Goal: Transaction & Acquisition: Book appointment/travel/reservation

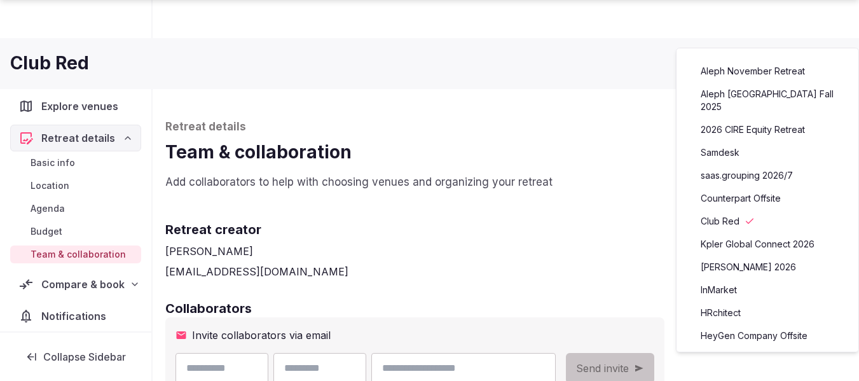
scroll to position [254, 0]
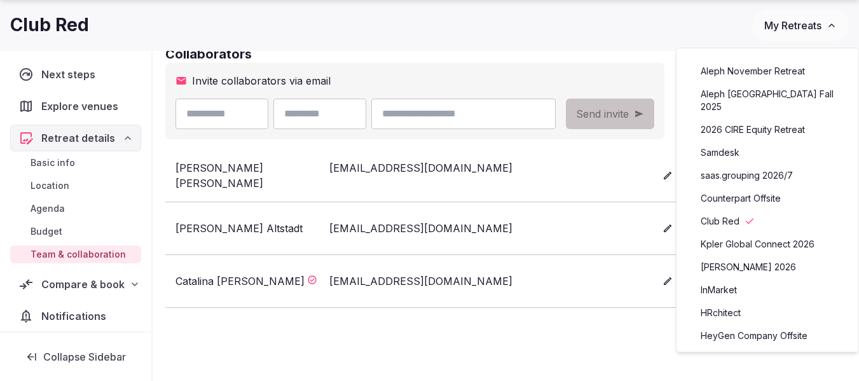
click at [743, 189] on link "Counterpart Offsite" at bounding box center [767, 198] width 156 height 20
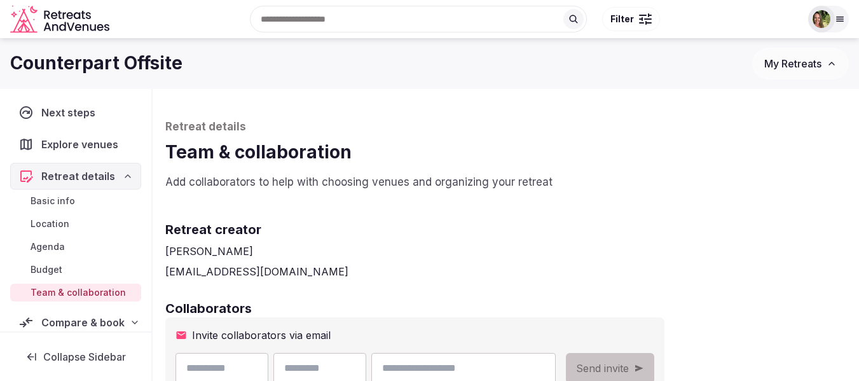
click at [75, 320] on span "Compare & book" at bounding box center [82, 322] width 83 height 15
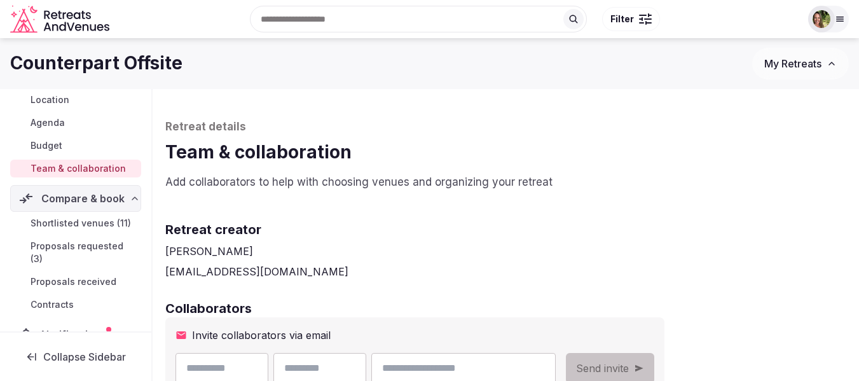
scroll to position [151, 0]
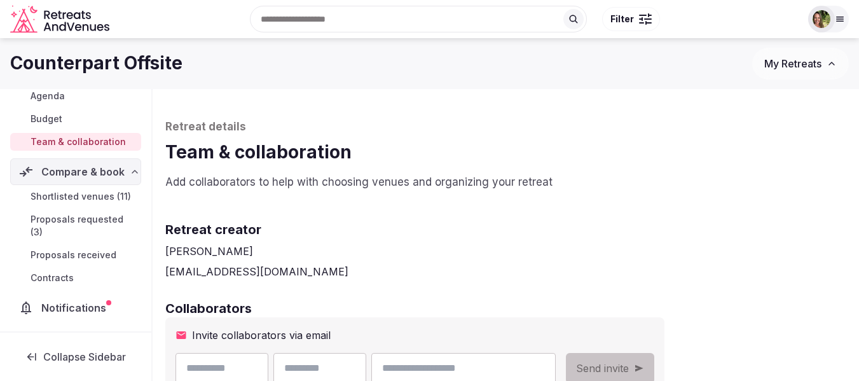
click at [76, 198] on span "Shortlisted venues (11)" at bounding box center [81, 196] width 100 height 13
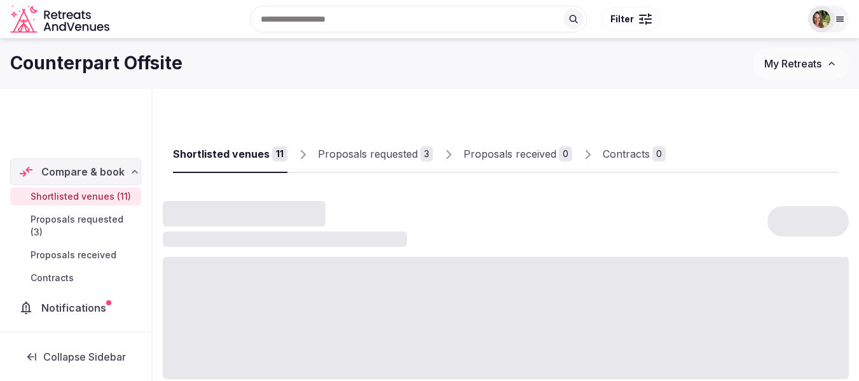
scroll to position [36, 0]
click at [77, 222] on span "Proposals requested (3)" at bounding box center [84, 225] width 106 height 25
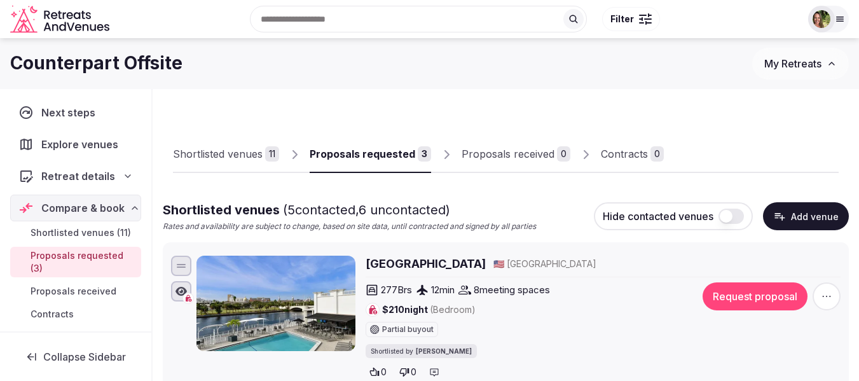
click at [378, 153] on div "Proposals requested" at bounding box center [363, 153] width 106 height 15
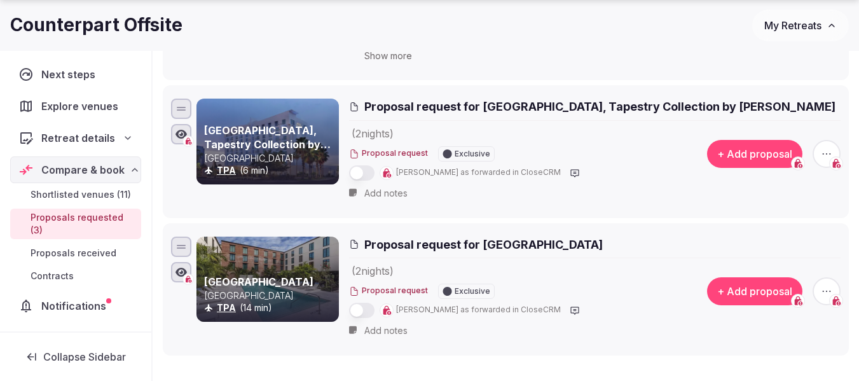
scroll to position [318, 0]
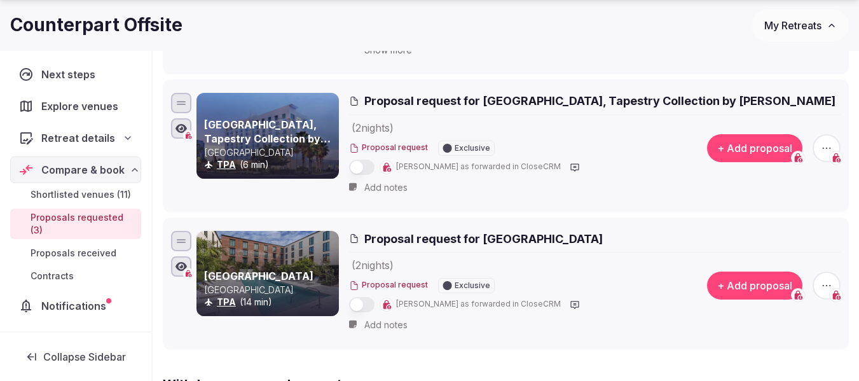
click at [385, 318] on span "Add notes" at bounding box center [385, 324] width 43 height 13
click at [385, 318] on textarea at bounding box center [602, 343] width 476 height 51
paste textarea "**********"
click at [376, 319] on textarea "**********" at bounding box center [602, 343] width 476 height 51
click at [375, 318] on textarea "**********" at bounding box center [602, 343] width 476 height 51
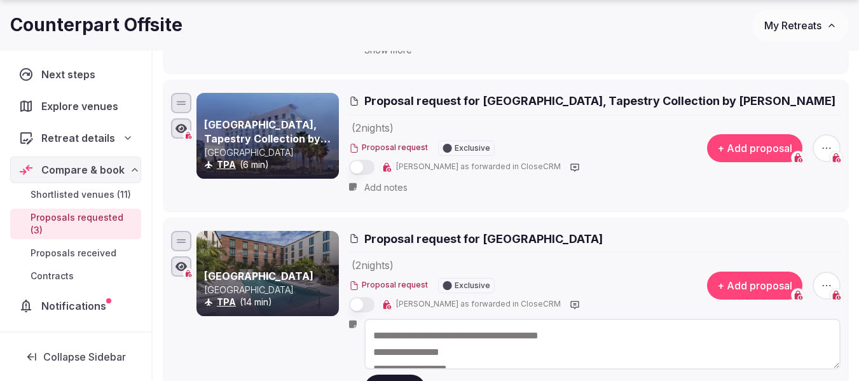
click at [376, 337] on textarea "**********" at bounding box center [602, 343] width 476 height 51
click at [680, 321] on textarea "**********" at bounding box center [602, 343] width 476 height 51
click at [378, 338] on textarea "**********" at bounding box center [602, 343] width 476 height 51
click at [374, 338] on textarea "**********" at bounding box center [602, 343] width 476 height 51
type textarea "**********"
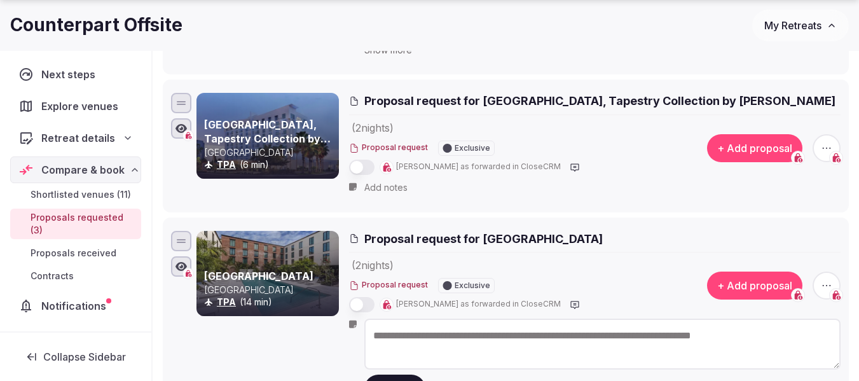
click at [402, 374] on button "Save" at bounding box center [394, 388] width 61 height 28
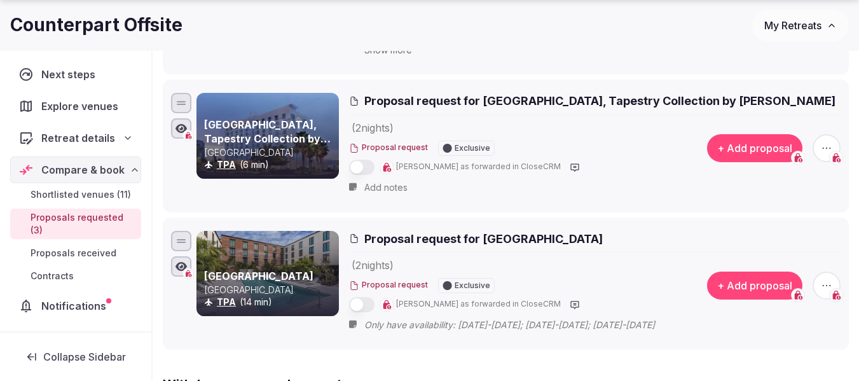
click at [782, 30] on span "My Retreats" at bounding box center [792, 25] width 57 height 13
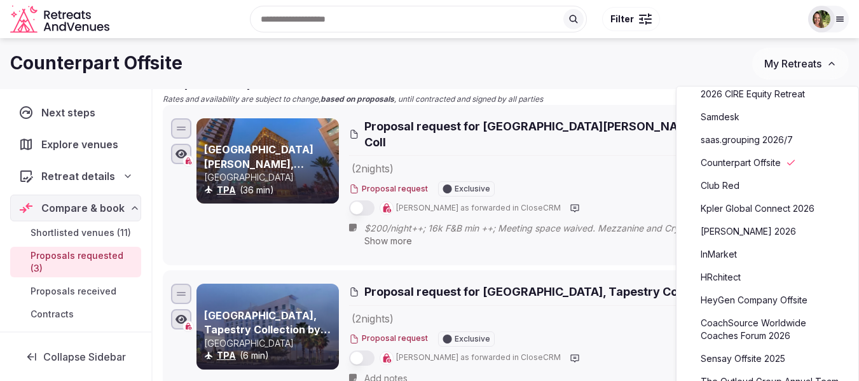
scroll to position [64, 0]
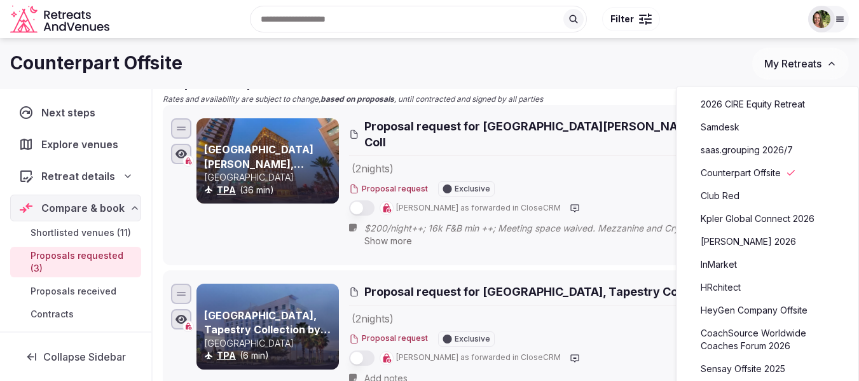
click at [751, 231] on link "[PERSON_NAME] 2026" at bounding box center [767, 241] width 156 height 20
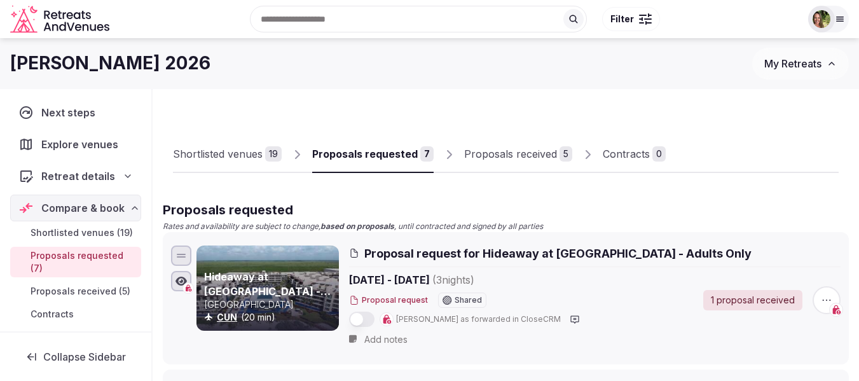
click at [253, 156] on div "Shortlisted venues" at bounding box center [218, 153] width 90 height 15
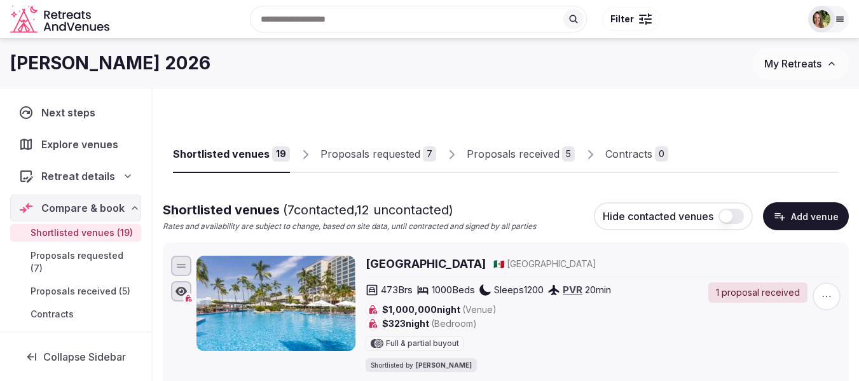
click at [368, 160] on div "Proposals requested" at bounding box center [370, 153] width 100 height 15
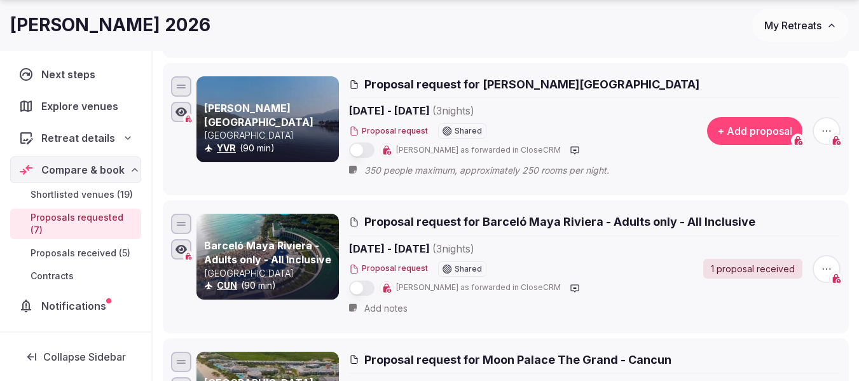
scroll to position [445, 0]
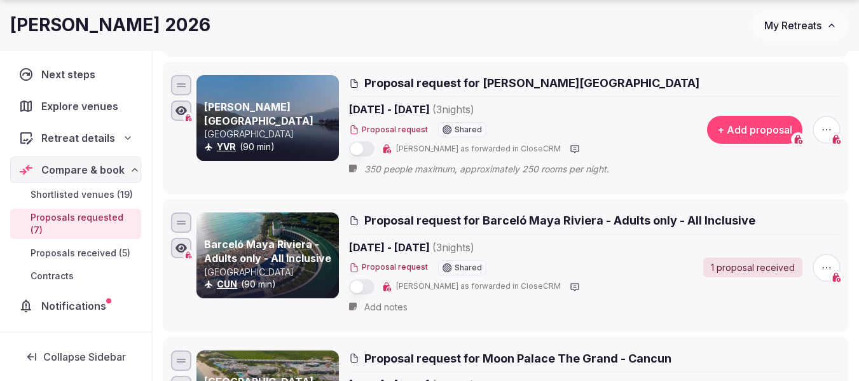
click at [825, 121] on span "button" at bounding box center [826, 130] width 28 height 28
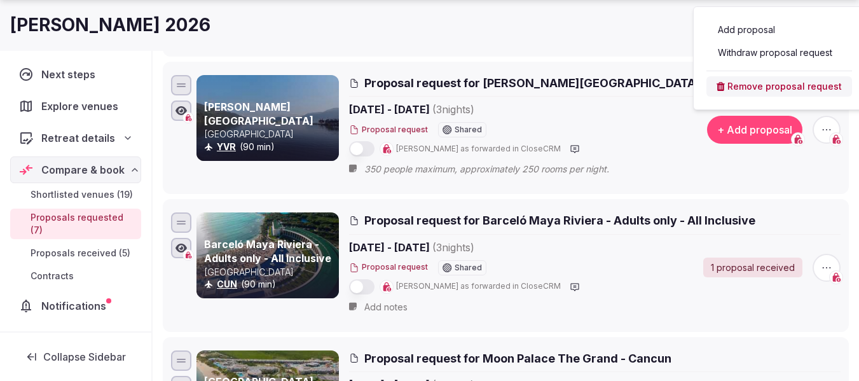
click at [750, 55] on button "Withdraw proposal request" at bounding box center [779, 53] width 146 height 20
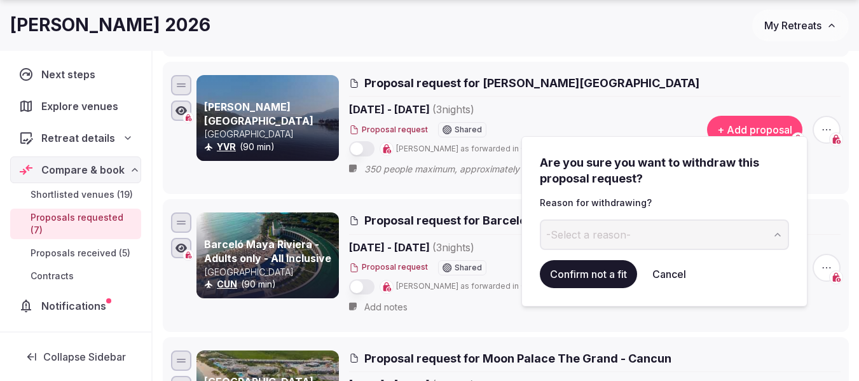
click at [603, 233] on span "-Select a reason-" at bounding box center [588, 235] width 85 height 14
click at [573, 266] on button "Confirm not a fit" at bounding box center [588, 274] width 97 height 28
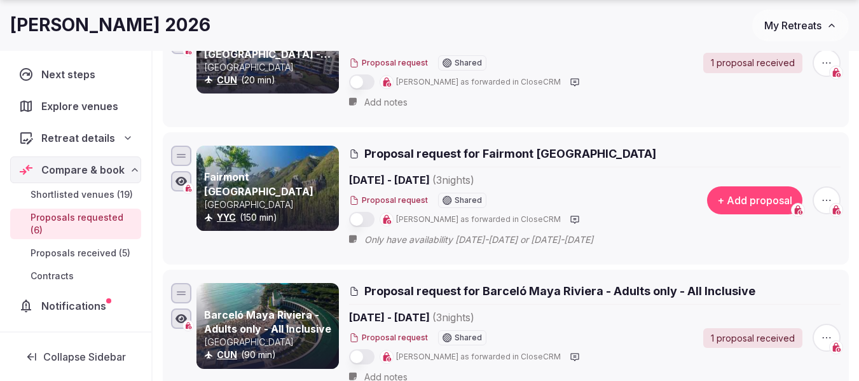
scroll to position [254, 0]
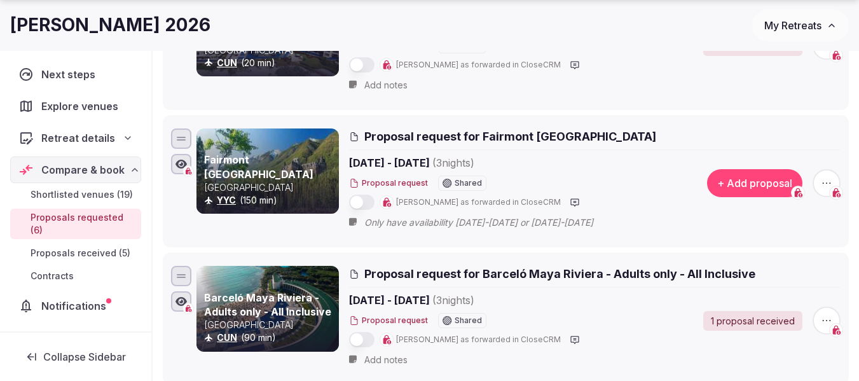
click at [823, 181] on icon "button" at bounding box center [826, 183] width 13 height 13
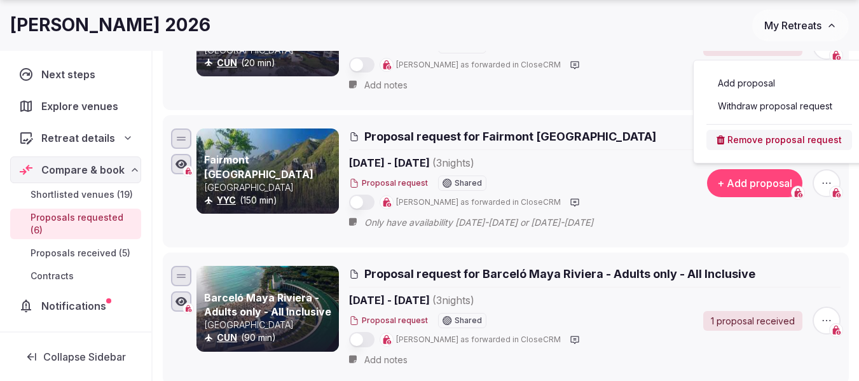
click at [742, 109] on button "Withdraw proposal request" at bounding box center [779, 106] width 146 height 20
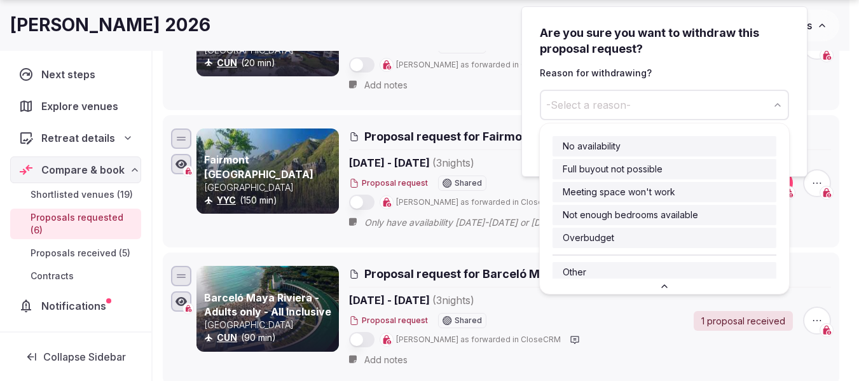
click at [589, 111] on span "-Select a reason-" at bounding box center [588, 105] width 85 height 14
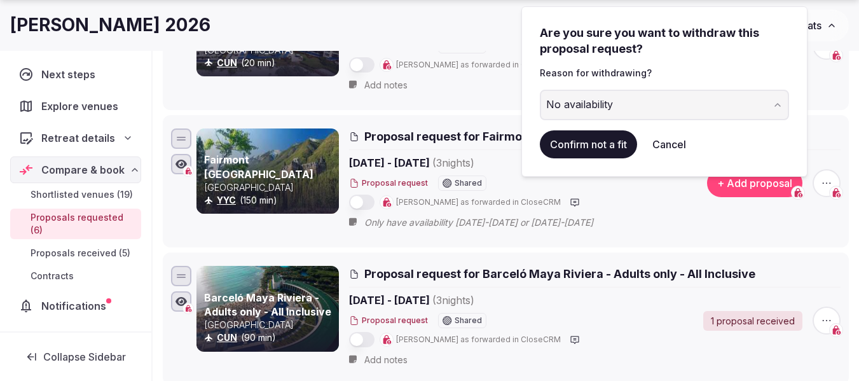
click at [590, 154] on button "Confirm not a fit" at bounding box center [588, 144] width 97 height 28
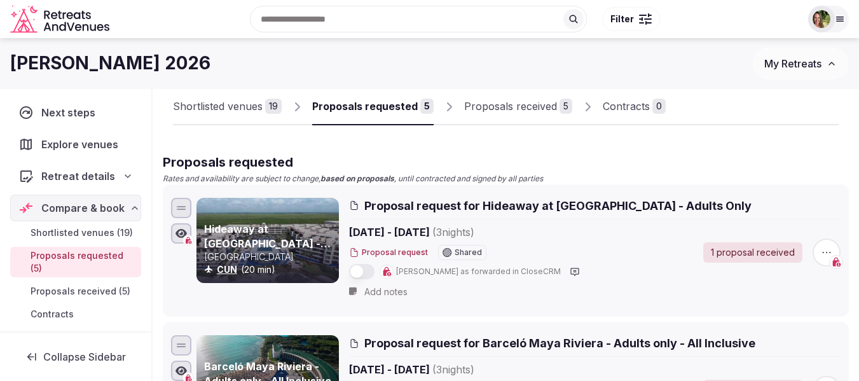
scroll to position [0, 0]
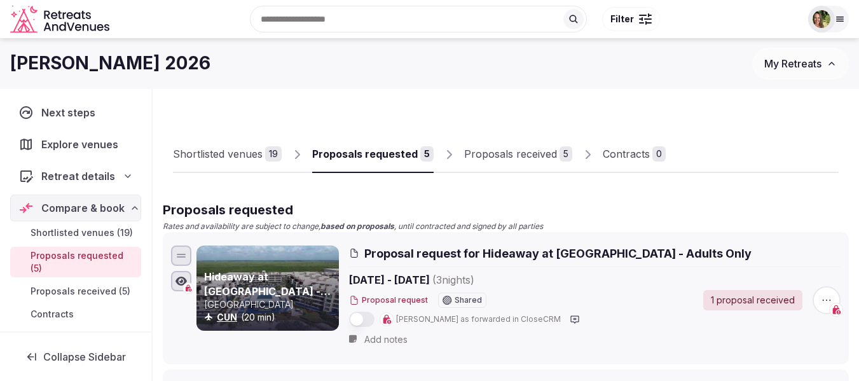
click at [208, 145] on link "Shortlisted venues 19" at bounding box center [227, 154] width 109 height 37
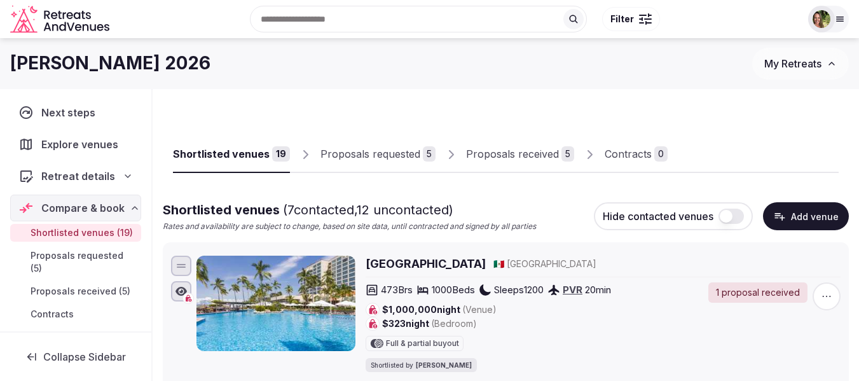
click at [212, 147] on div "Shortlisted venues" at bounding box center [221, 153] width 97 height 15
click at [739, 216] on button "button" at bounding box center [730, 215] width 25 height 15
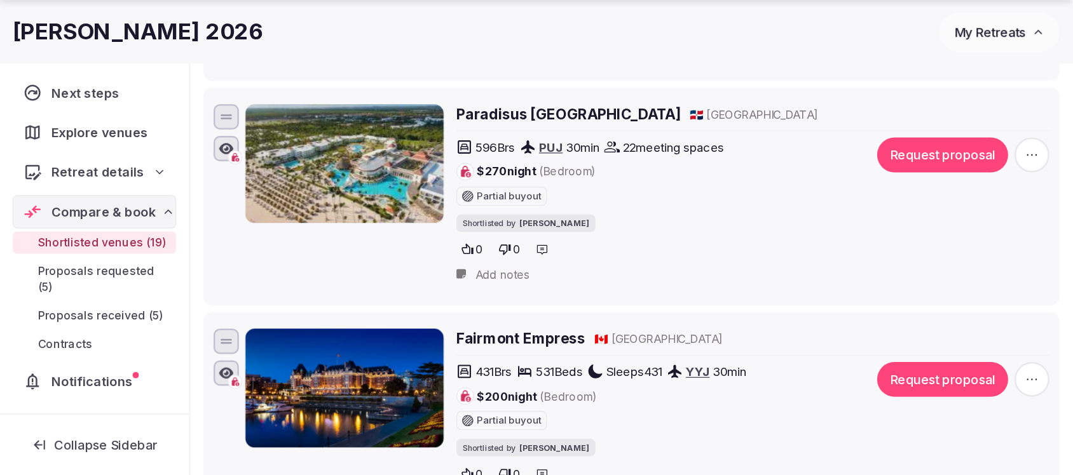
scroll to position [1335, 0]
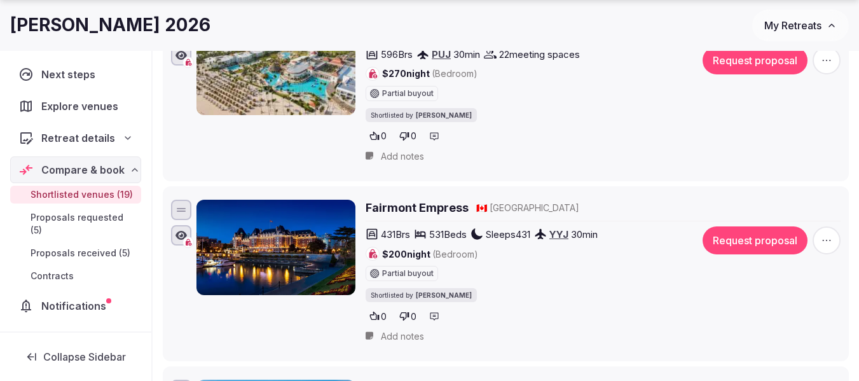
type button "on"
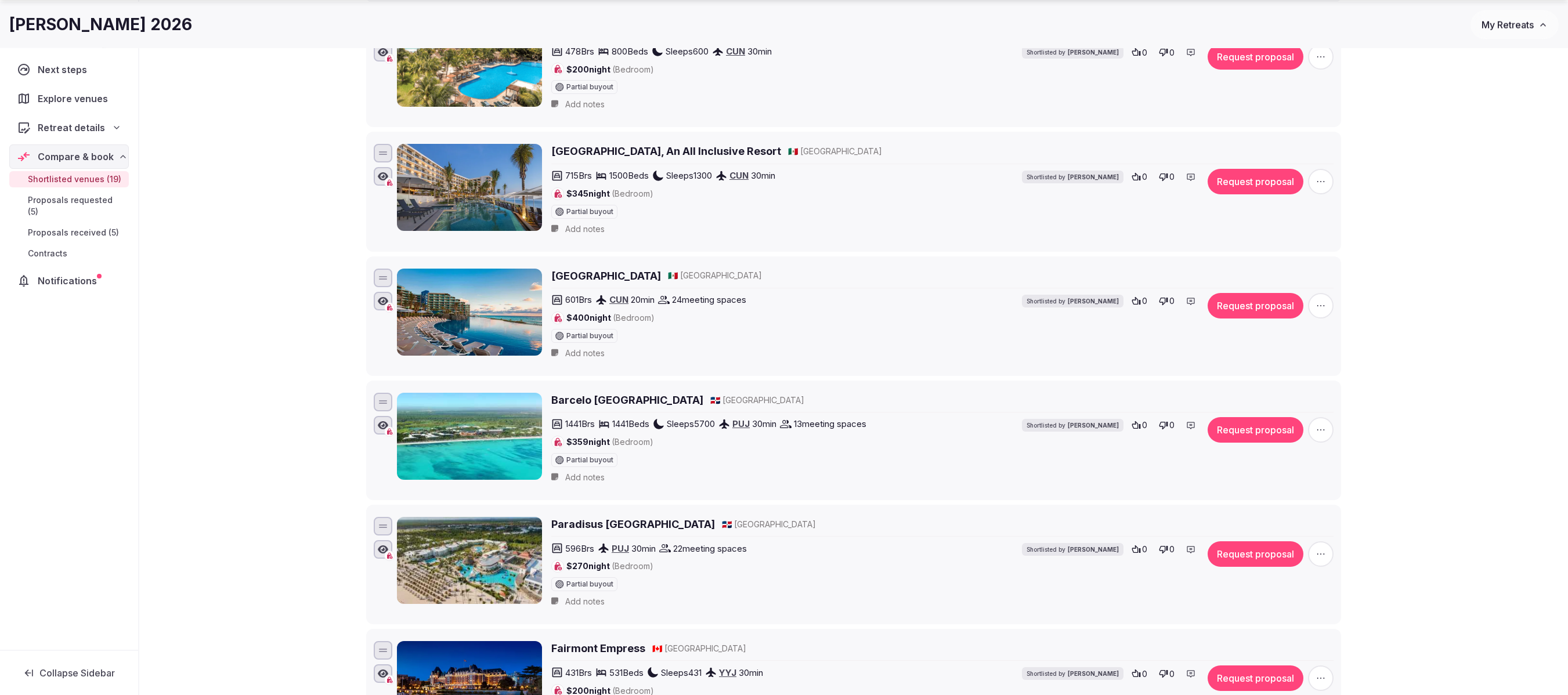
scroll to position [519, 0]
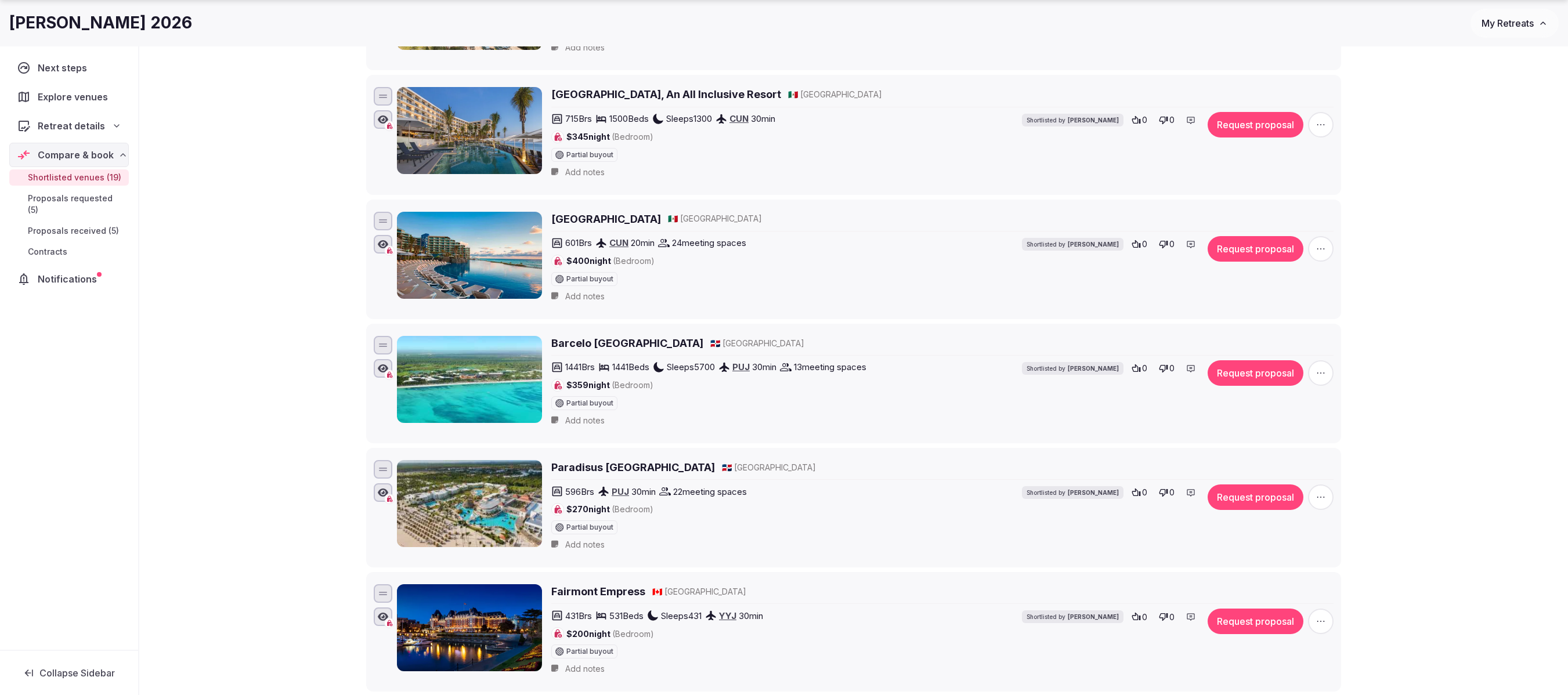
drag, startPoint x: 394, startPoint y: 621, endPoint x: 389, endPoint y: 594, distance: 27.5
click at [389, 347] on li "Fairmont Empress 🇨🇦 Canada 431 Brs 531 Beds Sleeps 431 YYJ 30 min $200 night (B…" at bounding box center [854, 632] width 975 height 120
click at [296, 347] on div "Shortlisted venues 19 Proposals requested 5 Proposals received 5 Contracts 0 Sh…" at bounding box center [854, 437] width 1429 height 1748
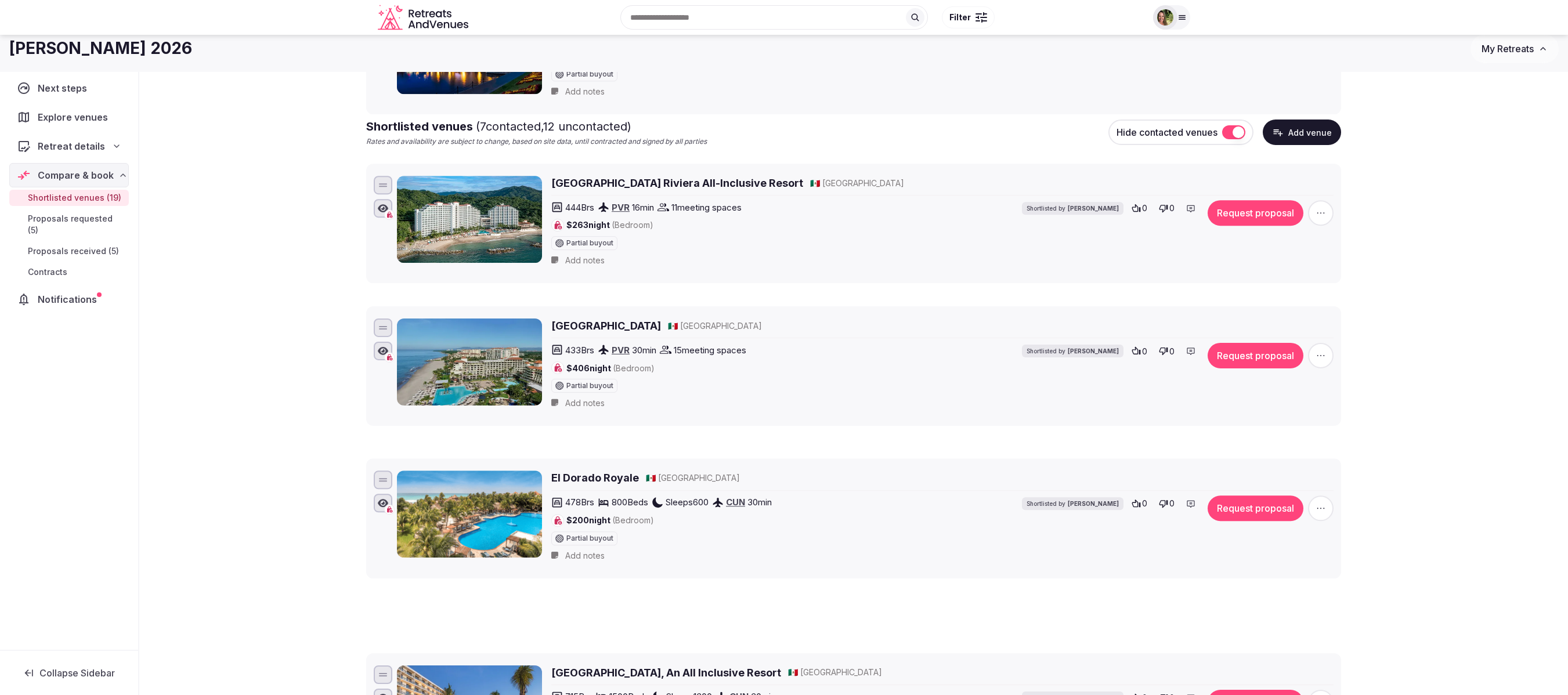
scroll to position [0, 0]
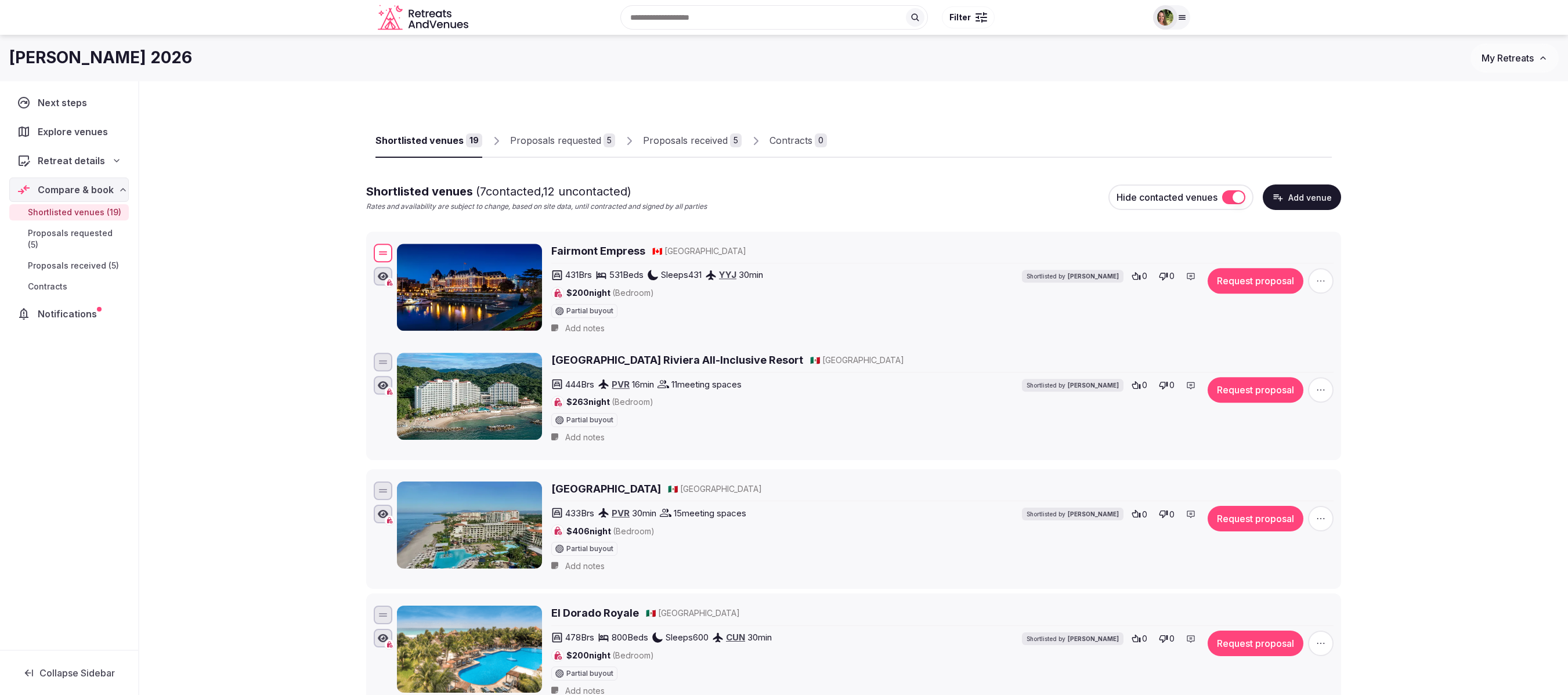
drag, startPoint x: 388, startPoint y: 621, endPoint x: 441, endPoint y: 260, distance: 364.9
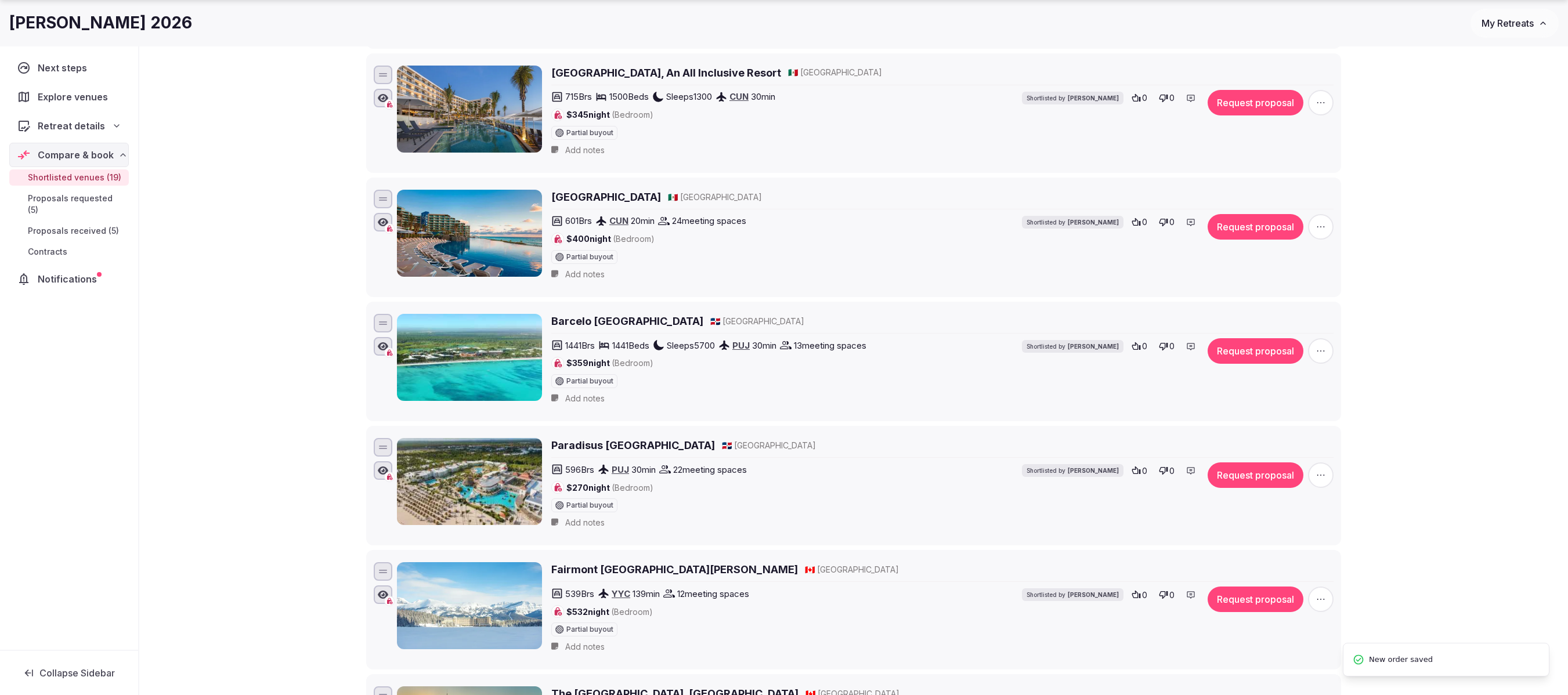
scroll to position [813, 0]
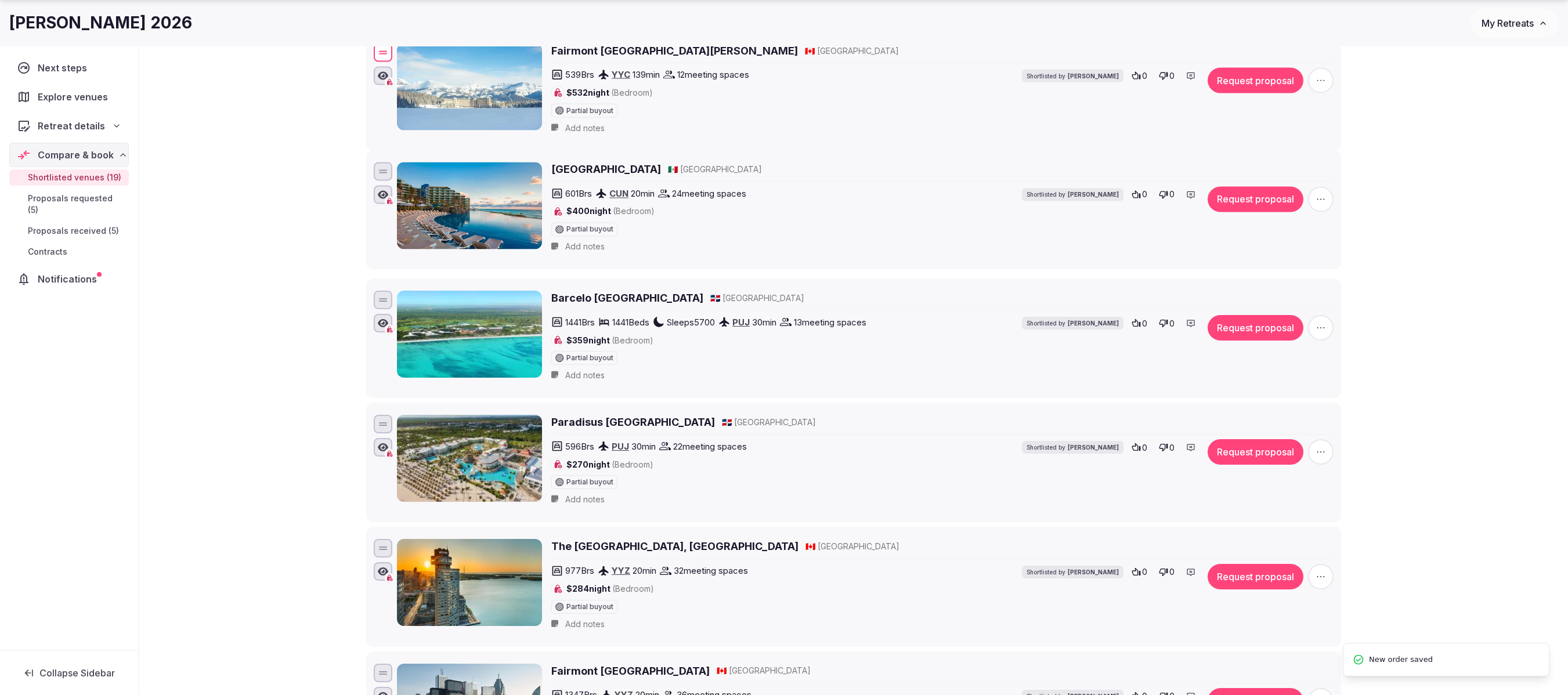
drag, startPoint x: 389, startPoint y: 449, endPoint x: 424, endPoint y: 68, distance: 382.6
click at [424, 68] on div "Fairmont Chateau Lake Louise 🇨🇦 Canada 539 Brs YYC 139 min 12 meeting spaces $5…" at bounding box center [854, 90] width 964 height 100
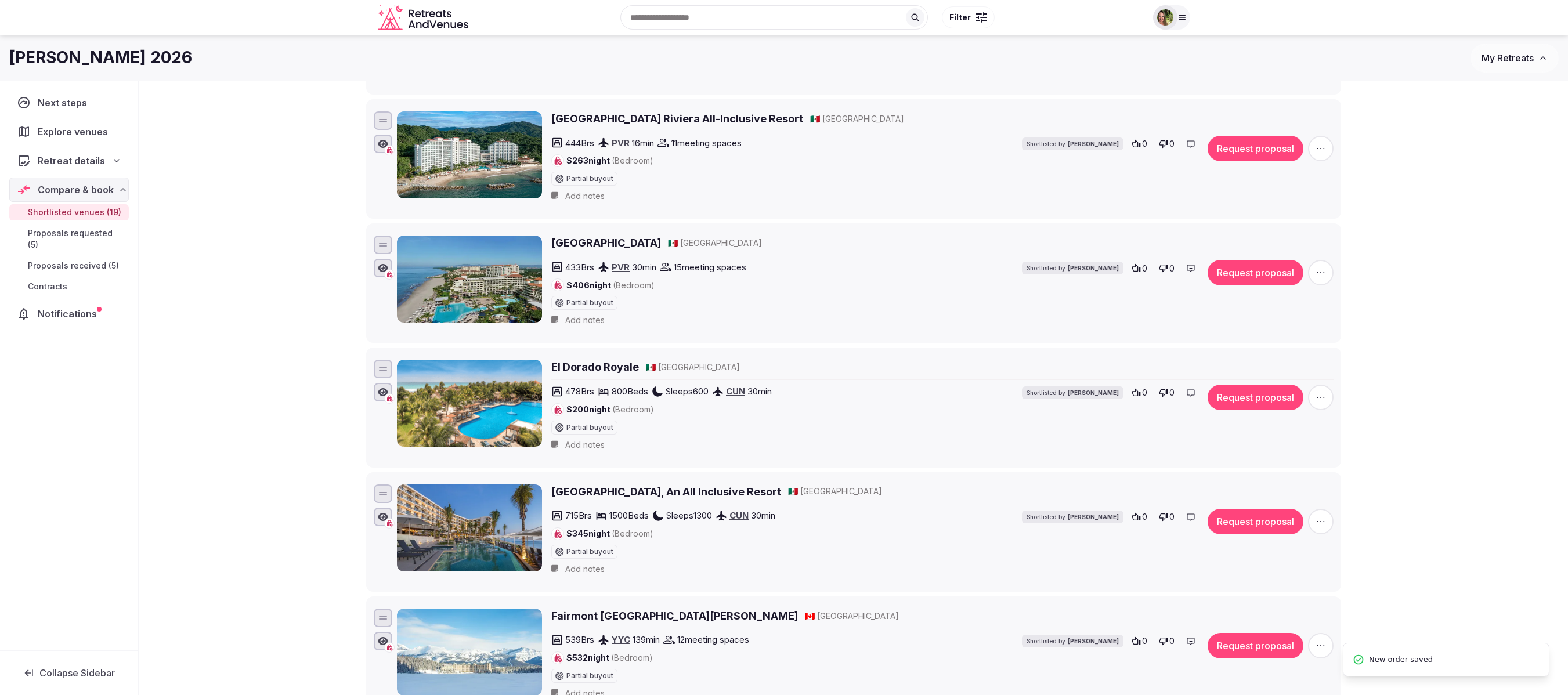
scroll to position [232, 0]
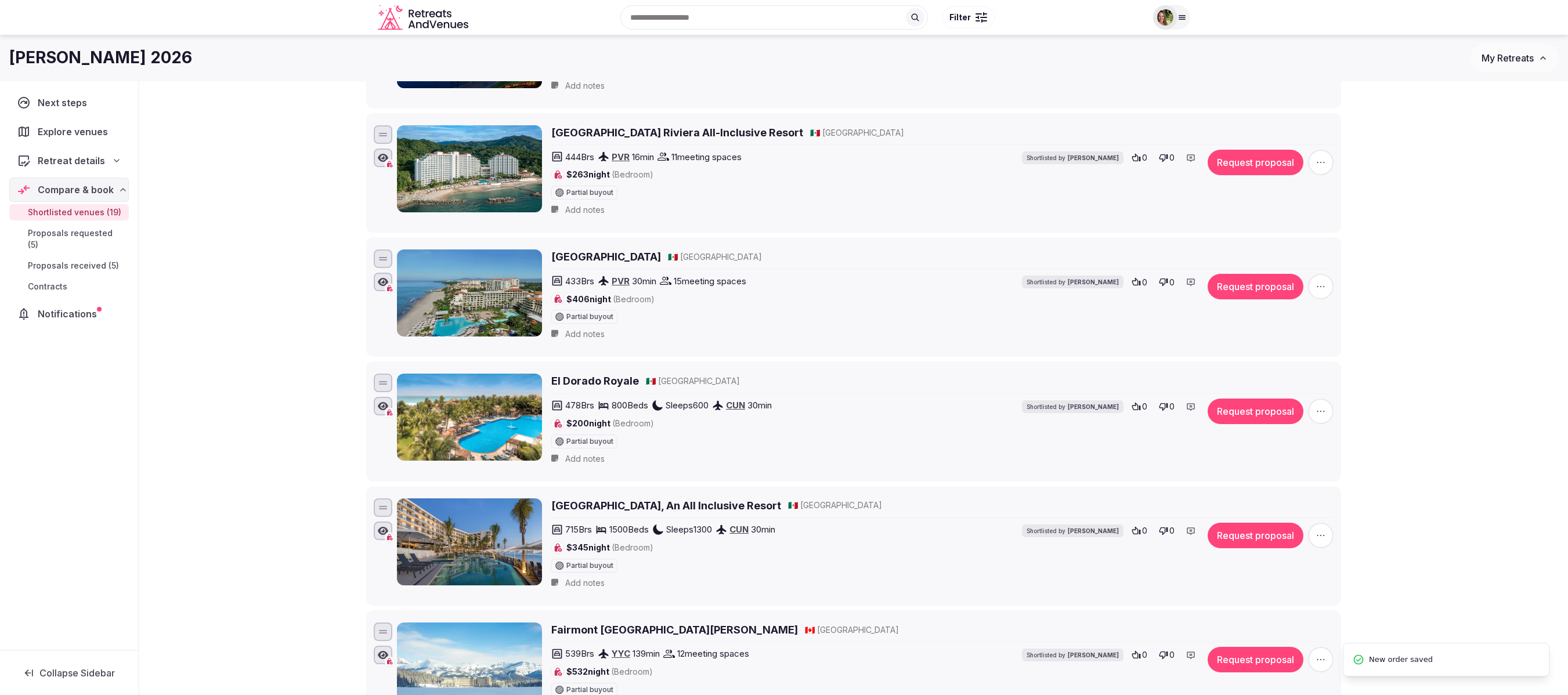
drag, startPoint x: 389, startPoint y: 658, endPoint x: 389, endPoint y: 646, distance: 12.0
click at [389, 347] on div at bounding box center [383, 644] width 18 height 42
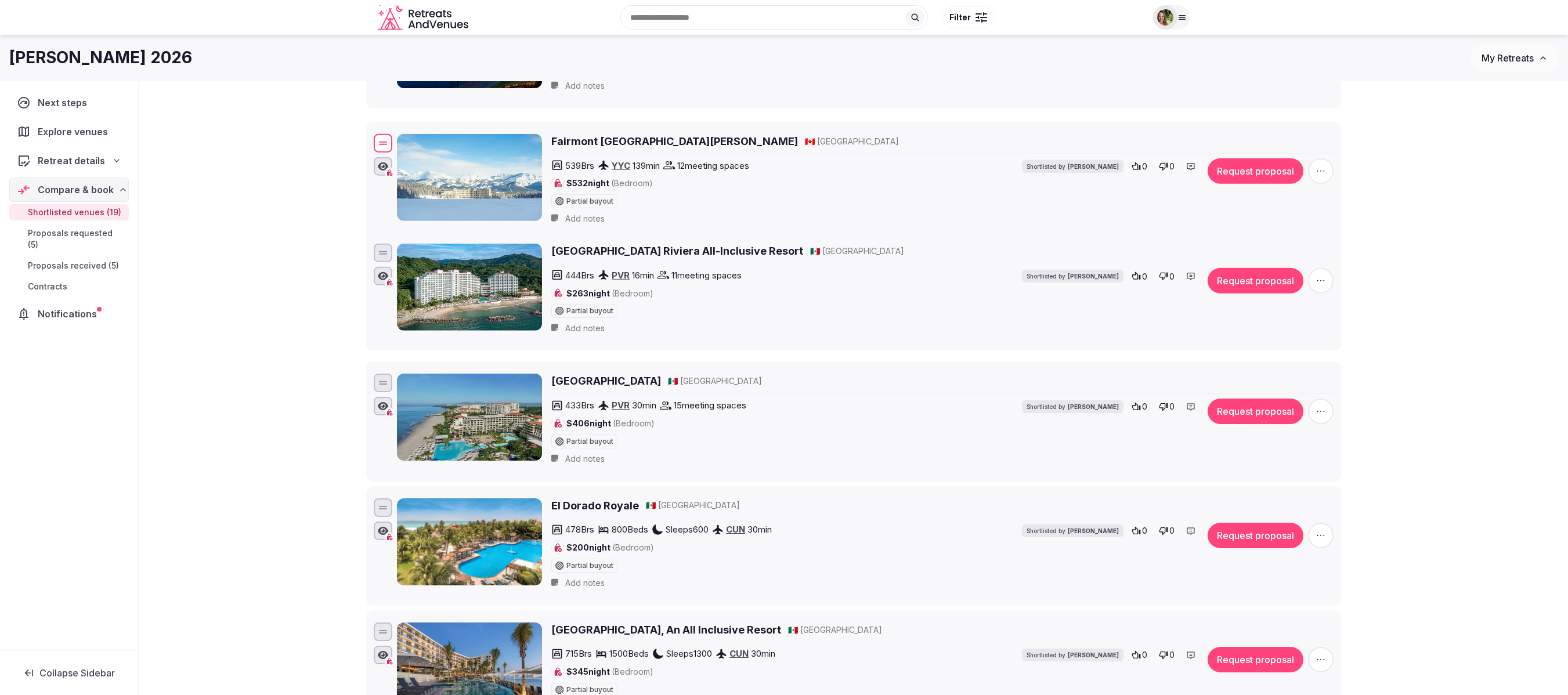
drag, startPoint x: 384, startPoint y: 649, endPoint x: 475, endPoint y: 149, distance: 508.2
click at [475, 149] on div "Fairmont Chateau Lake Louise 🇨🇦 Canada 539 Brs YYC 139 min 12 meeting spaces $5…" at bounding box center [854, 181] width 964 height 100
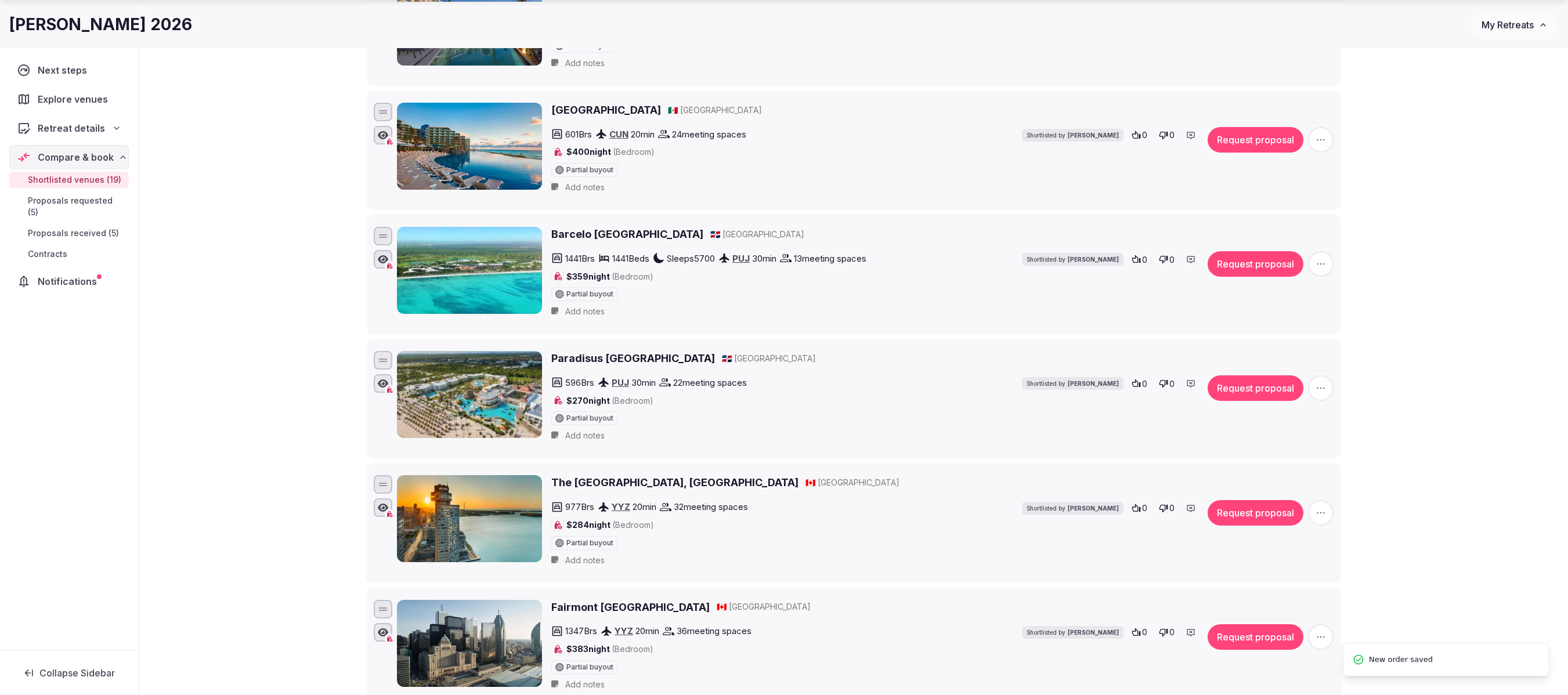
scroll to position [929, 0]
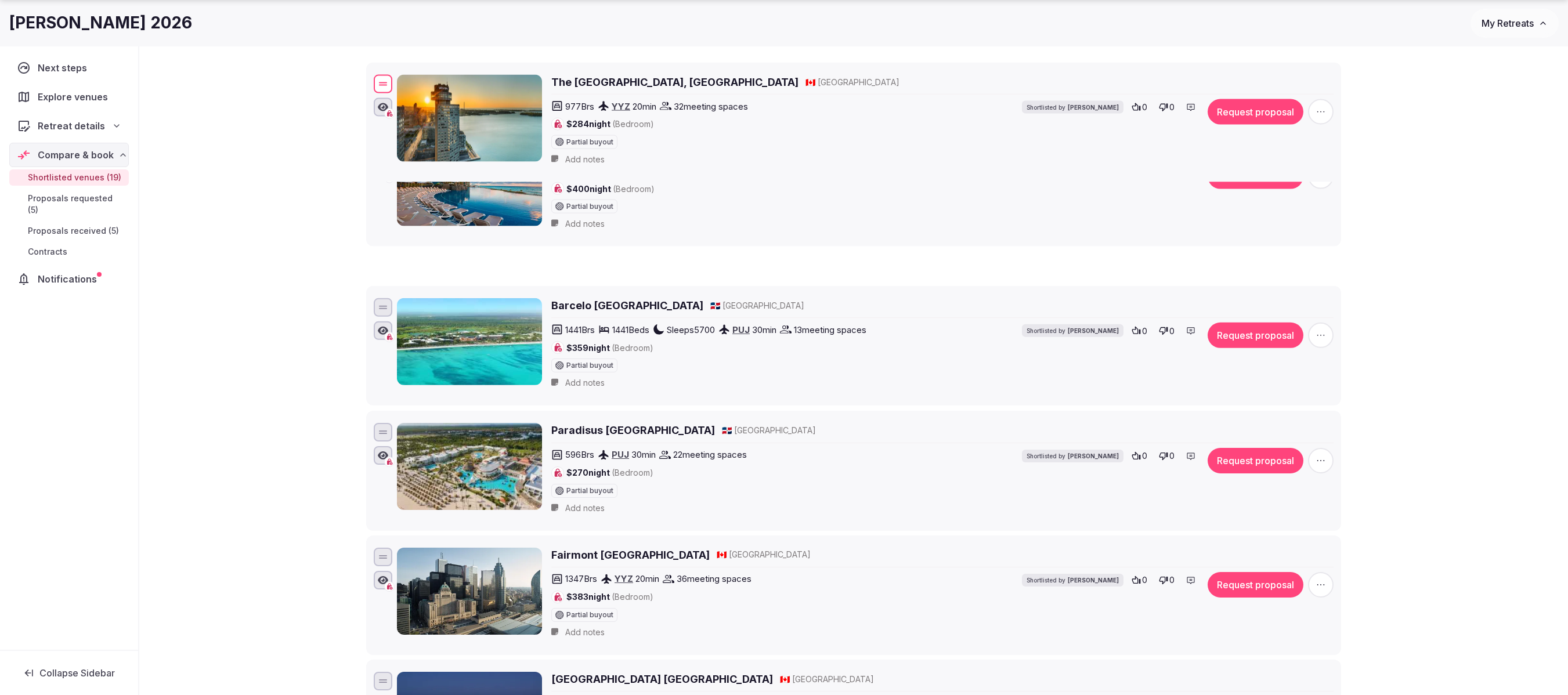
drag, startPoint x: 385, startPoint y: 459, endPoint x: 410, endPoint y: 97, distance: 362.9
click at [410, 97] on div "The Westin Harbour Castle, Toronto 🇨🇦 Canada 977 Brs YYZ 20 min 32 meeting spac…" at bounding box center [854, 121] width 964 height 100
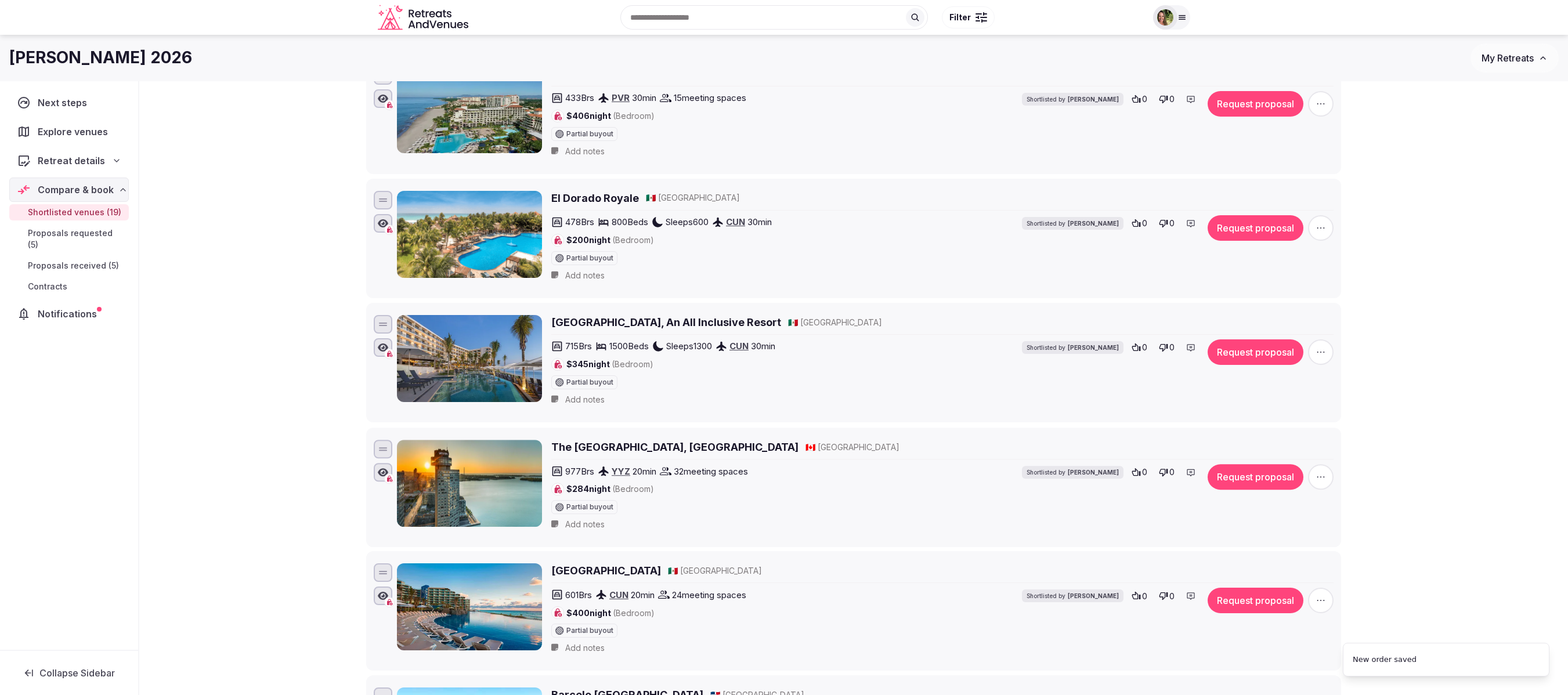
scroll to position [464, 0]
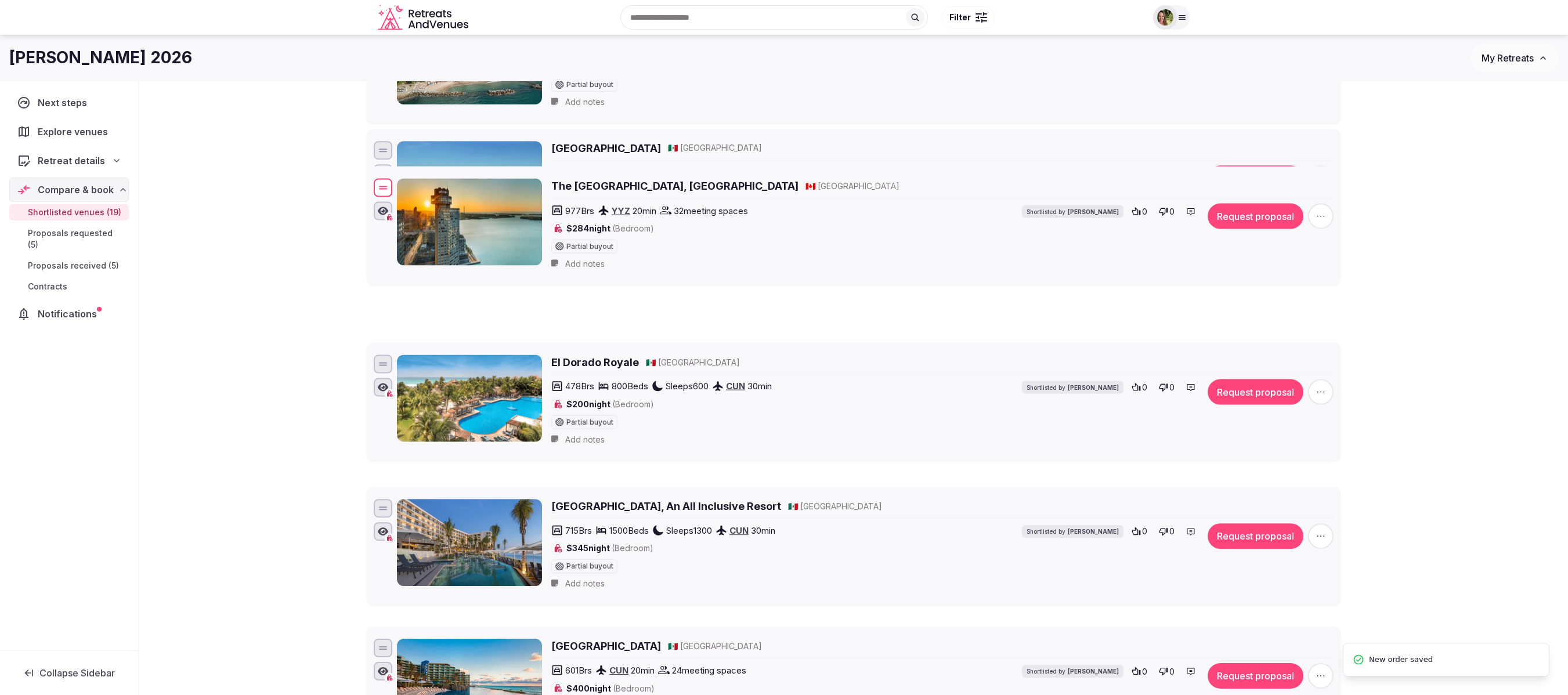
drag, startPoint x: 381, startPoint y: 542, endPoint x: 398, endPoint y: 159, distance: 383.4
click at [398, 176] on div "The Westin Harbour Castle, Toronto 🇨🇦 Canada 977 Brs YYZ 20 min 32 meeting spac…" at bounding box center [854, 226] width 964 height 100
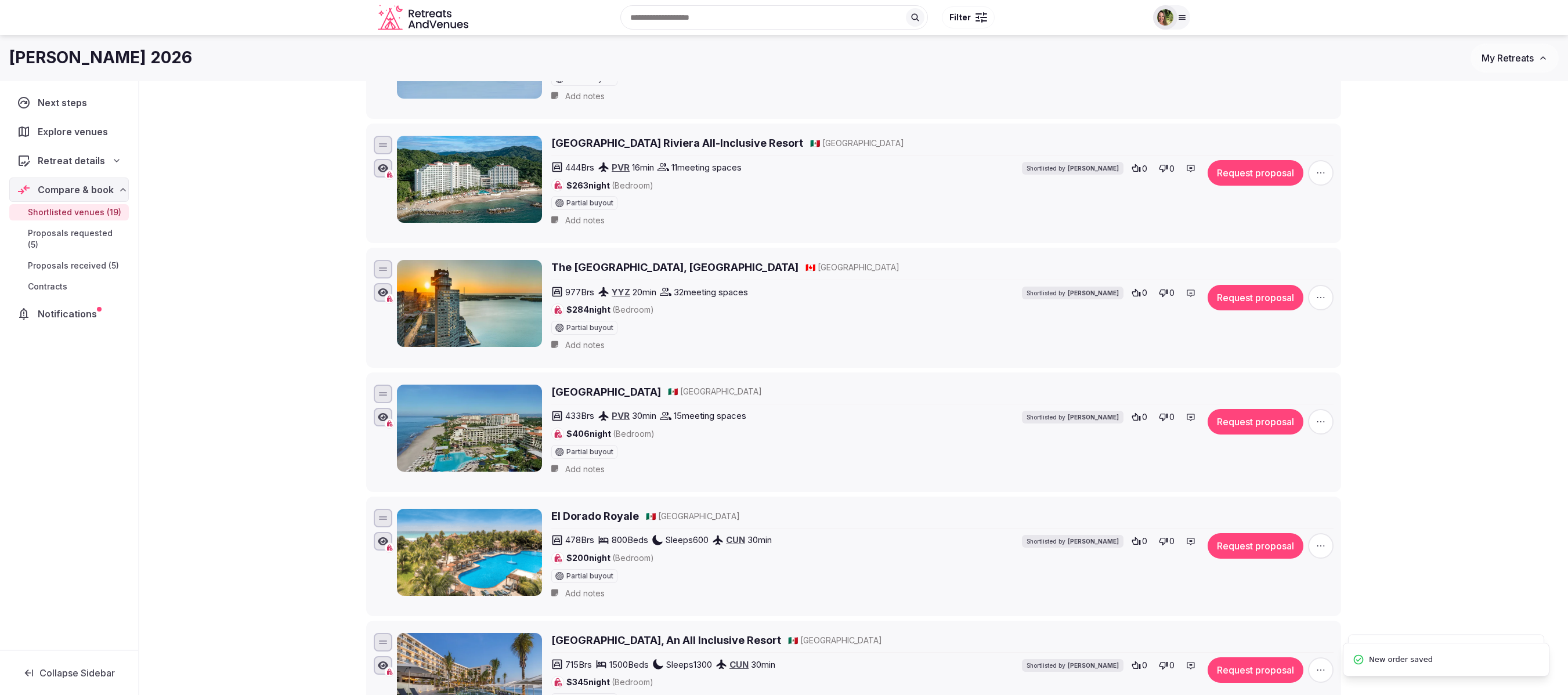
scroll to position [232, 0]
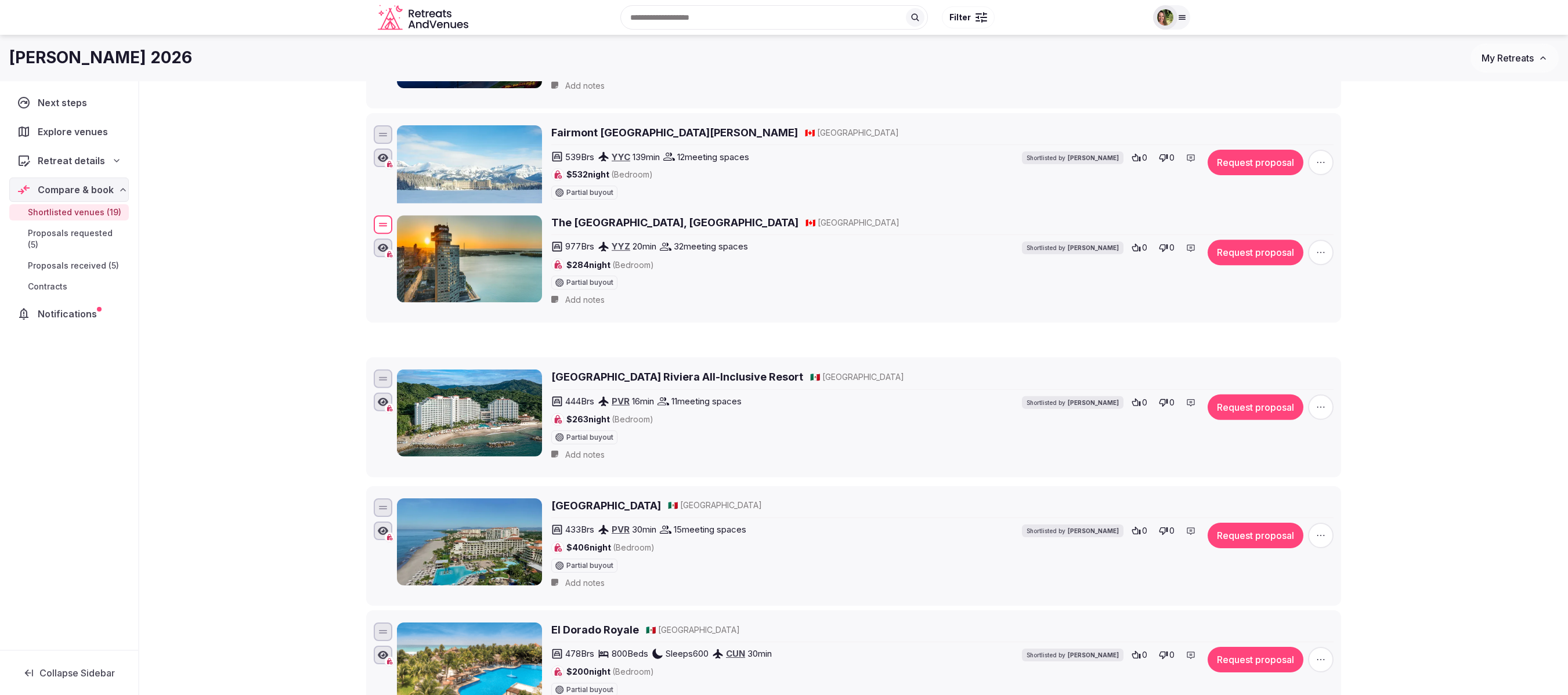
drag, startPoint x: 388, startPoint y: 391, endPoint x: 395, endPoint y: 226, distance: 165.1
click at [395, 226] on div "The Westin Harbour Castle, Toronto 🇨🇦 Canada 977 Brs YYZ 20 min 32 meeting spac…" at bounding box center [854, 262] width 964 height 100
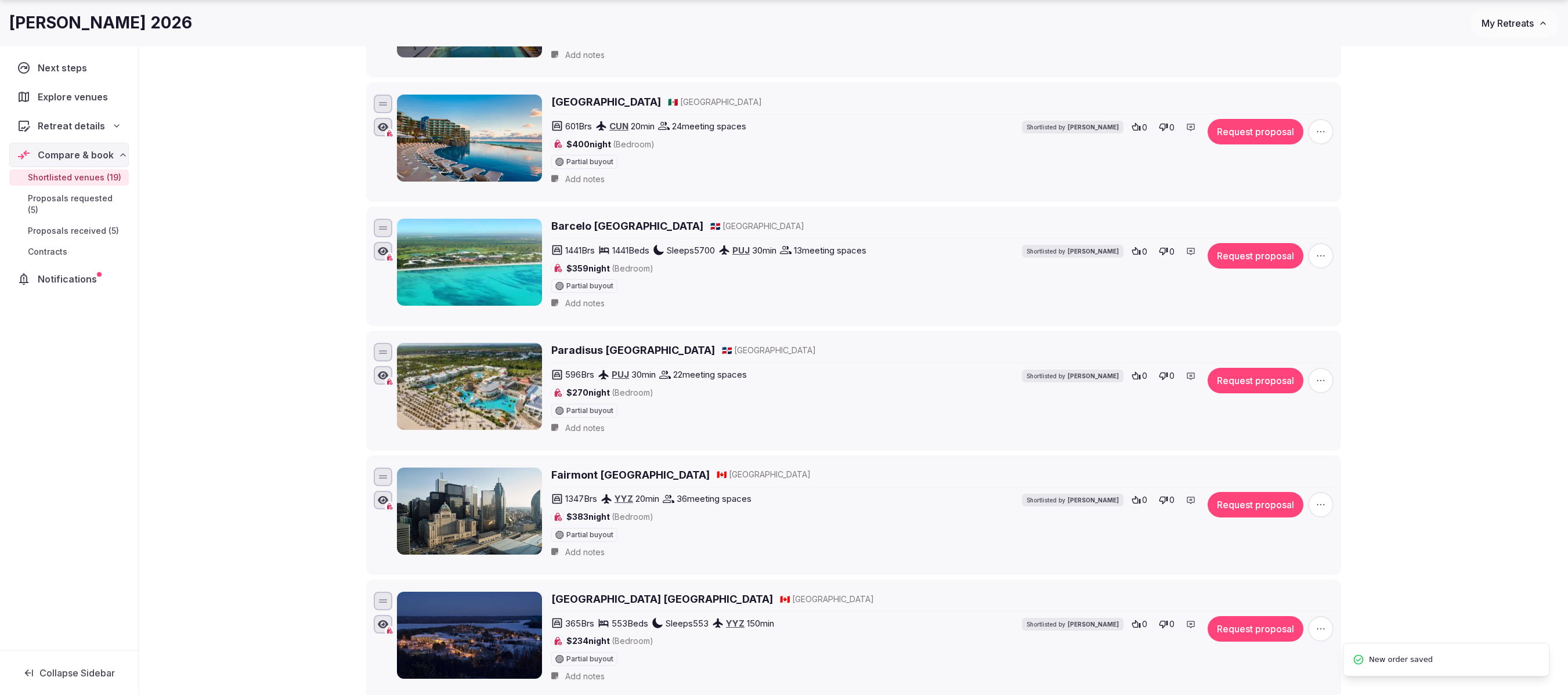
scroll to position [1045, 0]
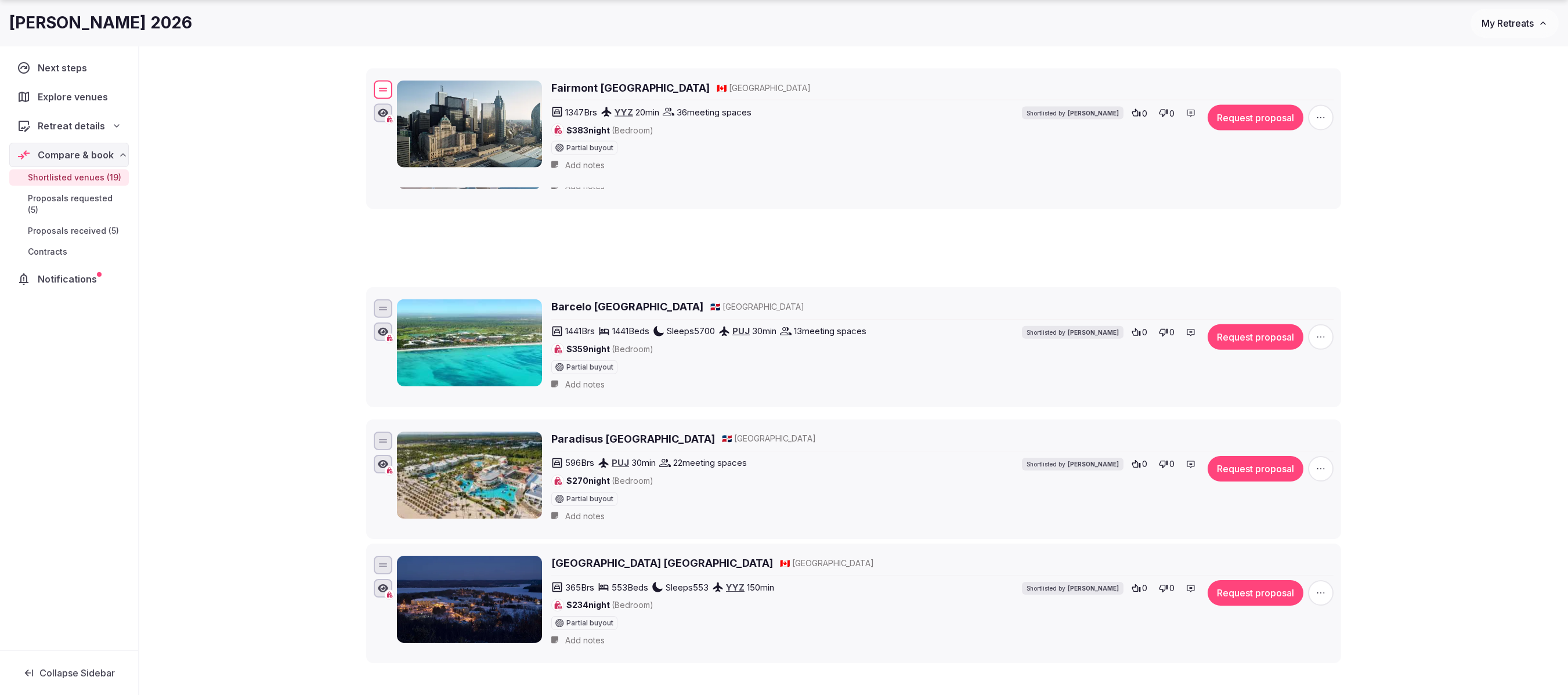
drag, startPoint x: 385, startPoint y: 469, endPoint x: 416, endPoint y: 90, distance: 380.3
click at [416, 90] on div "Fairmont Royal York 🇨🇦 Canada 1347 Brs YYZ 20 min 36 meeting spaces $383 night …" at bounding box center [854, 128] width 964 height 100
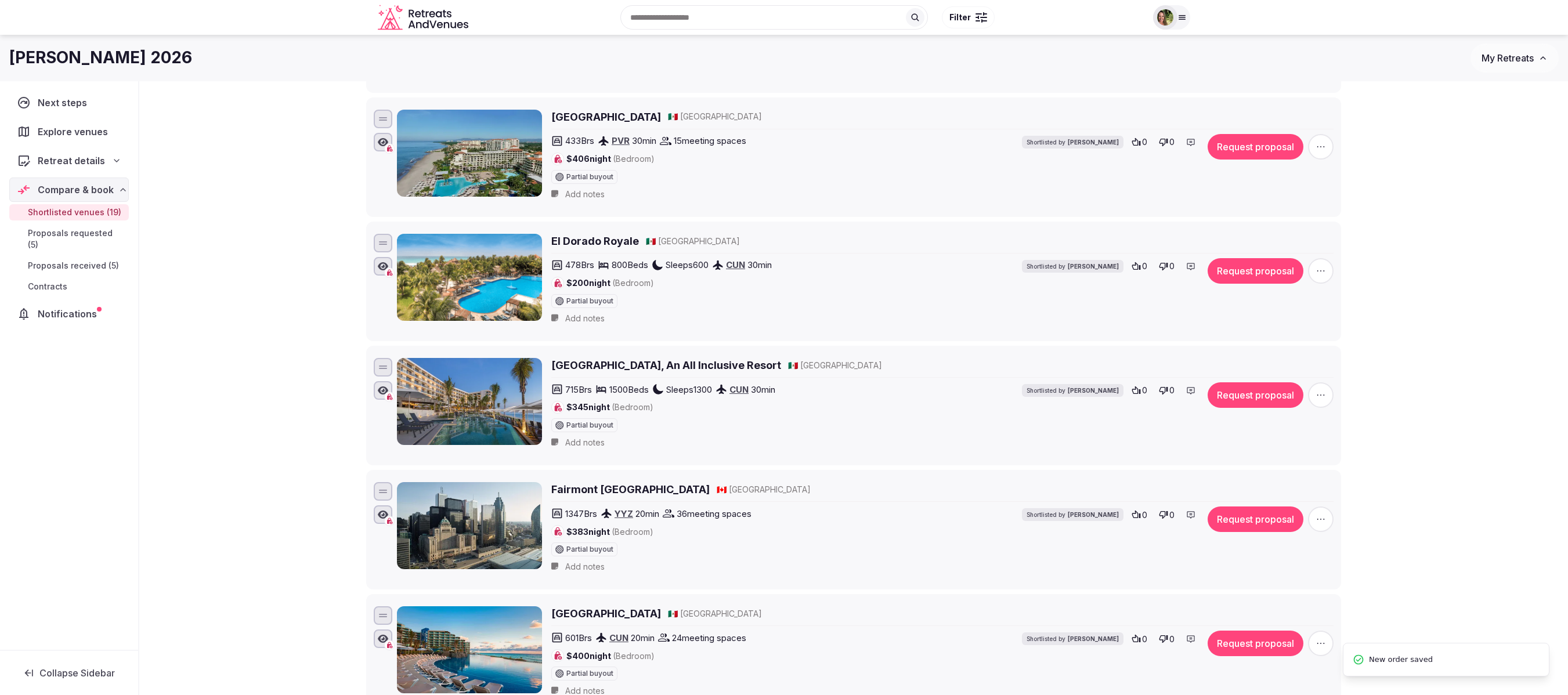
scroll to position [581, 0]
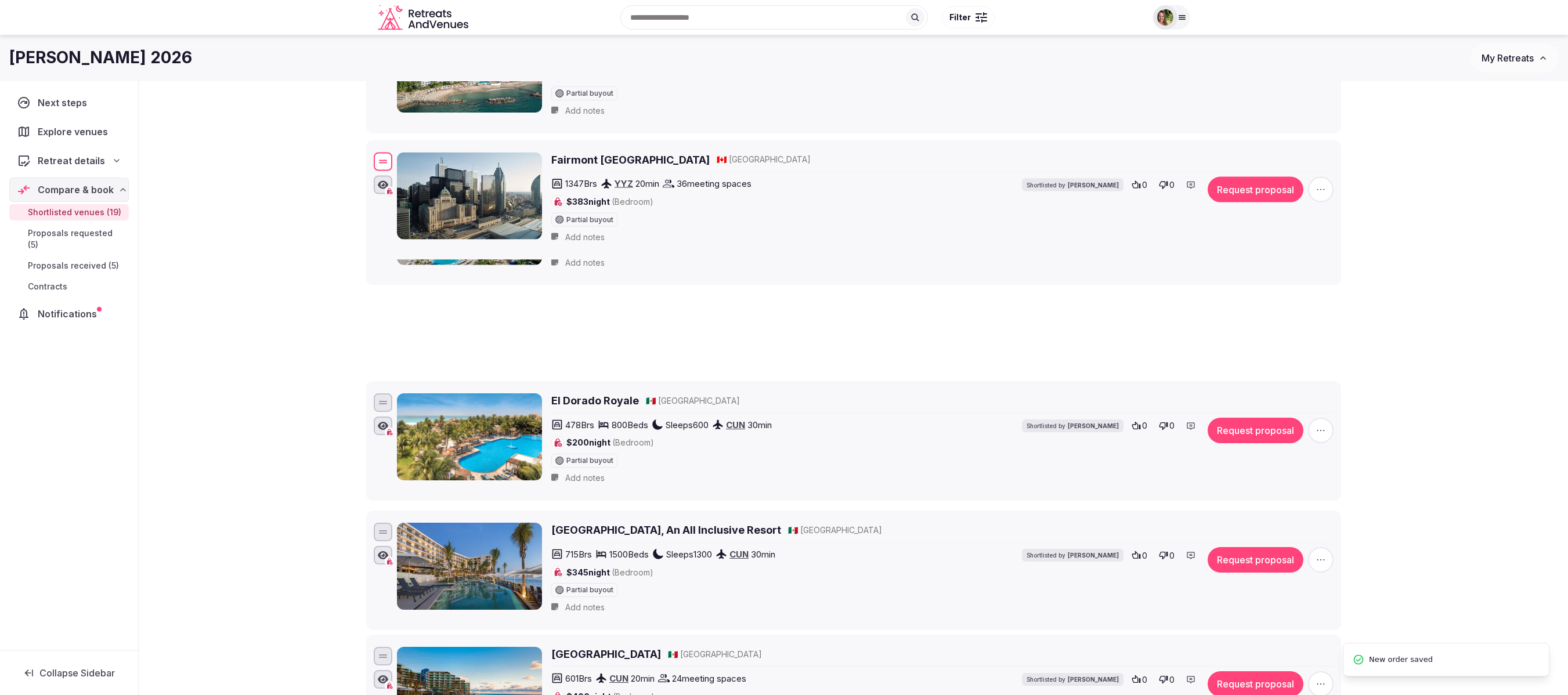
drag, startPoint x: 389, startPoint y: 555, endPoint x: 449, endPoint y: 172, distance: 387.7
click at [449, 172] on div "Fairmont Royal York 🇨🇦 Canada 1347 Brs YYZ 20 min 36 meeting spaces $383 night …" at bounding box center [854, 199] width 964 height 100
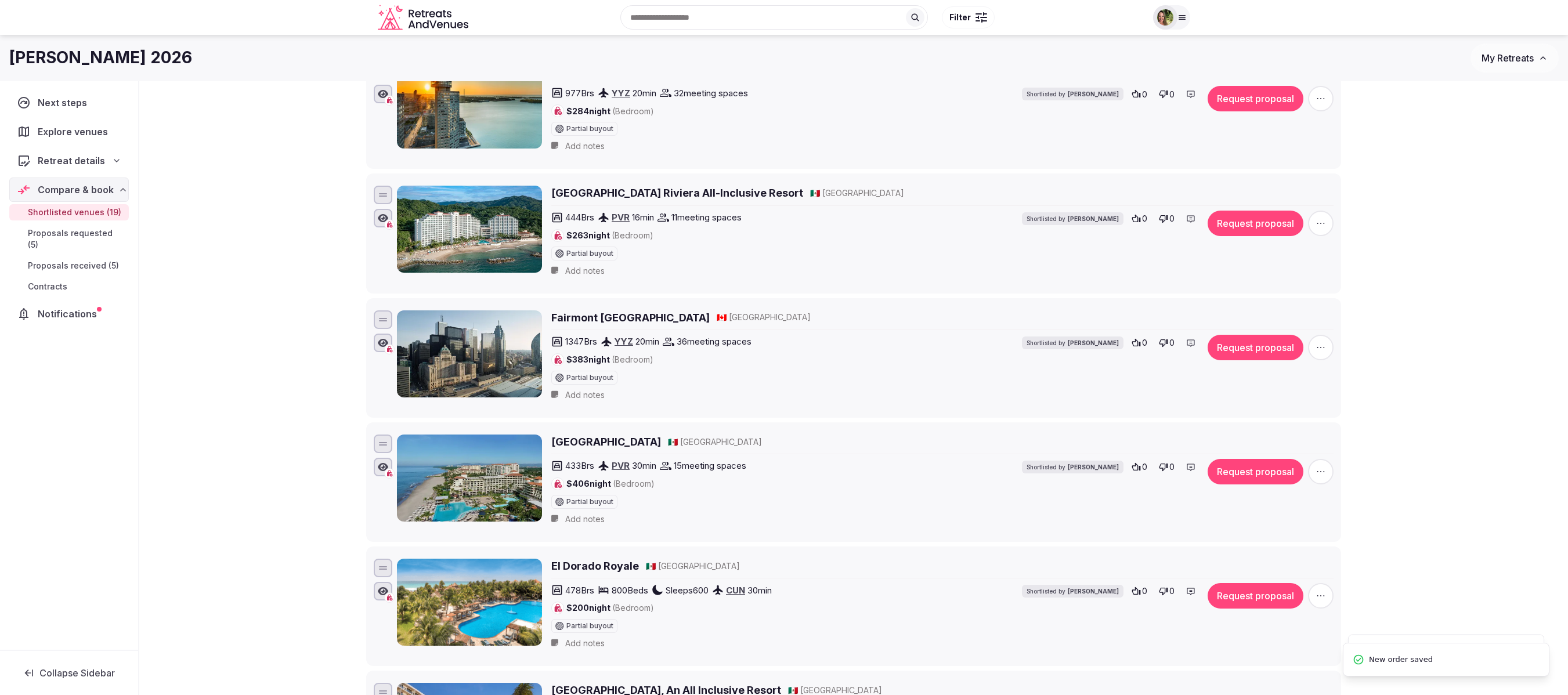
scroll to position [348, 0]
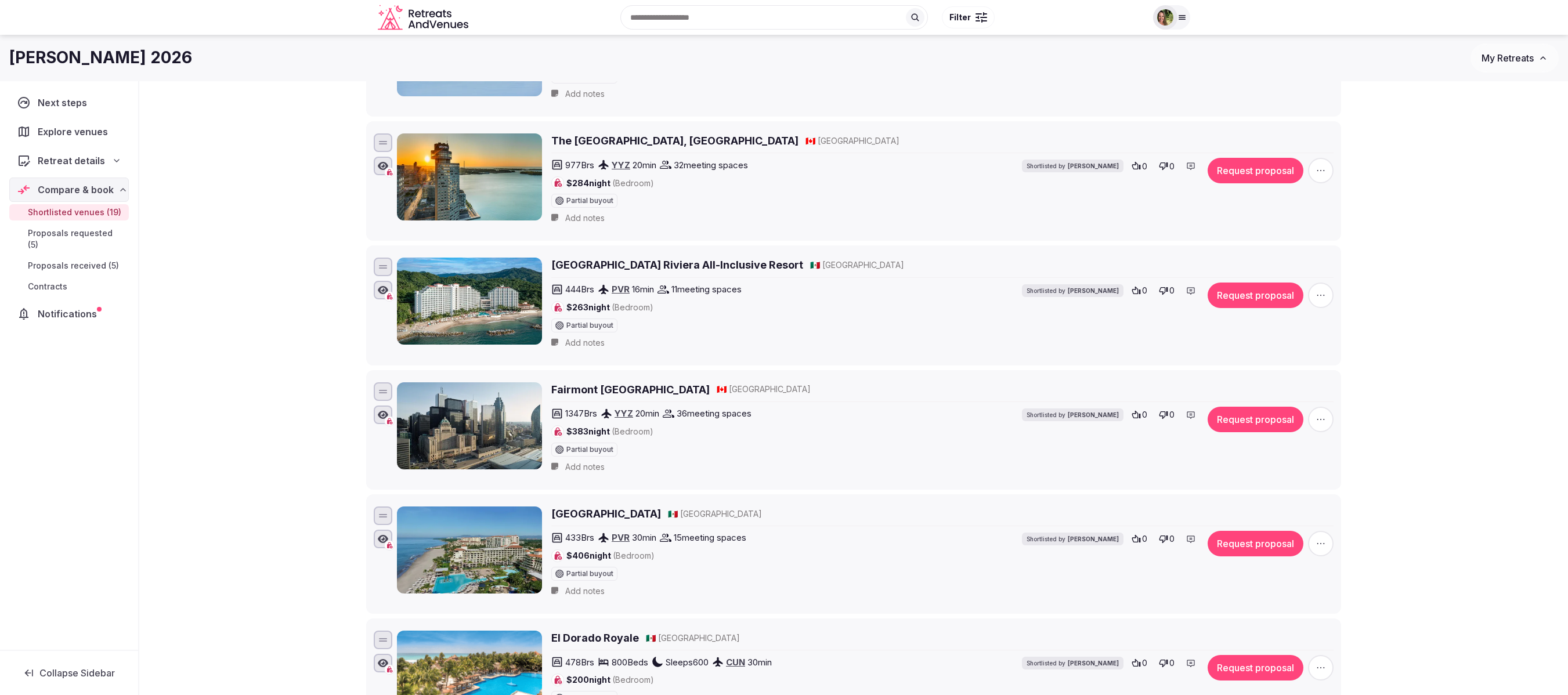
click at [257, 347] on div "Shortlisted venues 19 Proposals requested 5 Proposals received 5 Contracts 0 Sh…" at bounding box center [854, 607] width 1429 height 1748
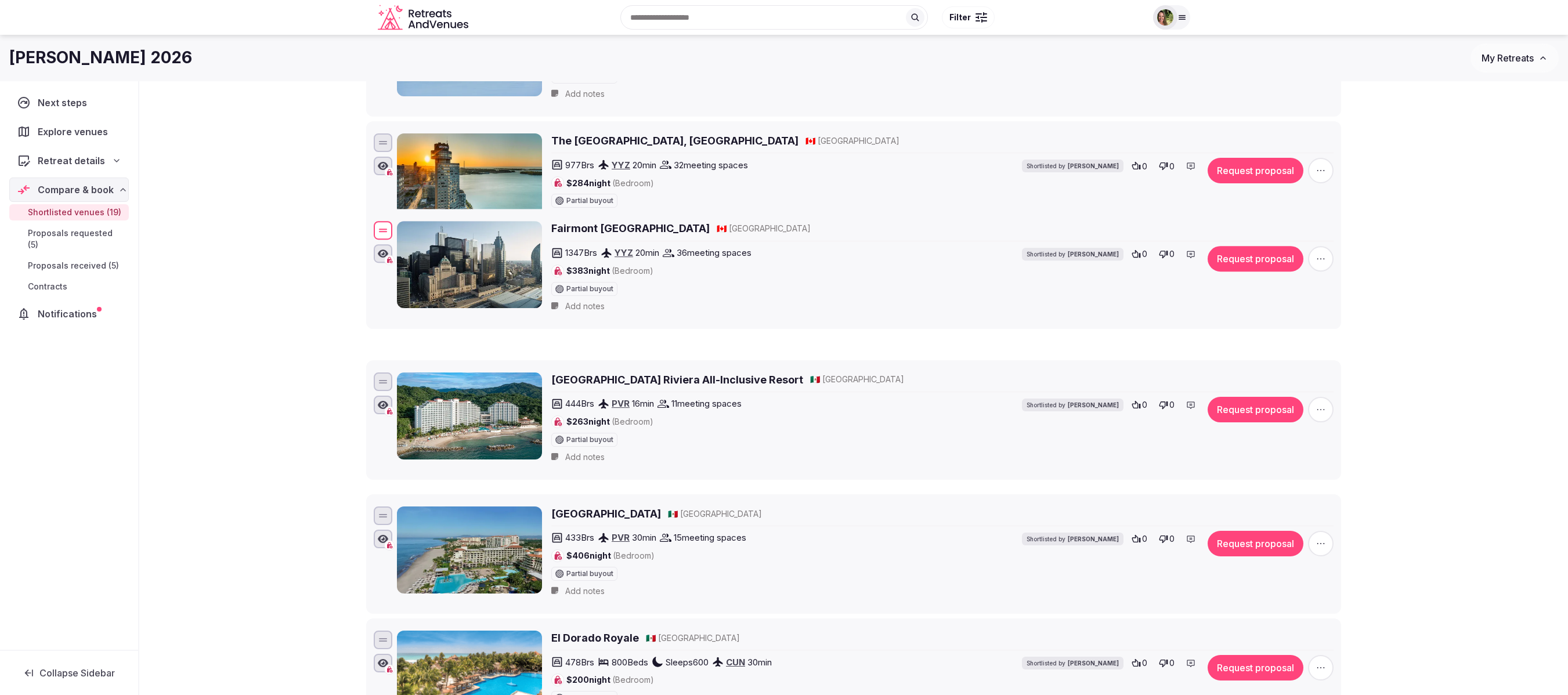
drag, startPoint x: 382, startPoint y: 406, endPoint x: 395, endPoint y: 236, distance: 170.5
click at [395, 236] on div "Fairmont Royal York 🇨🇦 Canada 1347 Brs YYZ 20 min 36 meeting spaces $383 night …" at bounding box center [854, 269] width 964 height 100
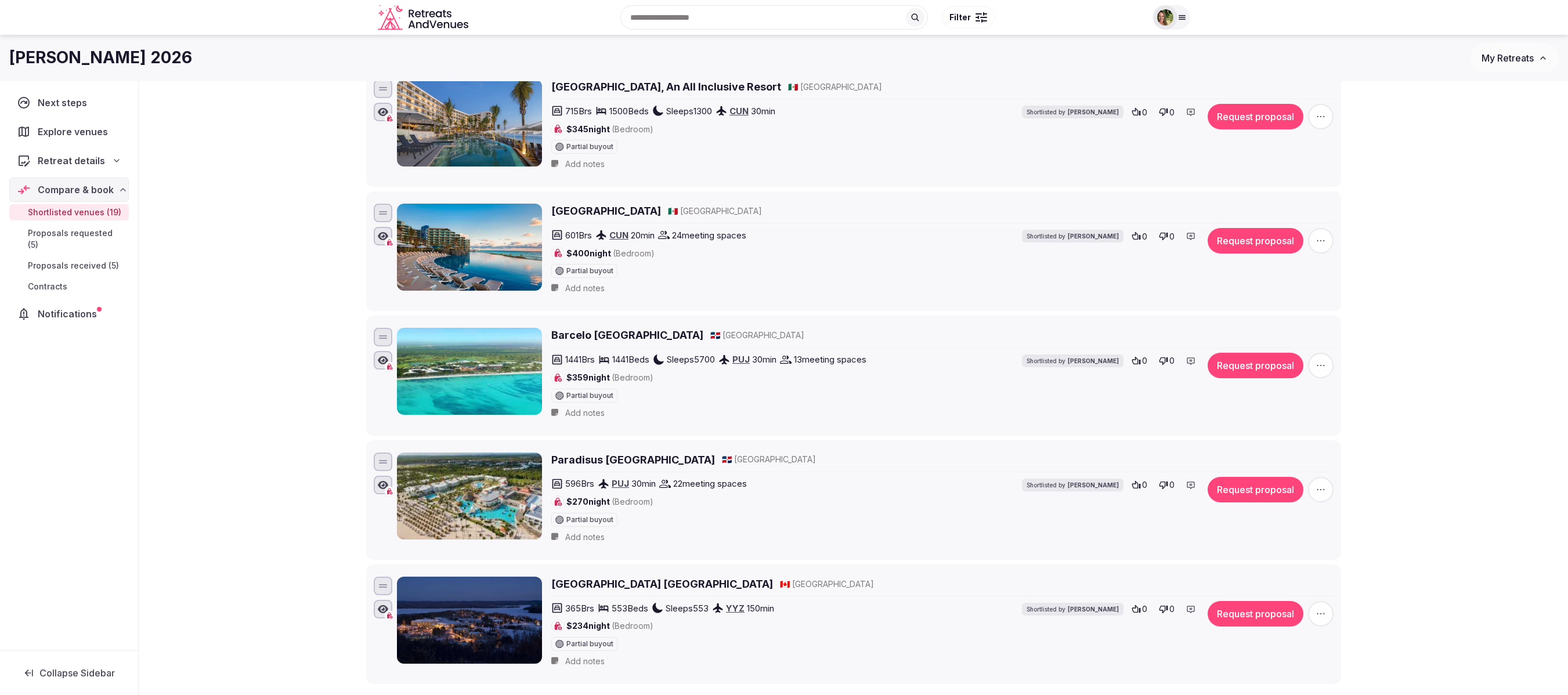
scroll to position [984, 0]
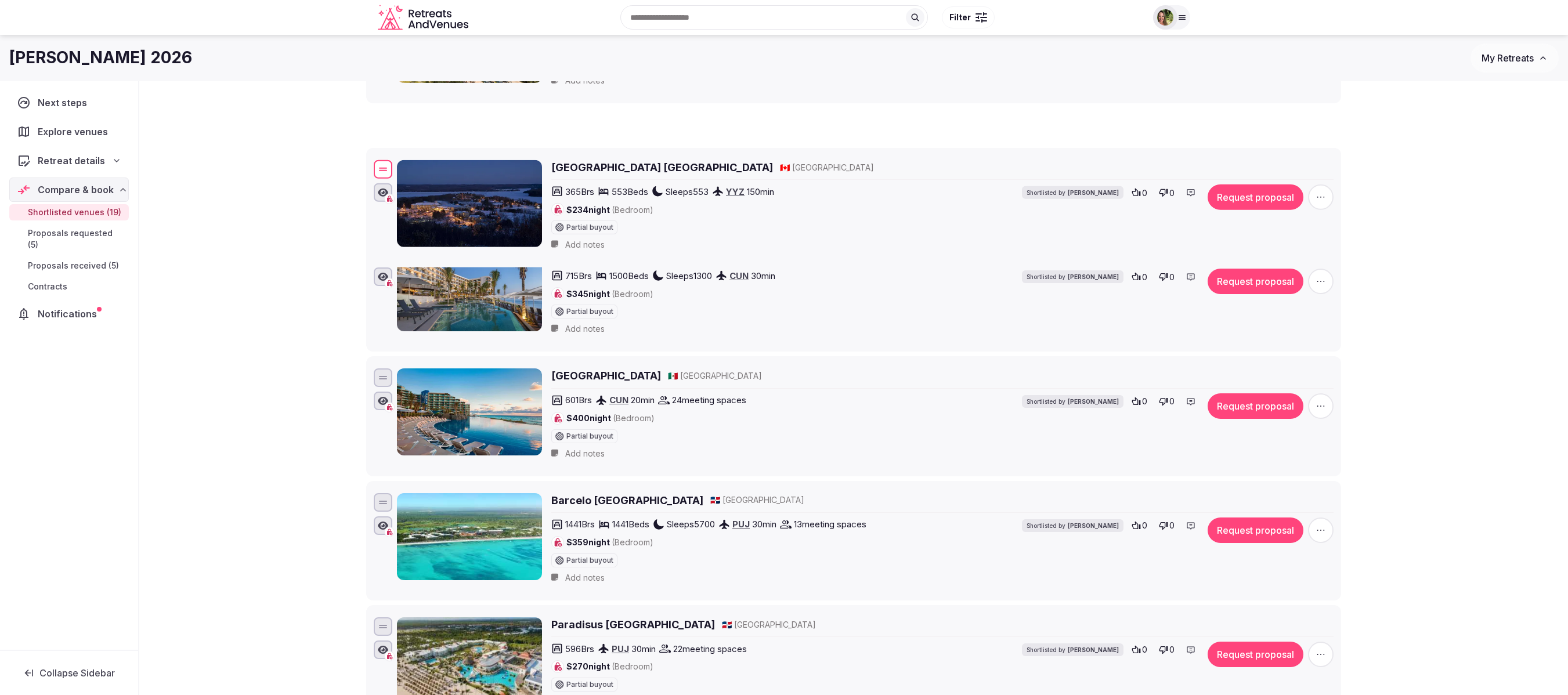
drag, startPoint x: 383, startPoint y: 659, endPoint x: 402, endPoint y: 190, distance: 469.4
click at [402, 190] on div "Deerhurst Resort Muskoka 🇨🇦 Canada 365 Brs 553 Beds Sleeps 553 YYZ 150 min $234…" at bounding box center [854, 207] width 964 height 100
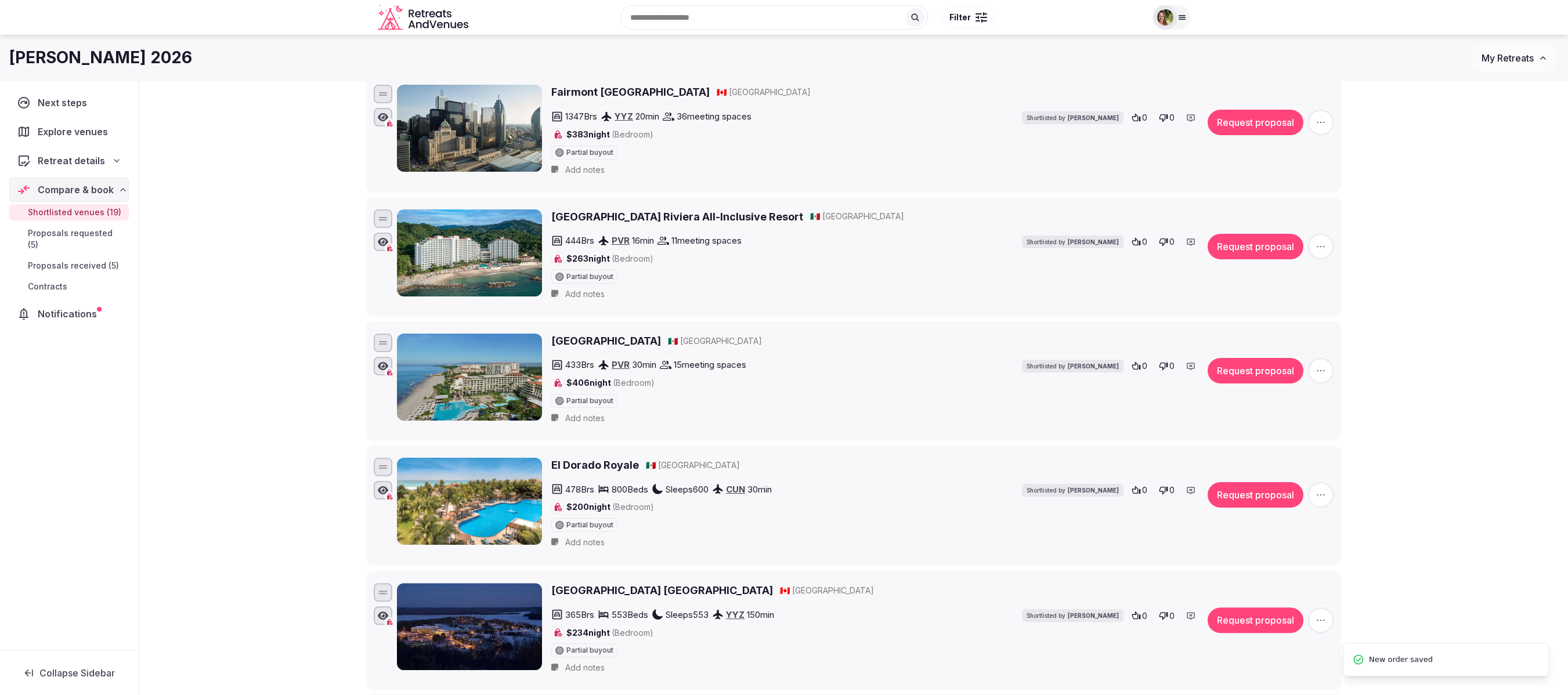
scroll to position [519, 0]
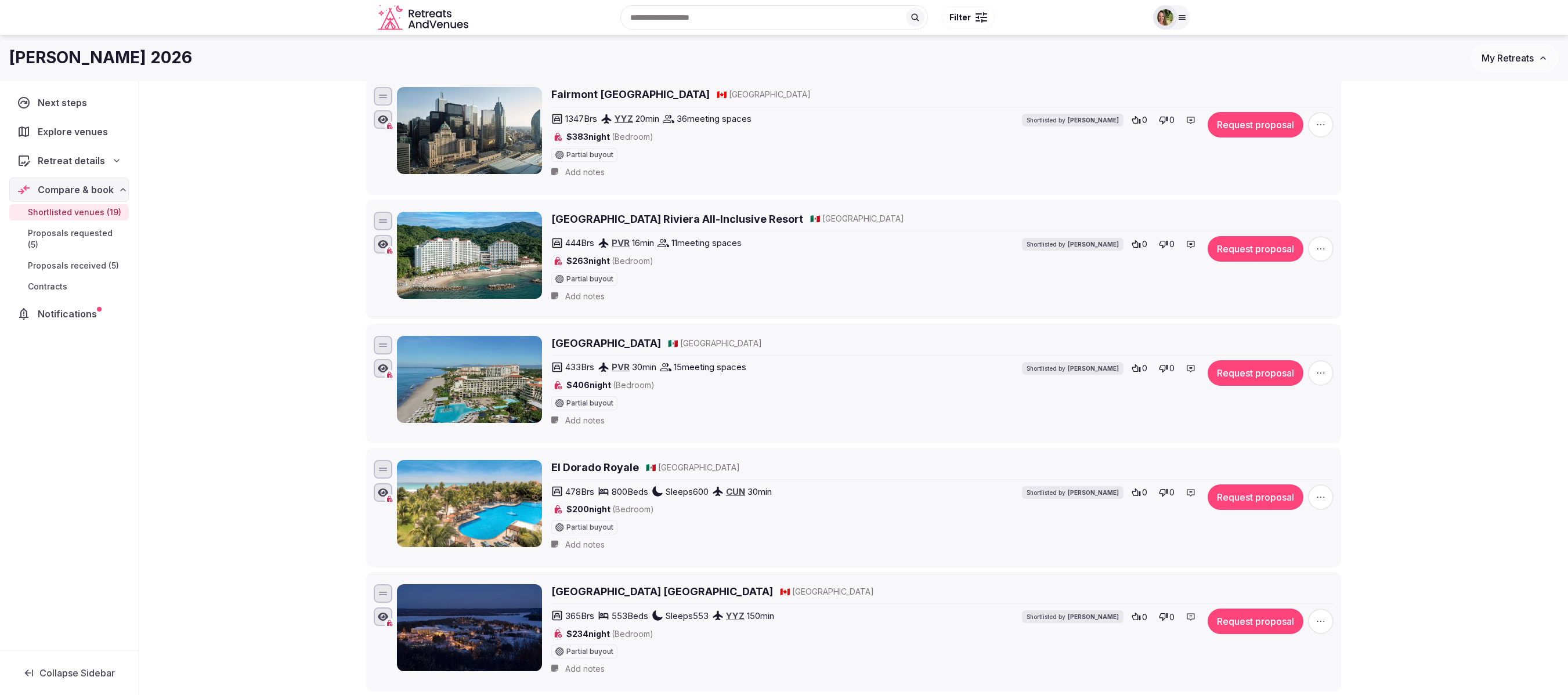
click at [291, 347] on div "Shortlisted venues 19 Proposals requested 5 Proposals received 5 Contracts 0 Sh…" at bounding box center [854, 437] width 1429 height 1748
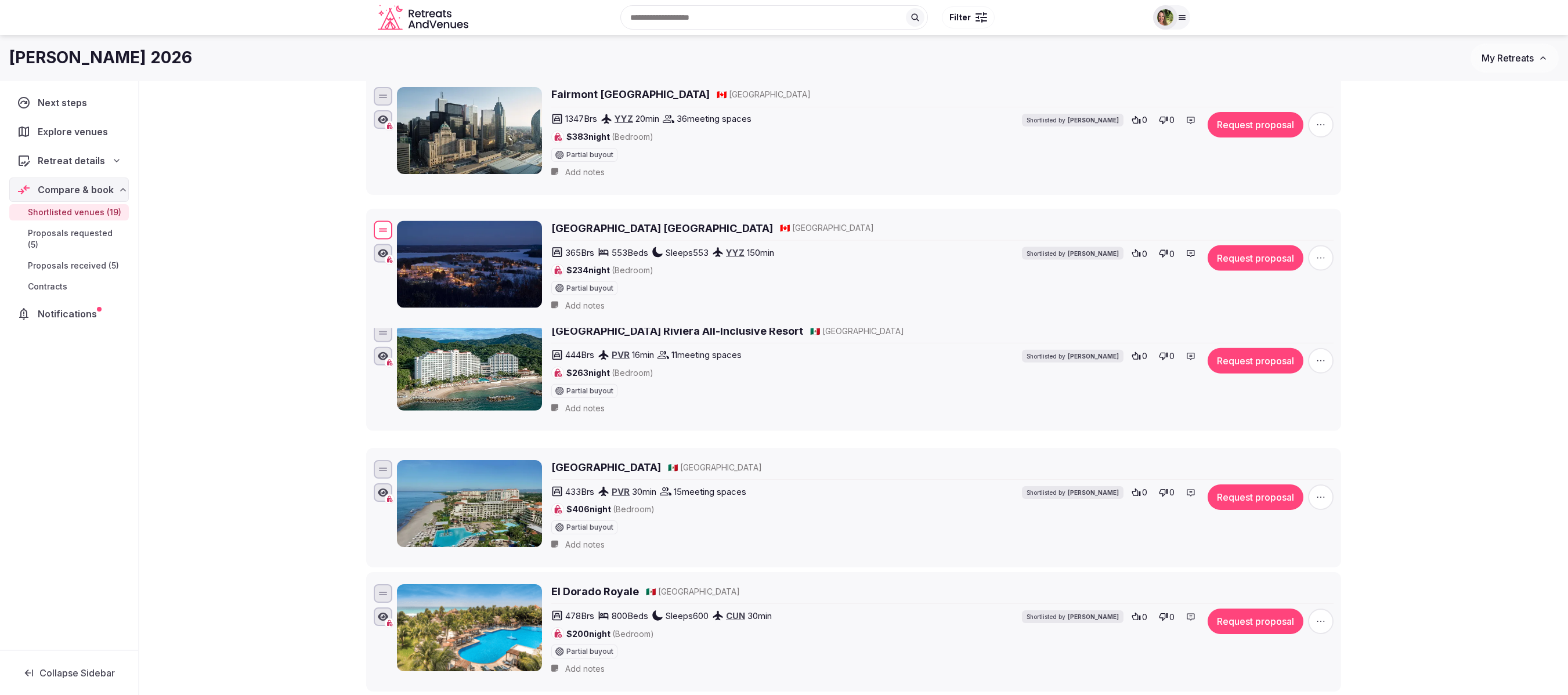
drag, startPoint x: 389, startPoint y: 617, endPoint x: 393, endPoint y: 245, distance: 372.0
click at [393, 239] on div at bounding box center [383, 230] width 18 height 18
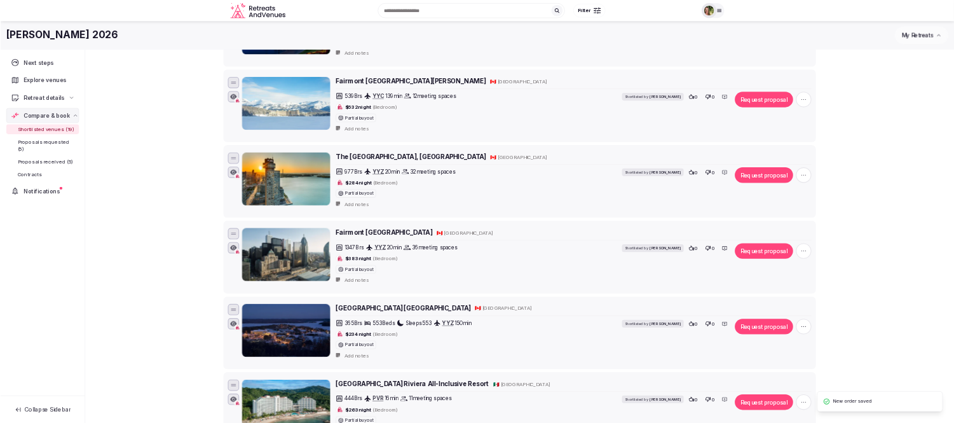
scroll to position [0, 0]
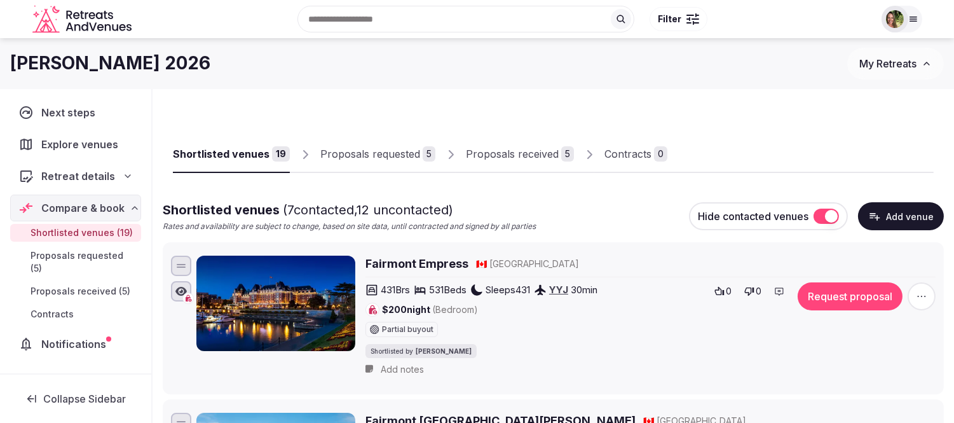
click at [93, 144] on span "Explore venues" at bounding box center [82, 144] width 82 height 15
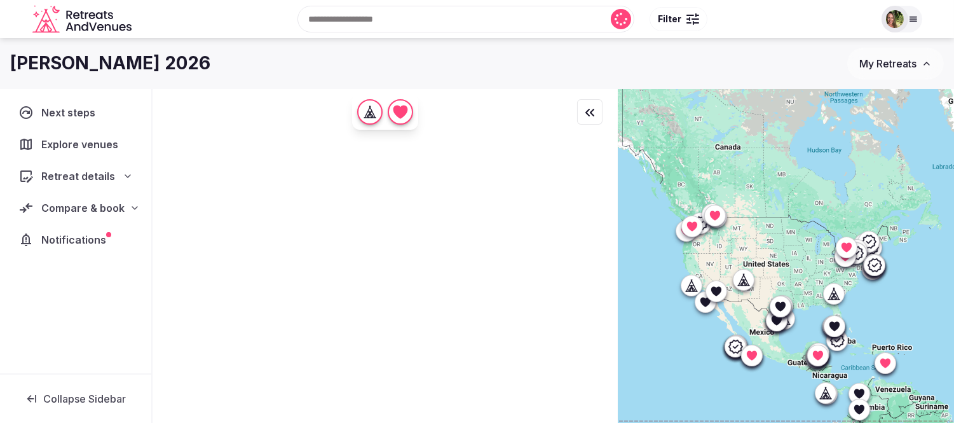
click at [344, 20] on input "text" at bounding box center [465, 19] width 337 height 27
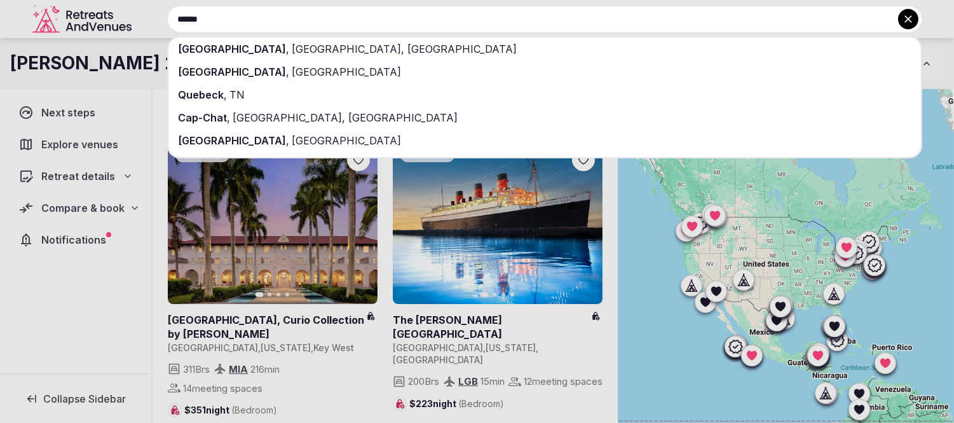
type input "******"
click at [290, 51] on span "QC, Canada" at bounding box center [404, 49] width 228 height 13
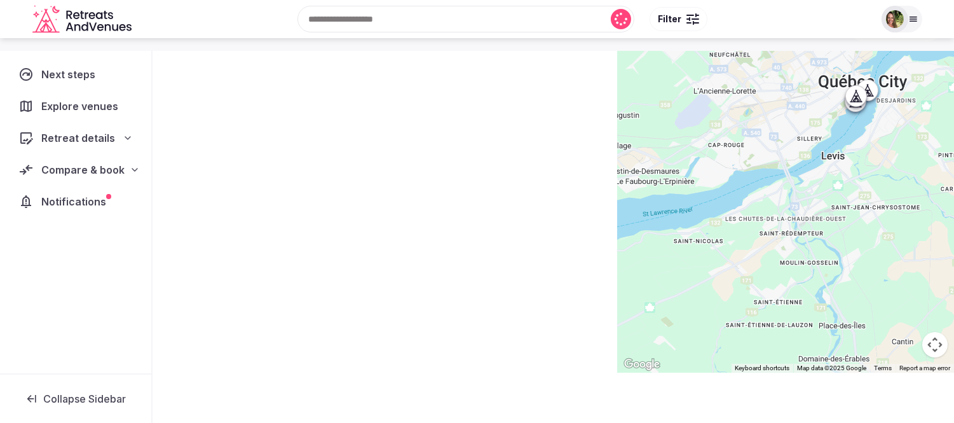
scroll to position [78, 0]
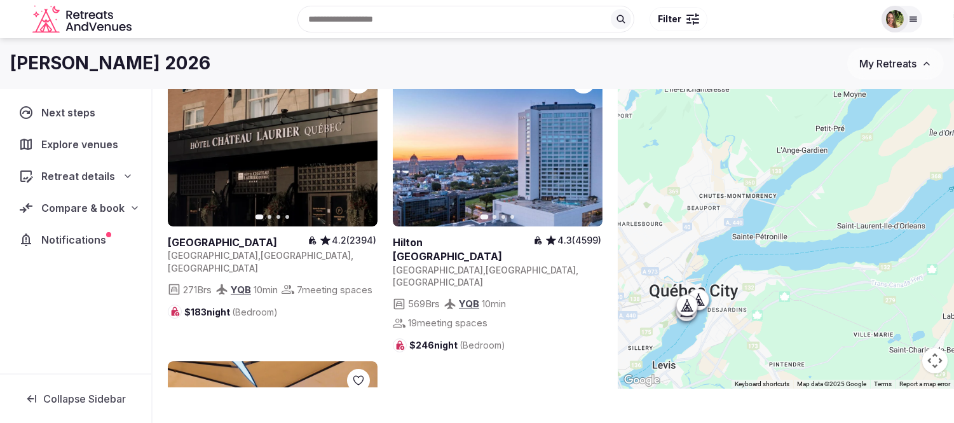
drag, startPoint x: 858, startPoint y: 187, endPoint x: 697, endPoint y: 378, distance: 250.3
click at [697, 378] on div at bounding box center [786, 199] width 336 height 377
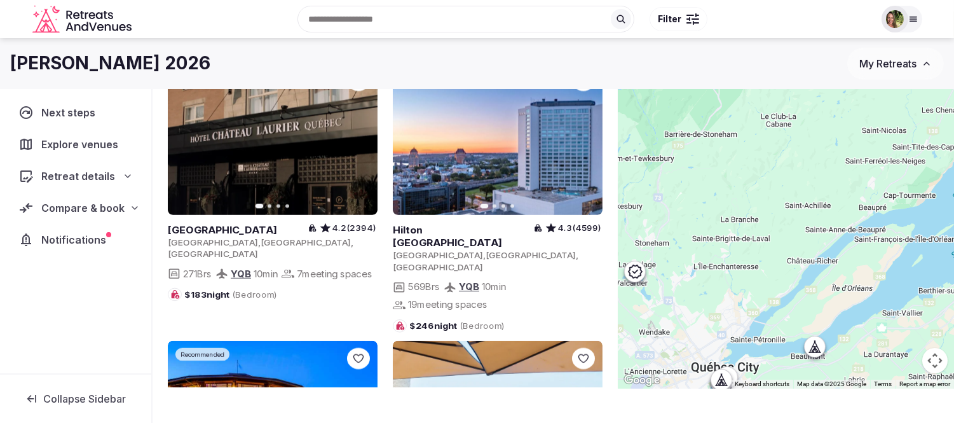
drag, startPoint x: 805, startPoint y: 238, endPoint x: 785, endPoint y: 322, distance: 86.2
click at [785, 322] on div at bounding box center [786, 199] width 336 height 377
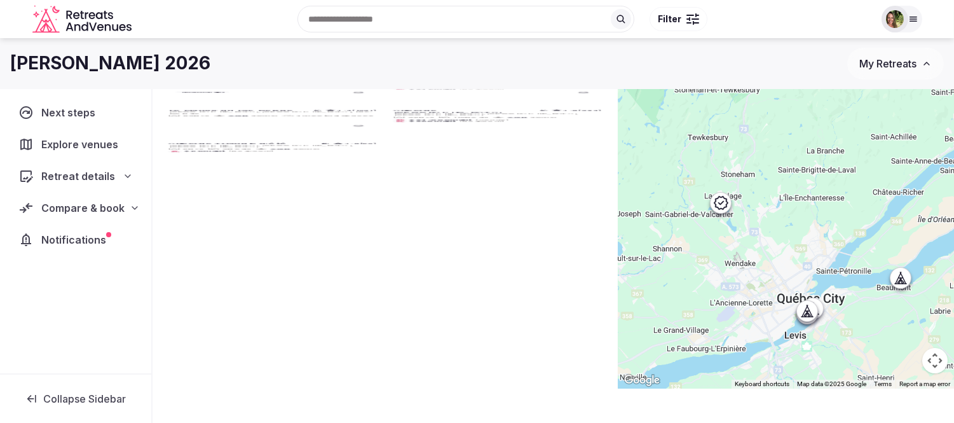
drag, startPoint x: 727, startPoint y: 271, endPoint x: 821, endPoint y: 181, distance: 130.3
click at [821, 181] on div at bounding box center [786, 199] width 336 height 377
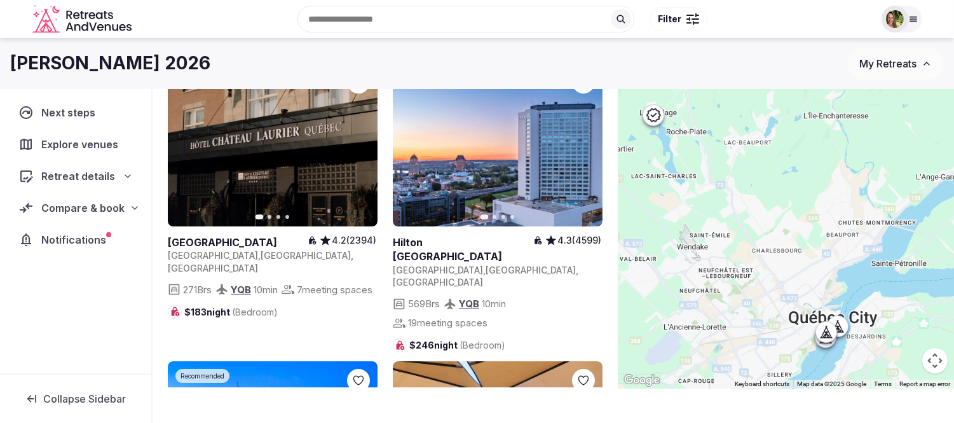
drag, startPoint x: 803, startPoint y: 175, endPoint x: 794, endPoint y: 160, distance: 16.8
click at [794, 160] on div at bounding box center [786, 199] width 336 height 377
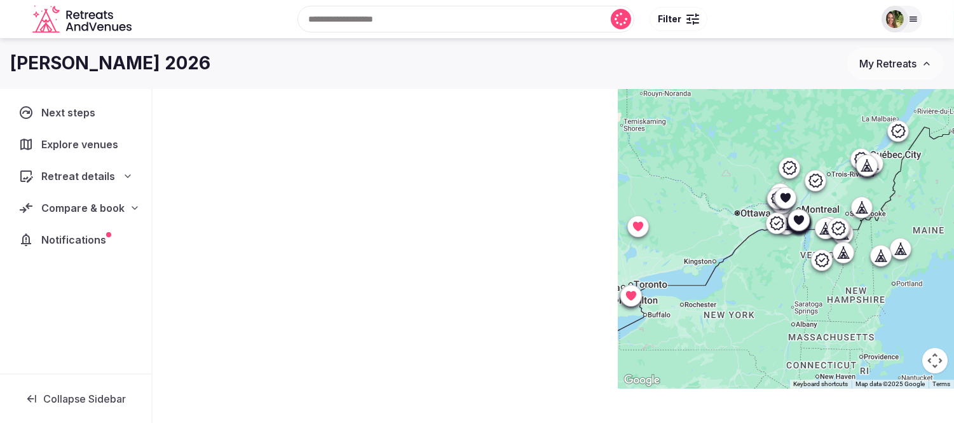
drag, startPoint x: 796, startPoint y: 286, endPoint x: 838, endPoint y: 205, distance: 90.7
click at [838, 205] on div at bounding box center [786, 199] width 336 height 377
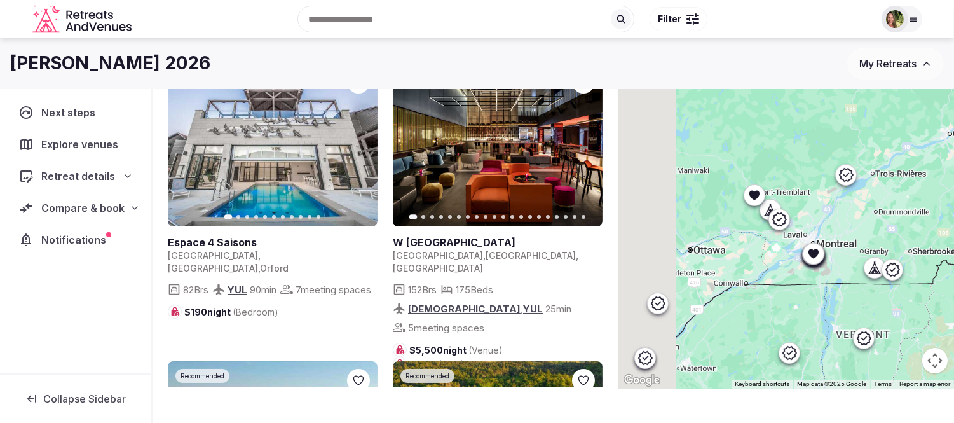
drag, startPoint x: 823, startPoint y: 172, endPoint x: 853, endPoint y: 272, distance: 104.8
click at [858, 340] on div at bounding box center [786, 199] width 336 height 377
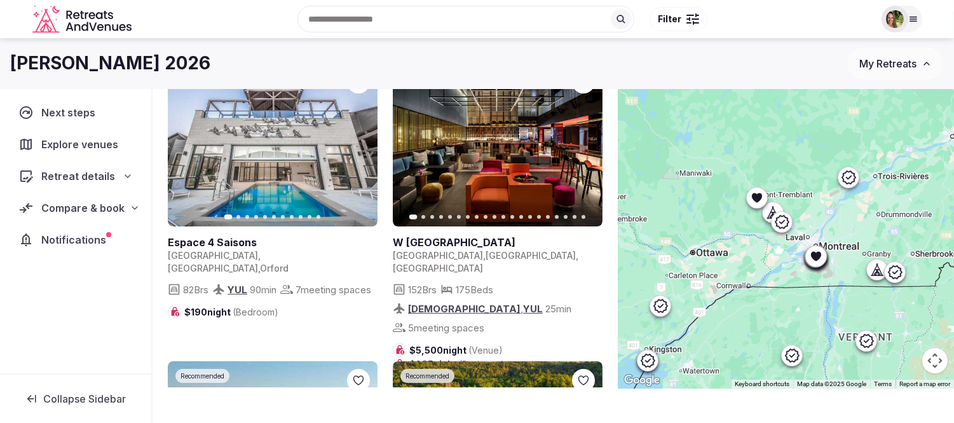
click at [848, 263] on div at bounding box center [786, 199] width 336 height 377
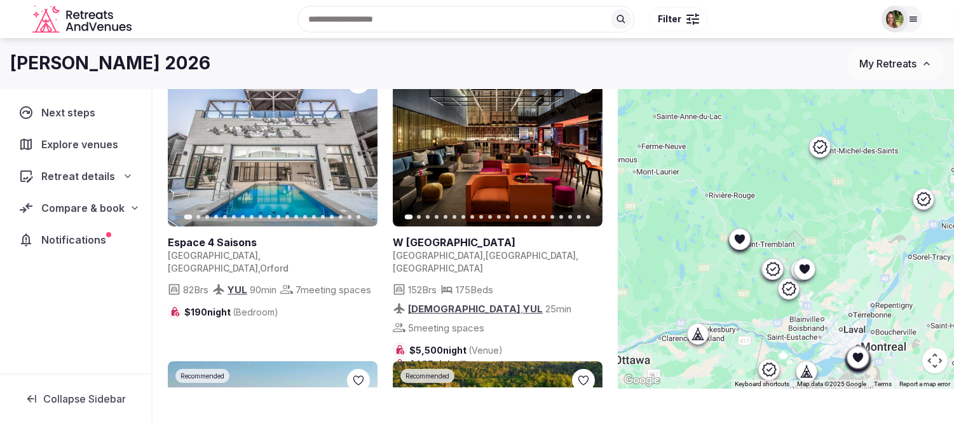
drag, startPoint x: 793, startPoint y: 226, endPoint x: 836, endPoint y: 324, distance: 107.3
click at [836, 324] on div at bounding box center [786, 199] width 336 height 377
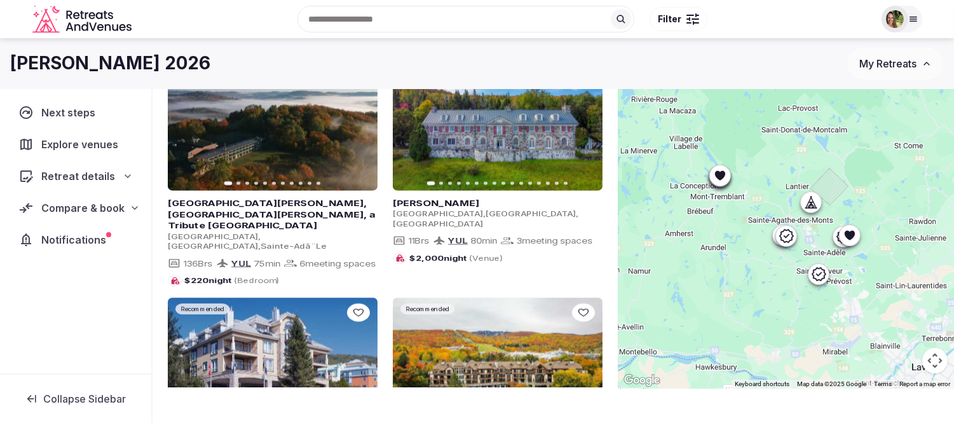
drag, startPoint x: 821, startPoint y: 256, endPoint x: 885, endPoint y: 252, distance: 63.7
click at [858, 252] on div at bounding box center [786, 199] width 336 height 377
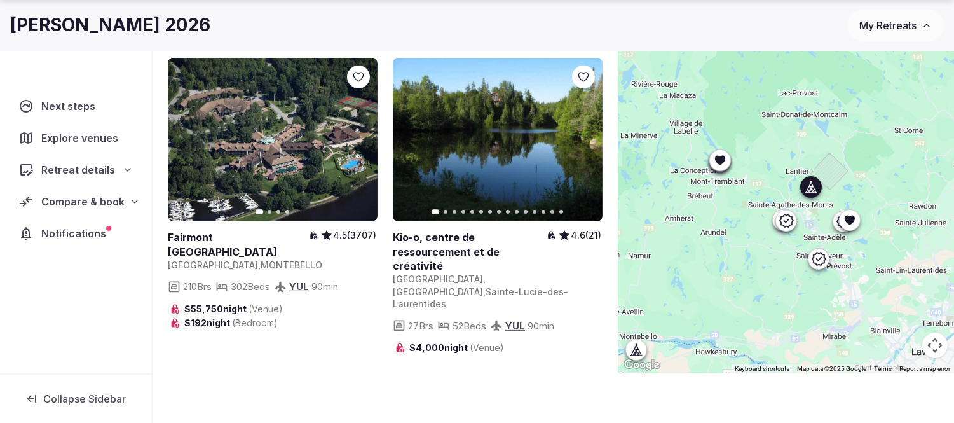
scroll to position [93, 0]
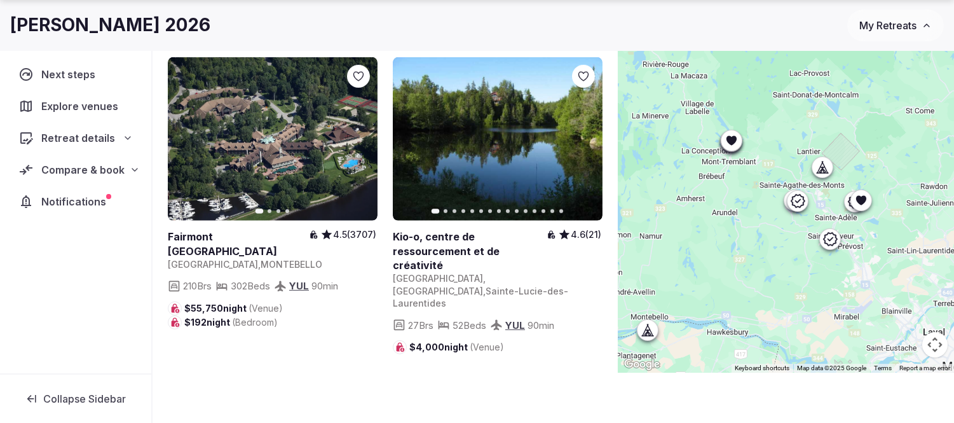
drag, startPoint x: 782, startPoint y: 291, endPoint x: 795, endPoint y: 270, distance: 24.5
click at [795, 270] on div at bounding box center [786, 184] width 336 height 377
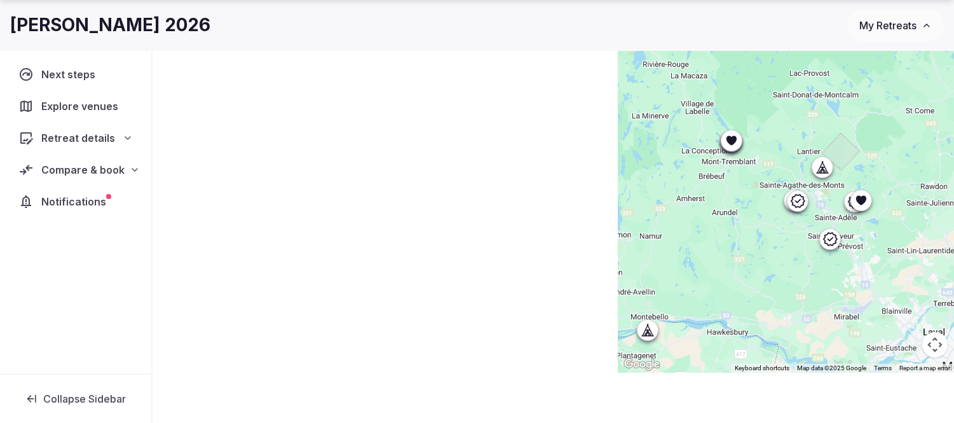
scroll to position [0, 0]
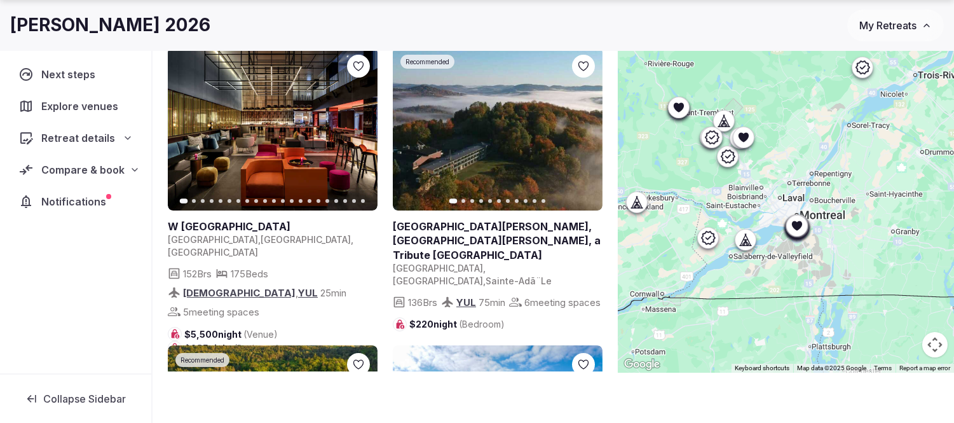
drag, startPoint x: 880, startPoint y: 303, endPoint x: 793, endPoint y: 193, distance: 140.3
click at [793, 193] on div at bounding box center [786, 184] width 336 height 377
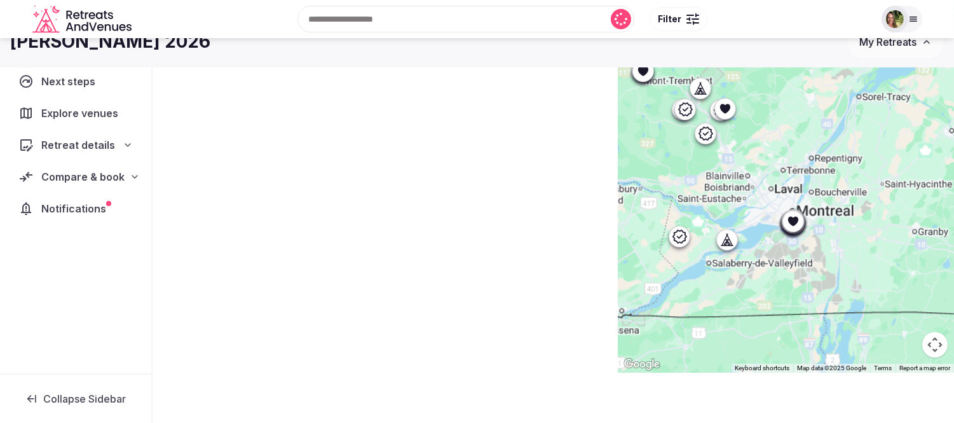
scroll to position [78, 0]
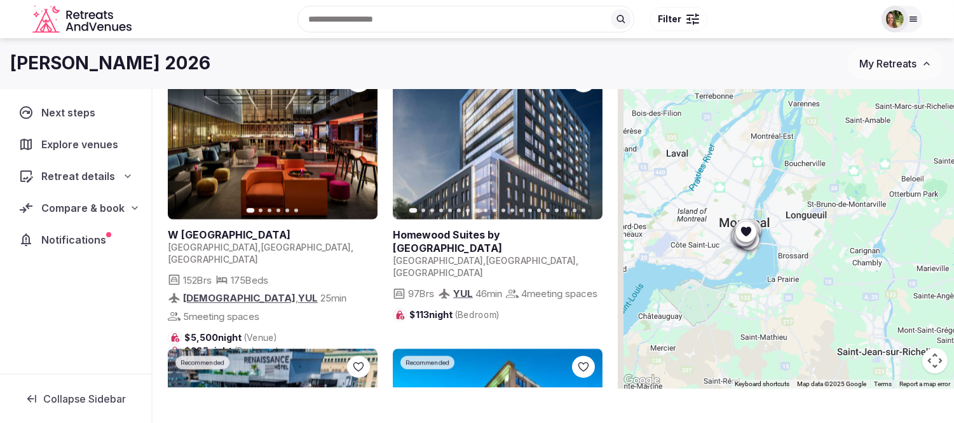
drag, startPoint x: 805, startPoint y: 217, endPoint x: 824, endPoint y: 272, distance: 57.7
click at [824, 272] on div at bounding box center [786, 199] width 336 height 377
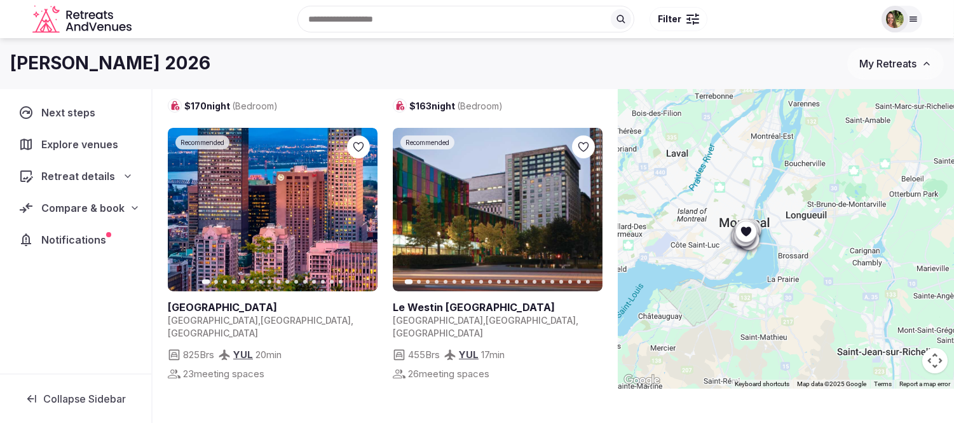
scroll to position [494, 0]
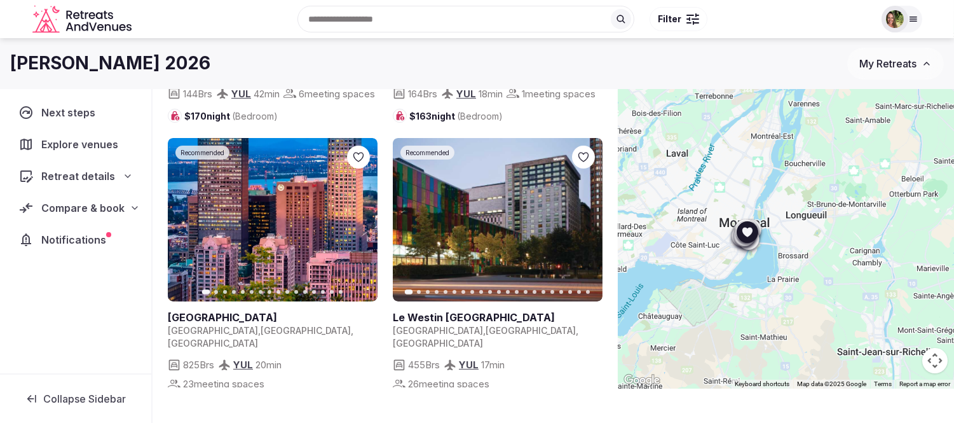
click at [0, 0] on icon at bounding box center [0, 0] width 0 height 0
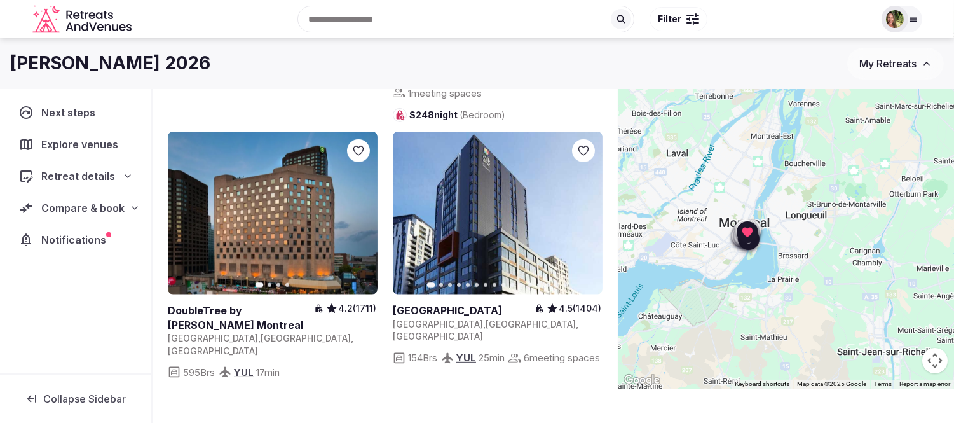
scroll to position [1059, 0]
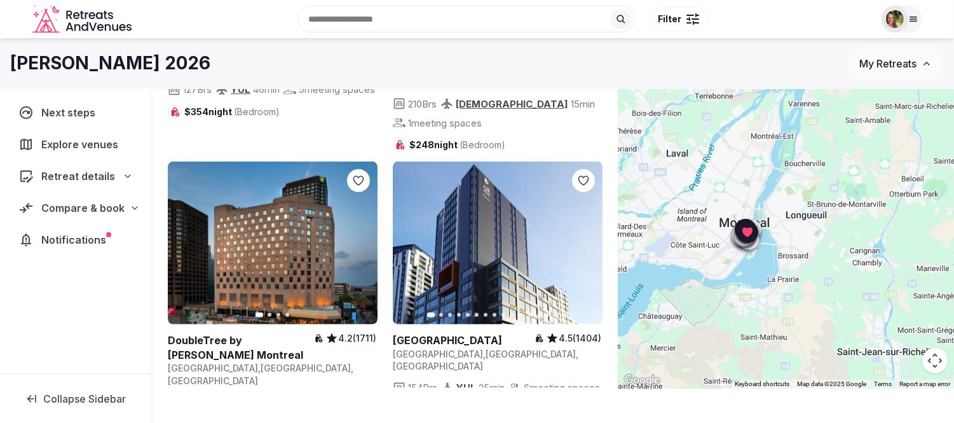
click at [0, 0] on icon at bounding box center [0, 0] width 0 height 0
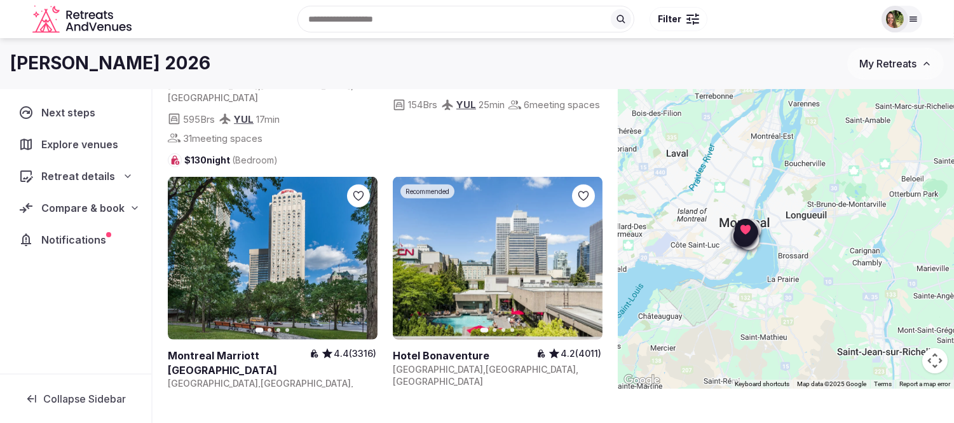
click at [0, 0] on icon at bounding box center [0, 0] width 0 height 0
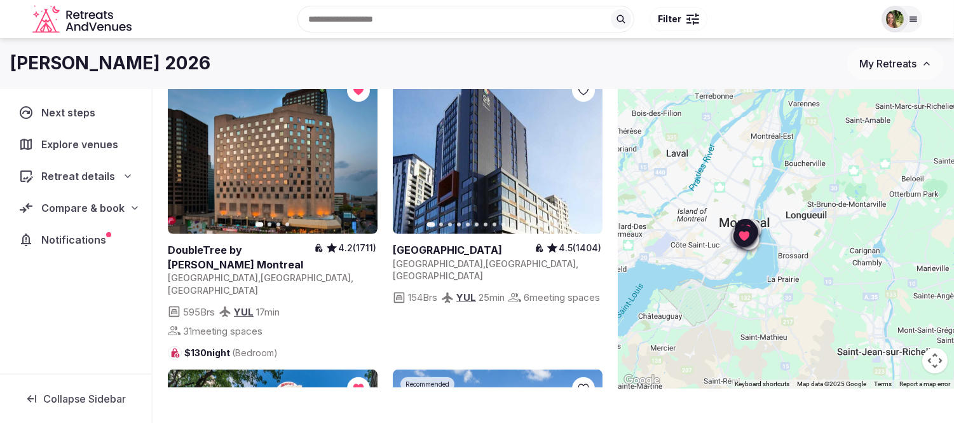
scroll to position [981, 0]
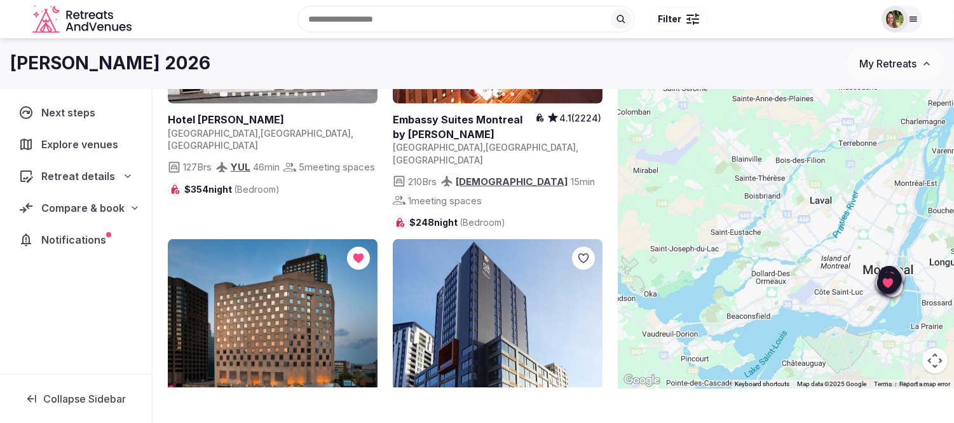
drag, startPoint x: 688, startPoint y: 178, endPoint x: 836, endPoint y: 228, distance: 155.6
click at [836, 228] on div at bounding box center [786, 199] width 336 height 377
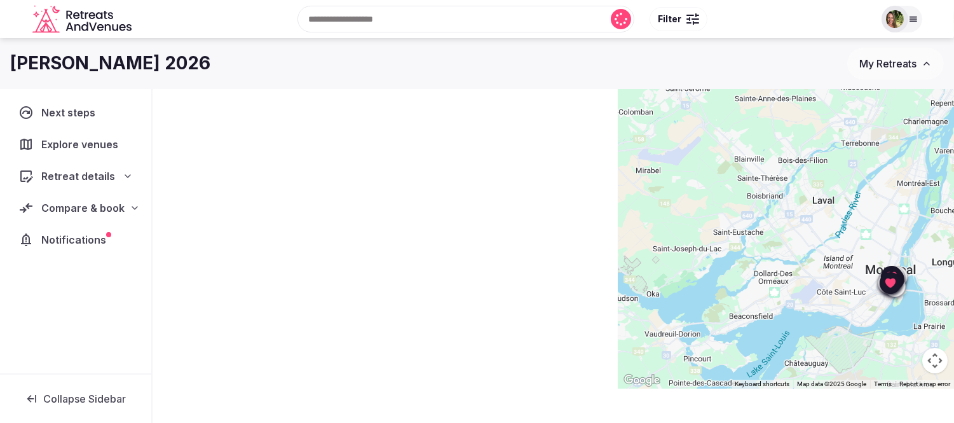
scroll to position [0, 0]
drag, startPoint x: 753, startPoint y: 188, endPoint x: 779, endPoint y: 253, distance: 69.9
click at [779, 253] on div at bounding box center [786, 199] width 336 height 377
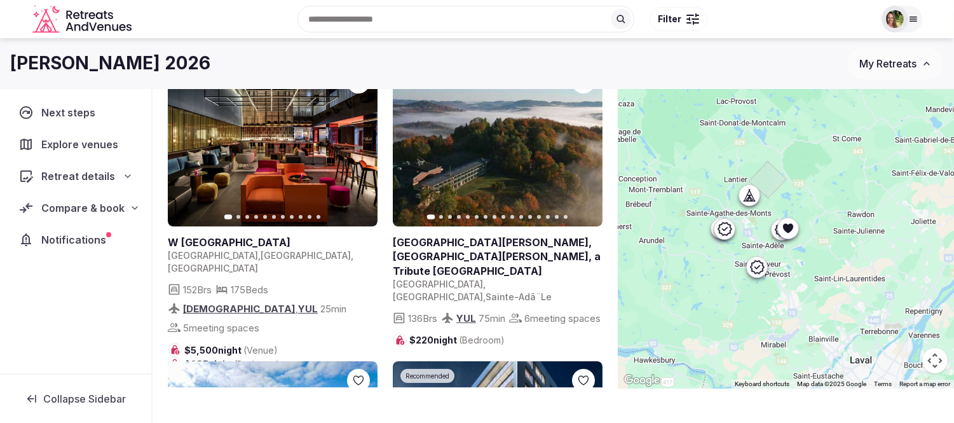
drag, startPoint x: 808, startPoint y: 278, endPoint x: 823, endPoint y: 307, distance: 33.0
click at [823, 307] on div at bounding box center [786, 199] width 336 height 377
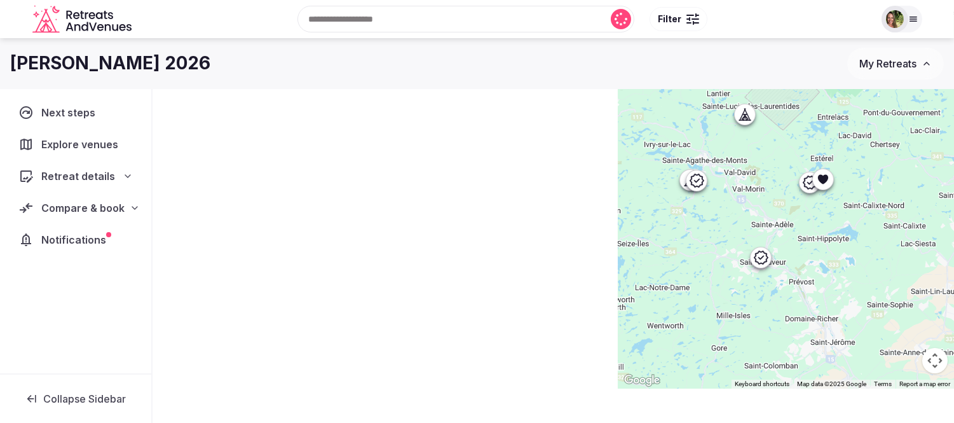
drag, startPoint x: 770, startPoint y: 224, endPoint x: 875, endPoint y: 280, distance: 118.9
click at [858, 280] on div at bounding box center [786, 199] width 336 height 377
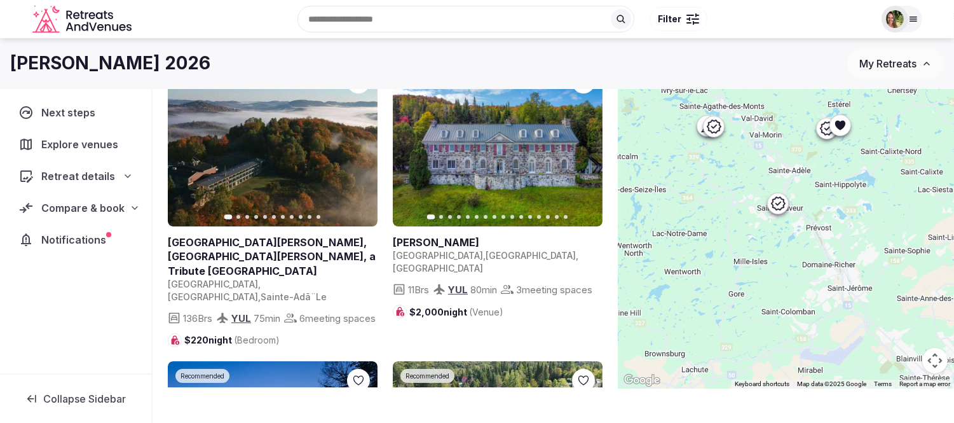
drag, startPoint x: 864, startPoint y: 335, endPoint x: 833, endPoint y: 256, distance: 85.3
click at [833, 256] on div at bounding box center [786, 199] width 336 height 377
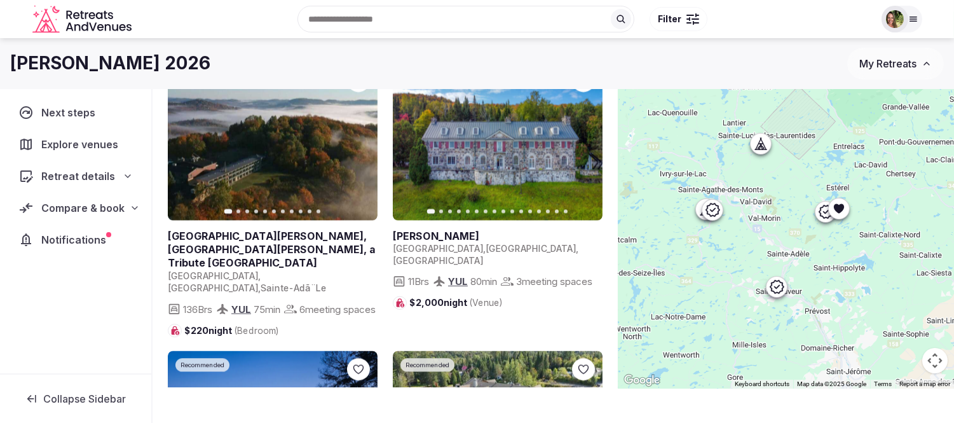
drag, startPoint x: 837, startPoint y: 214, endPoint x: 837, endPoint y: 304, distance: 90.3
click at [837, 304] on div at bounding box center [786, 199] width 336 height 377
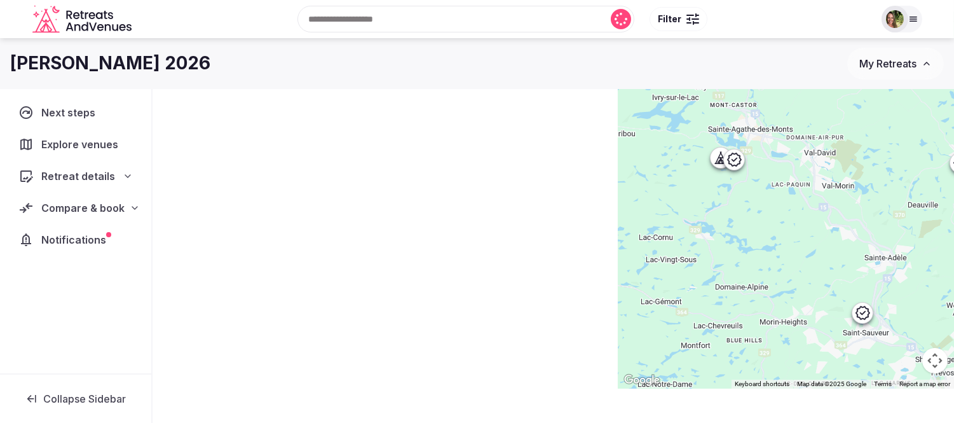
drag, startPoint x: 723, startPoint y: 189, endPoint x: 769, endPoint y: 229, distance: 61.2
click at [768, 229] on div at bounding box center [786, 199] width 336 height 377
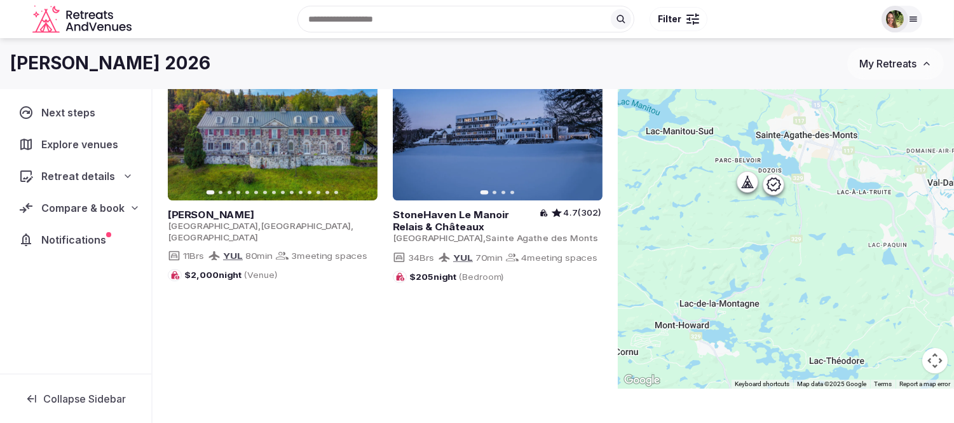
drag, startPoint x: 758, startPoint y: 174, endPoint x: 767, endPoint y: 226, distance: 52.9
click at [767, 226] on div at bounding box center [786, 199] width 336 height 377
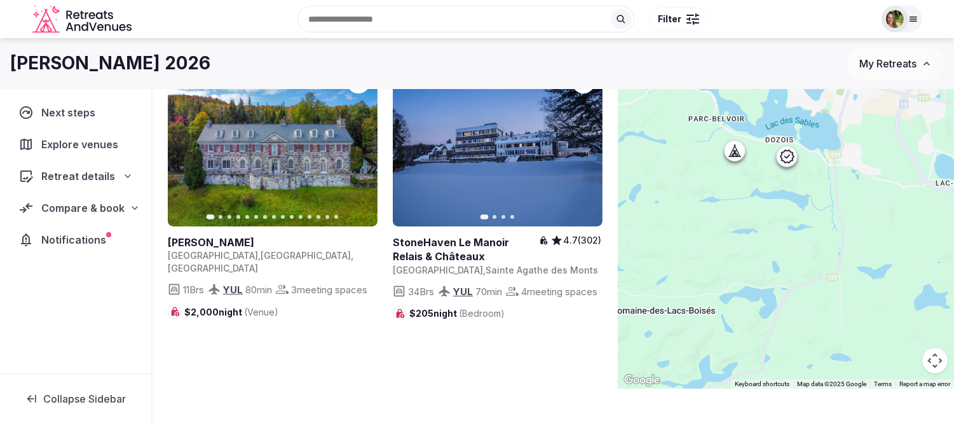
click at [740, 156] on icon at bounding box center [734, 150] width 13 height 13
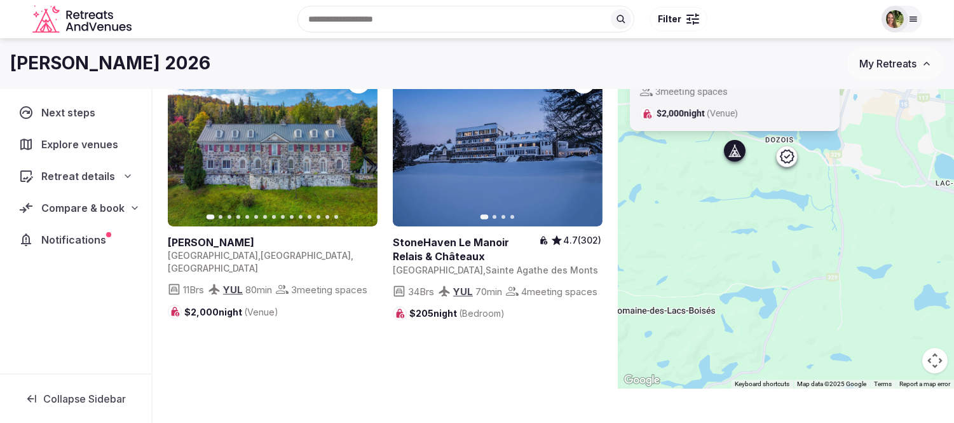
click at [719, 239] on div "Previous slide Next slide Manoir Davis Canada , Quebec , Sainte-Agathe-des-Mont…" at bounding box center [786, 199] width 336 height 377
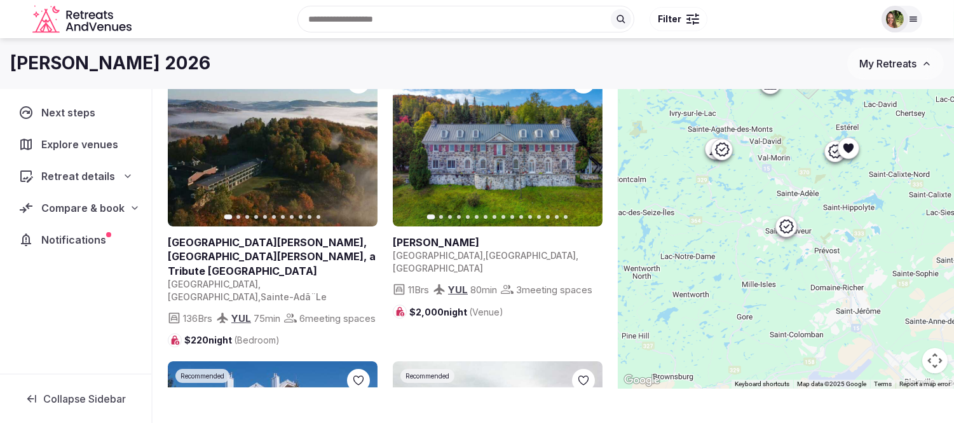
drag, startPoint x: 862, startPoint y: 313, endPoint x: 782, endPoint y: 189, distance: 147.6
click at [782, 189] on div at bounding box center [786, 199] width 336 height 377
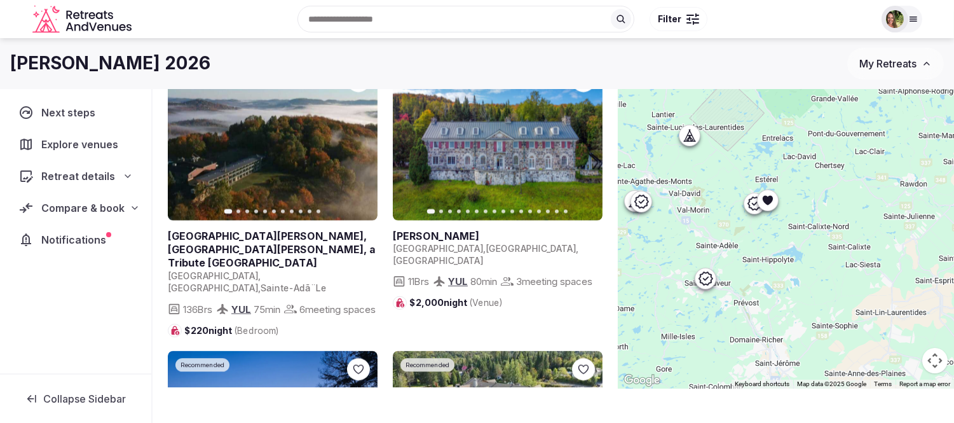
drag, startPoint x: 843, startPoint y: 192, endPoint x: 754, endPoint y: 291, distance: 133.2
click at [754, 291] on div at bounding box center [786, 199] width 336 height 377
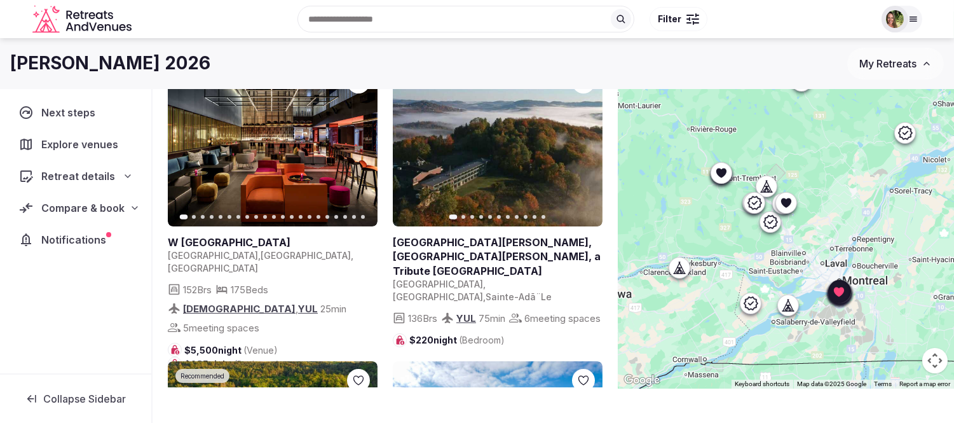
drag, startPoint x: 809, startPoint y: 282, endPoint x: 840, endPoint y: 207, distance: 80.6
click at [840, 207] on div at bounding box center [786, 199] width 336 height 377
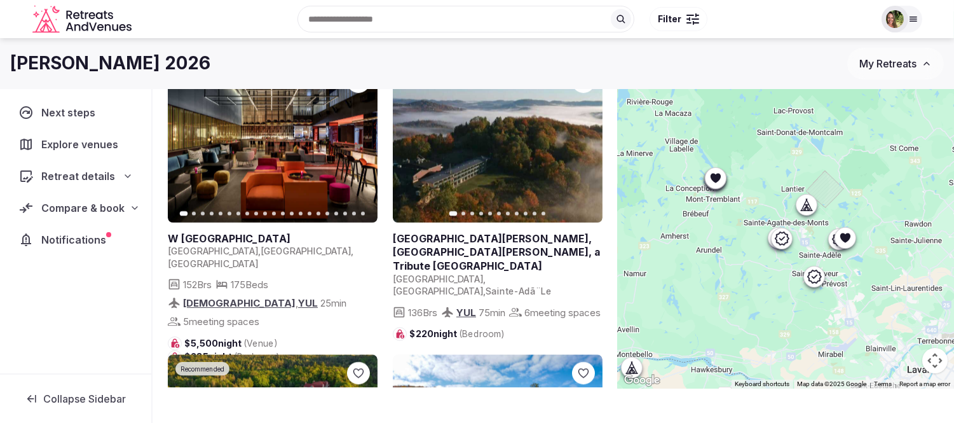
drag, startPoint x: 727, startPoint y: 172, endPoint x: 744, endPoint y: 285, distance: 114.4
click at [744, 285] on div at bounding box center [786, 199] width 336 height 377
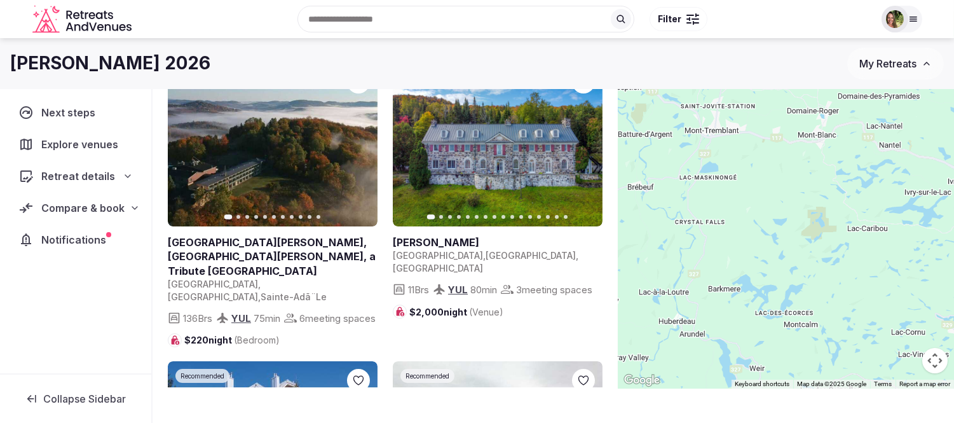
drag, startPoint x: 721, startPoint y: 175, endPoint x: 798, endPoint y: 310, distance: 155.7
click at [803, 364] on div at bounding box center [786, 199] width 336 height 377
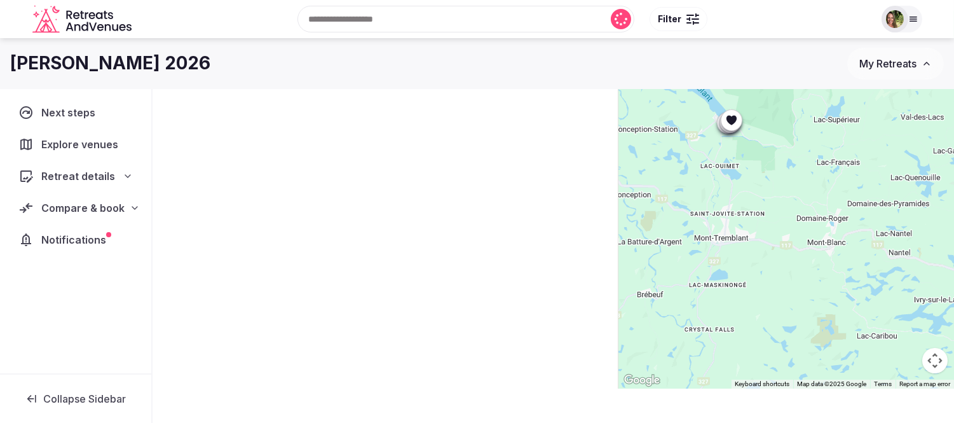
drag, startPoint x: 792, startPoint y: 219, endPoint x: 801, endPoint y: 334, distance: 116.0
click at [801, 334] on div at bounding box center [786, 199] width 336 height 377
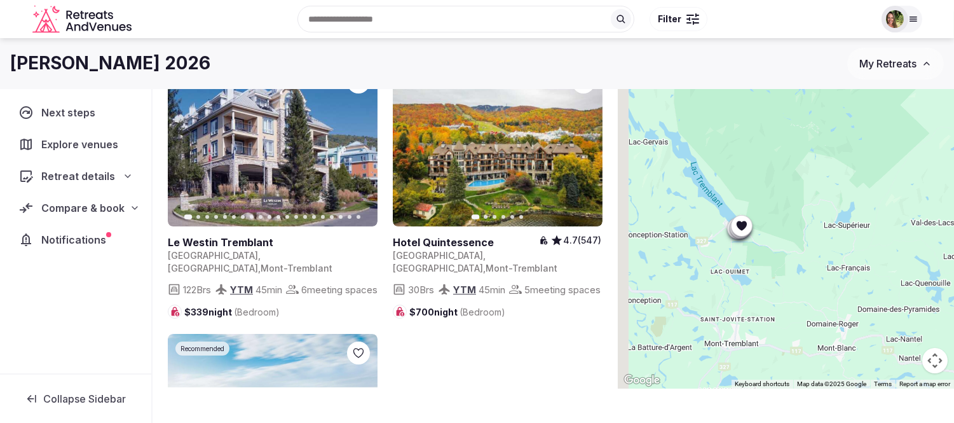
click at [779, 284] on div at bounding box center [786, 199] width 336 height 377
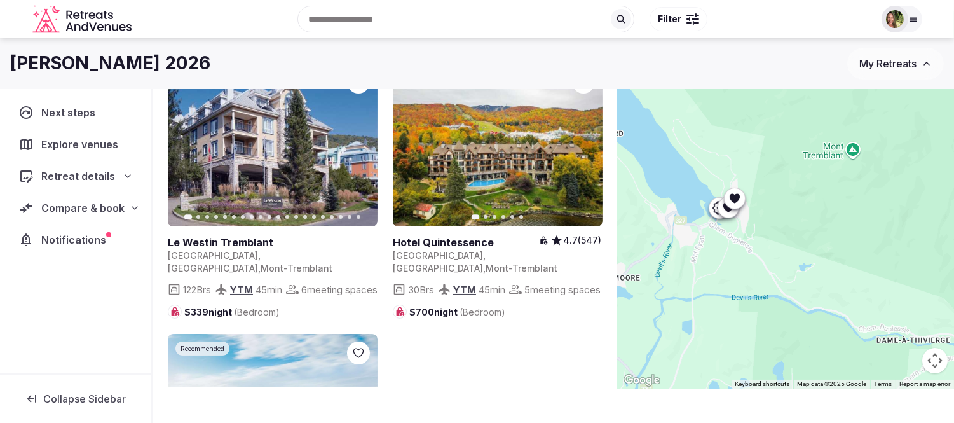
drag, startPoint x: 740, startPoint y: 231, endPoint x: 839, endPoint y: 262, distance: 104.1
click at [839, 262] on div at bounding box center [786, 199] width 336 height 377
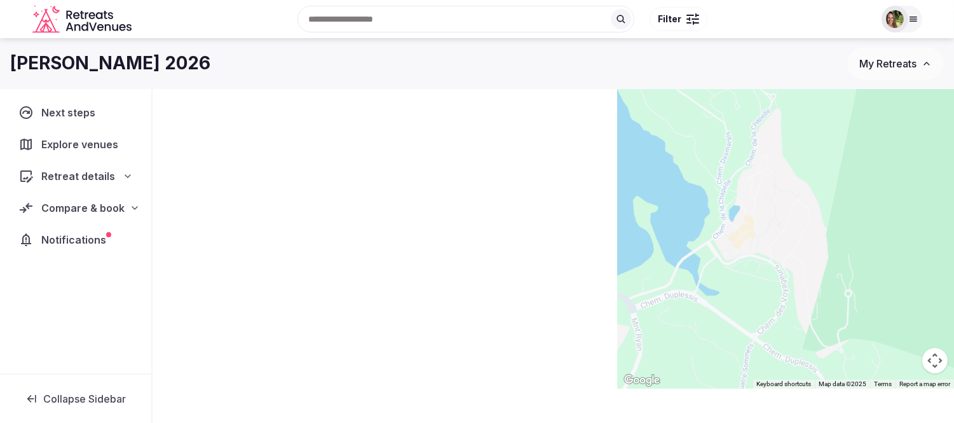
drag, startPoint x: 787, startPoint y: 175, endPoint x: 869, endPoint y: 367, distance: 209.6
click at [858, 367] on div at bounding box center [786, 199] width 336 height 377
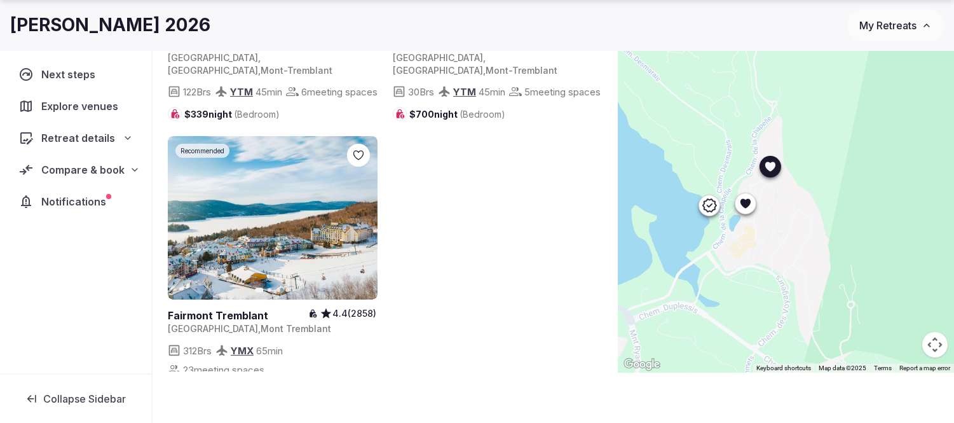
scroll to position [191, 0]
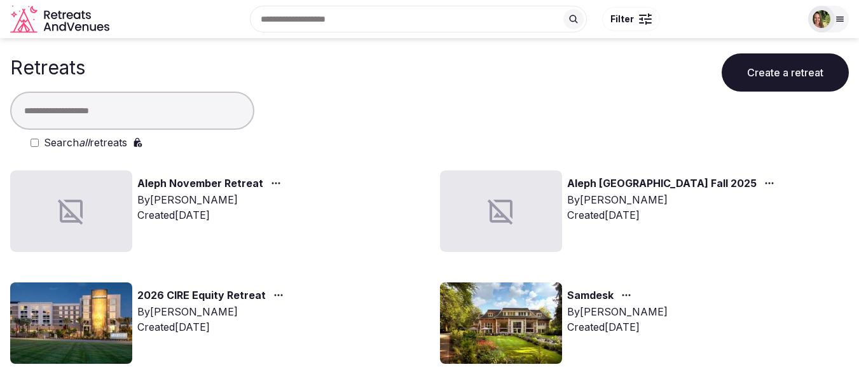
click at [137, 109] on input "text" at bounding box center [132, 111] width 244 height 38
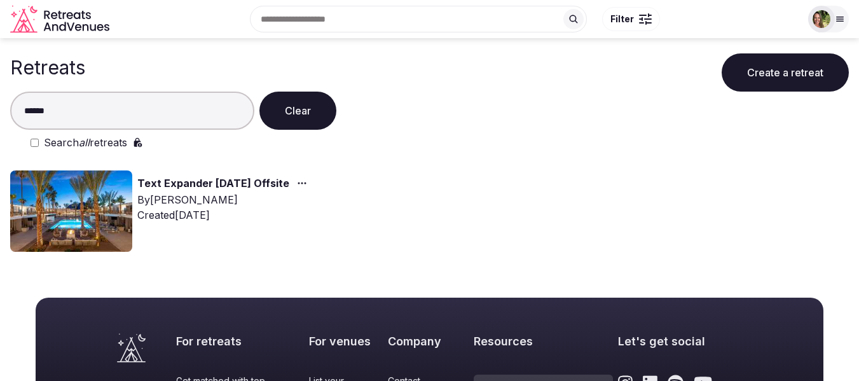
type input "******"
click at [306, 183] on circle "button" at bounding box center [305, 183] width 2 height 2
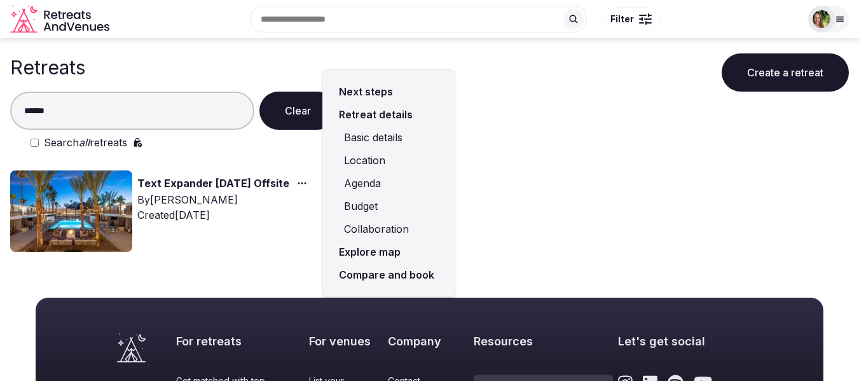
click at [381, 275] on link "Compare and book" at bounding box center [388, 274] width 111 height 23
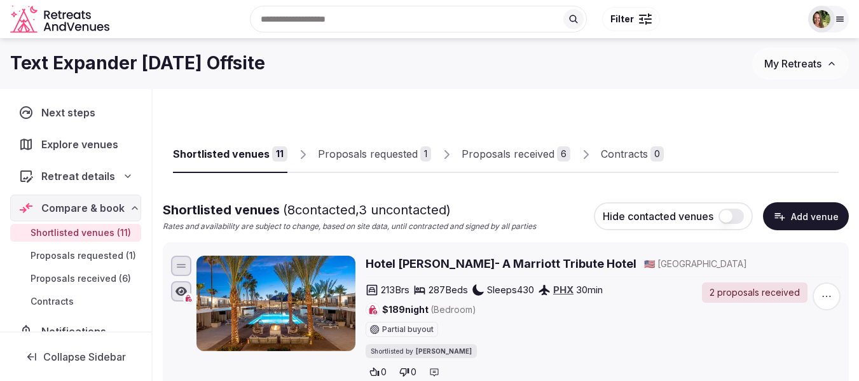
click at [484, 160] on div "Proposals received" at bounding box center [507, 153] width 93 height 15
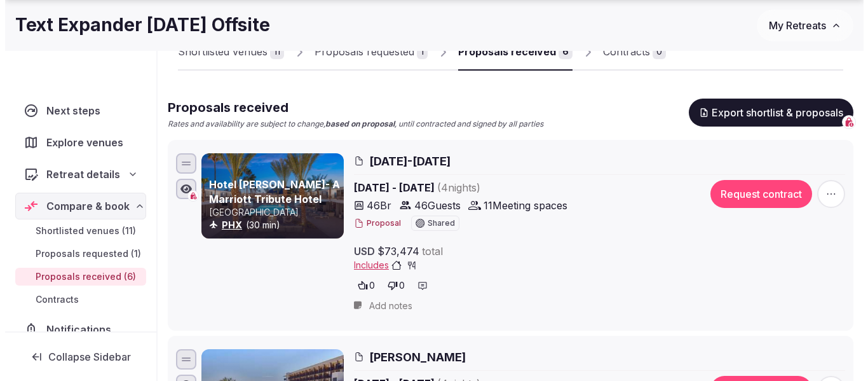
scroll to position [127, 0]
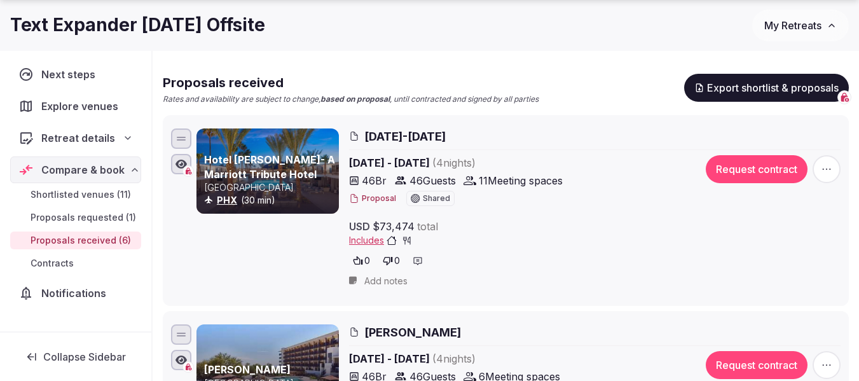
click at [379, 198] on button "Proposal" at bounding box center [372, 198] width 47 height 11
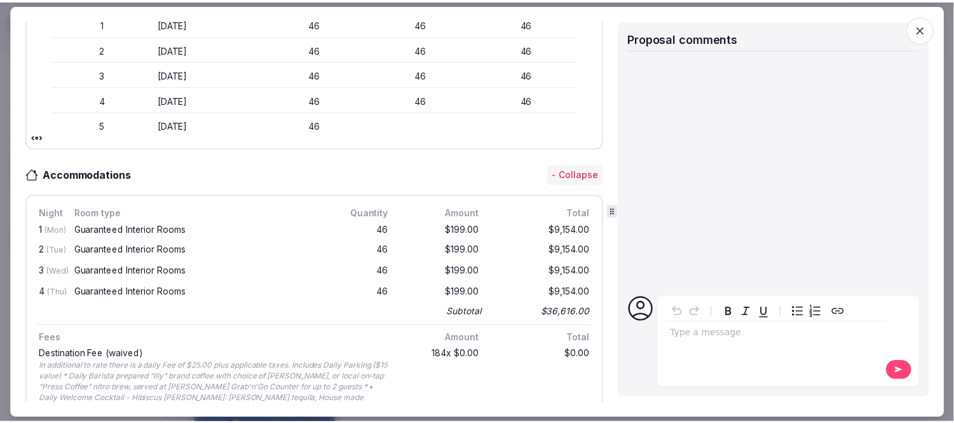
scroll to position [393, 0]
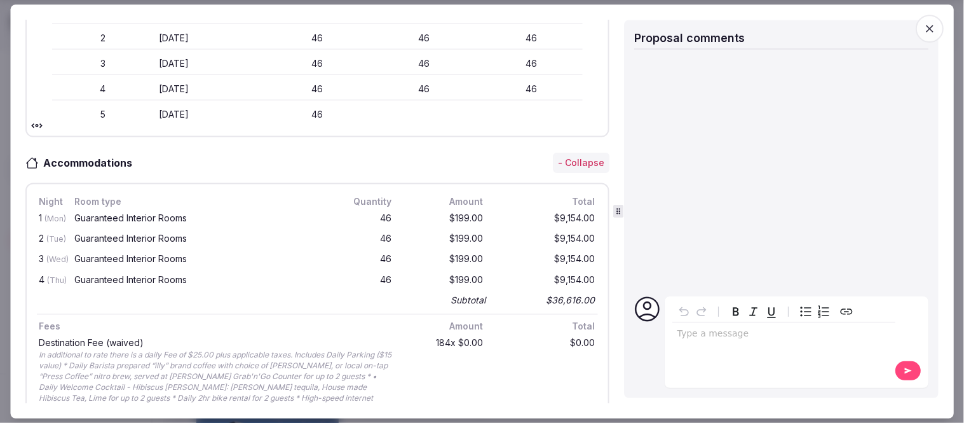
click at [858, 27] on icon "button" at bounding box center [929, 28] width 13 height 13
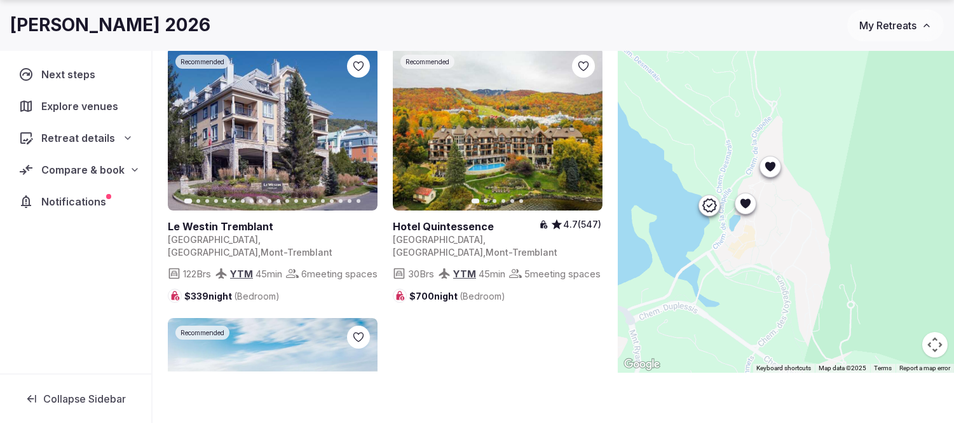
scroll to position [191, 0]
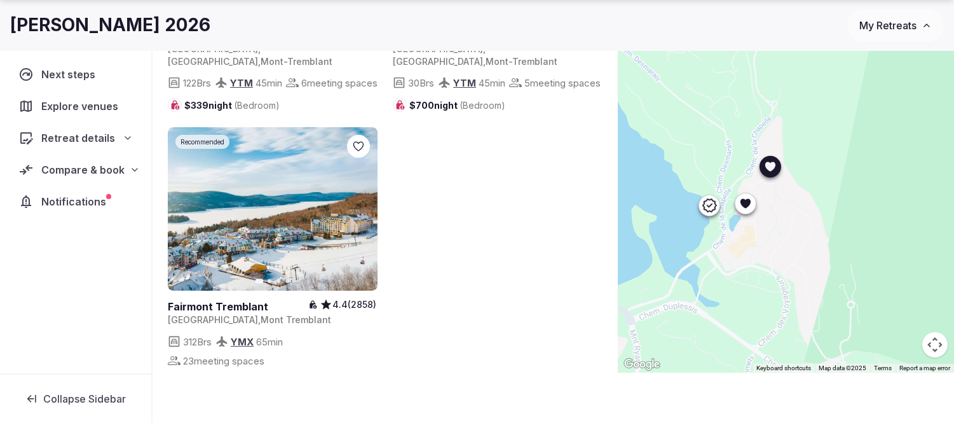
click at [0, 0] on icon at bounding box center [0, 0] width 0 height 0
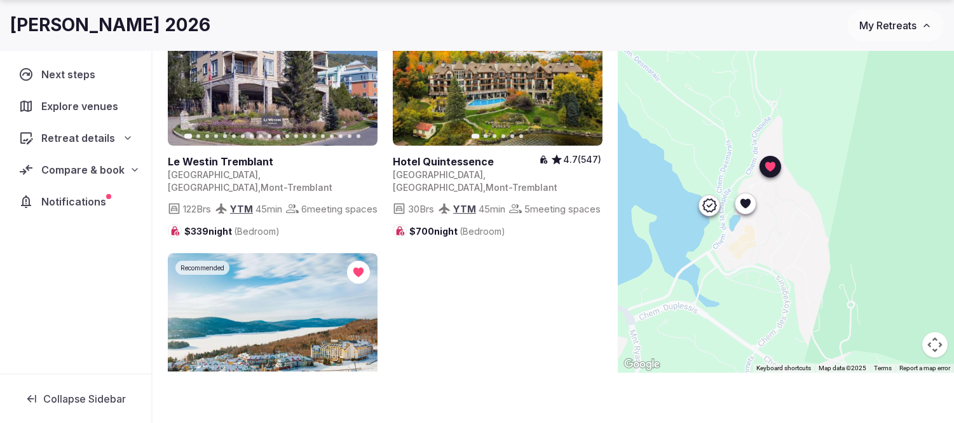
scroll to position [0, 0]
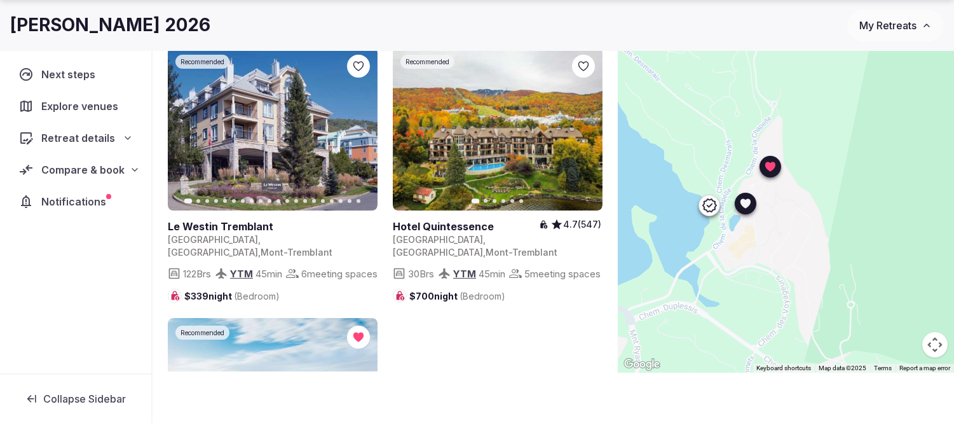
click at [0, 0] on icon at bounding box center [0, 0] width 0 height 0
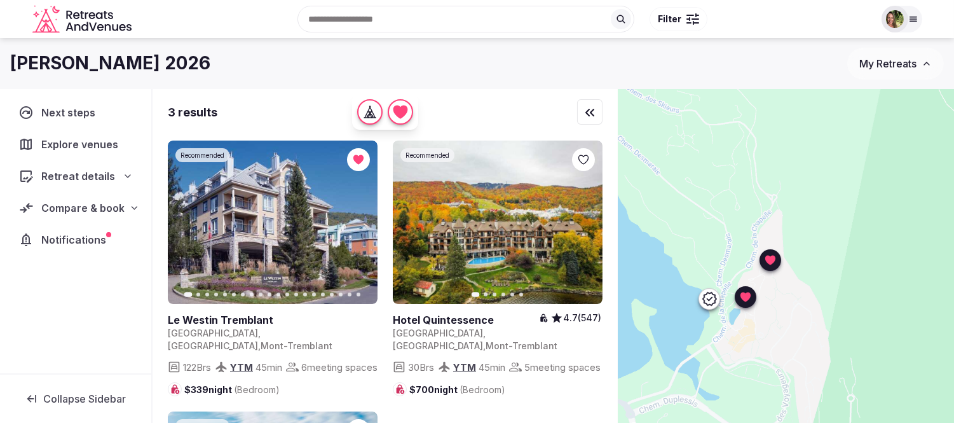
click at [62, 216] on div "Compare & book" at bounding box center [76, 207] width 130 height 27
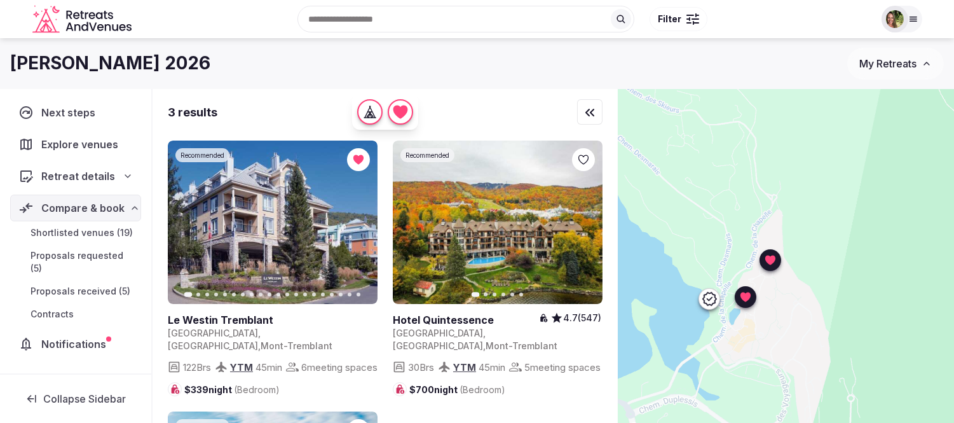
click at [62, 231] on span "Shortlisted venues (19)" at bounding box center [82, 232] width 102 height 13
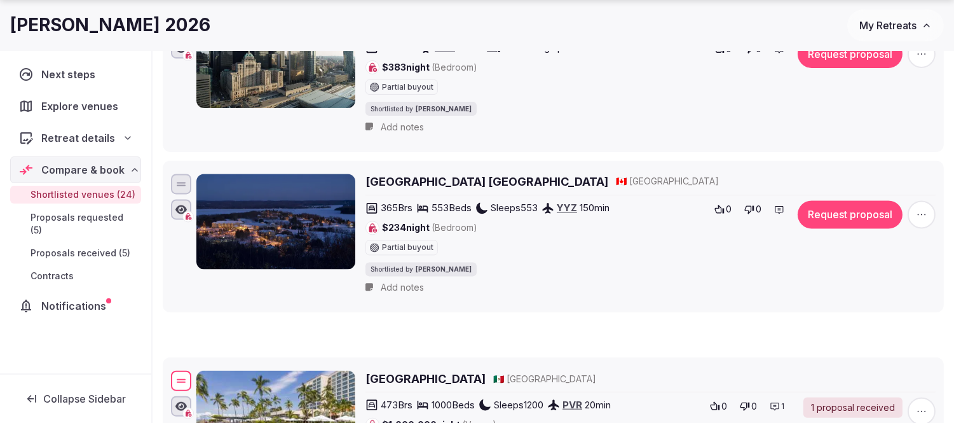
scroll to position [846, 0]
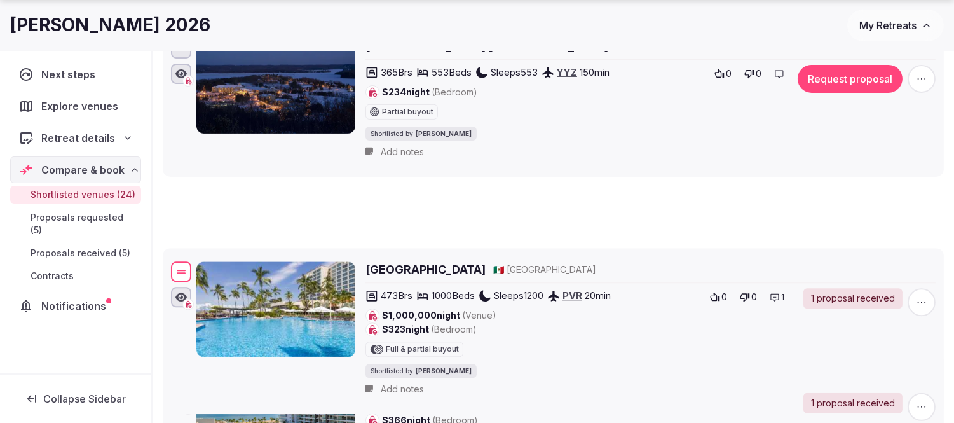
drag, startPoint x: 182, startPoint y: 148, endPoint x: 252, endPoint y: 282, distance: 151.2
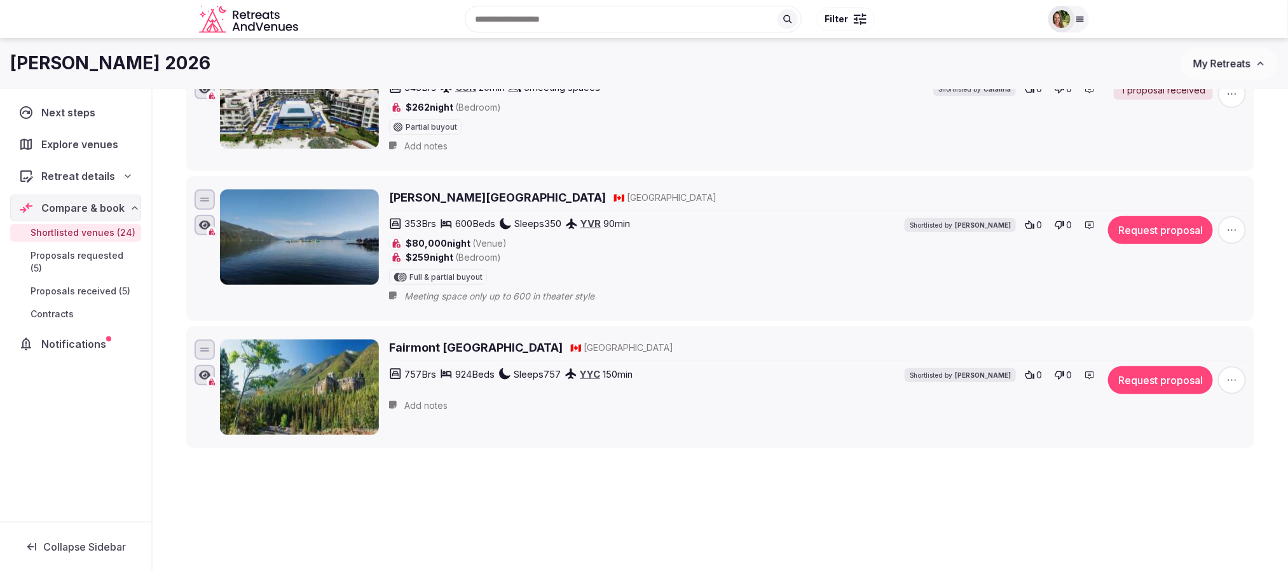
scroll to position [2971, 0]
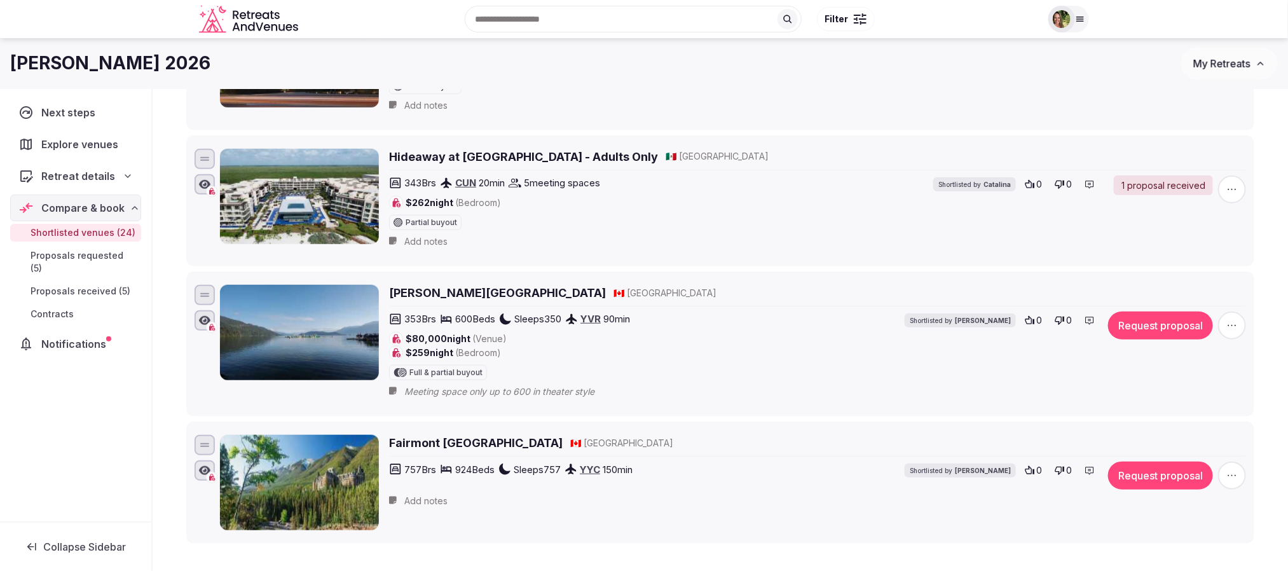
click at [208, 422] on div at bounding box center [204, 443] width 9 height 1
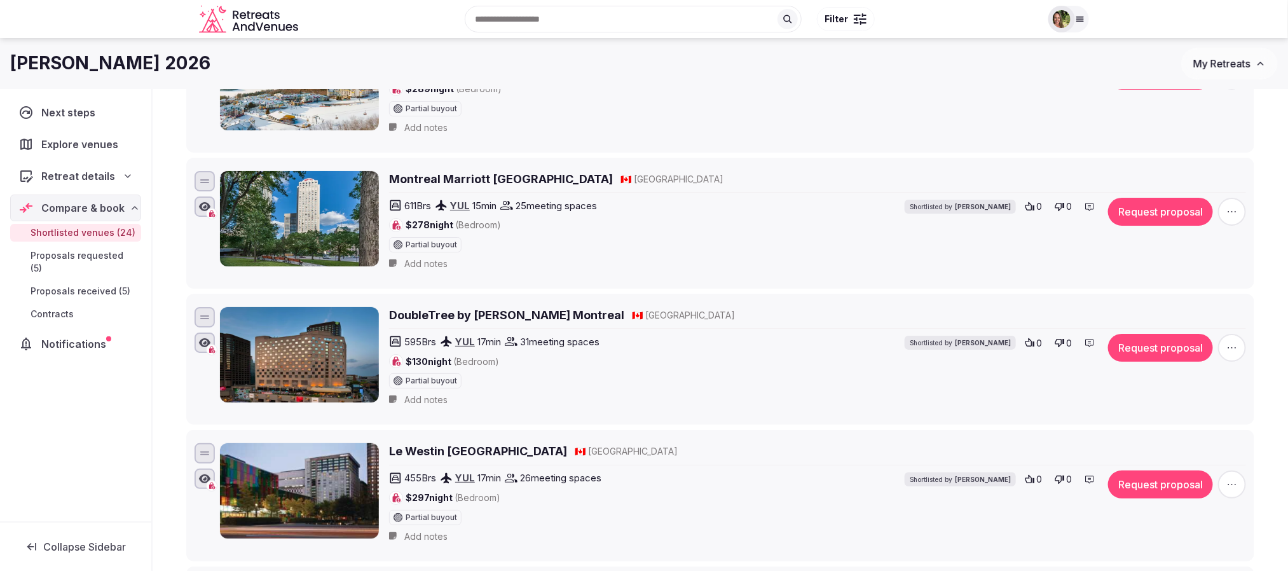
scroll to position [2494, 0]
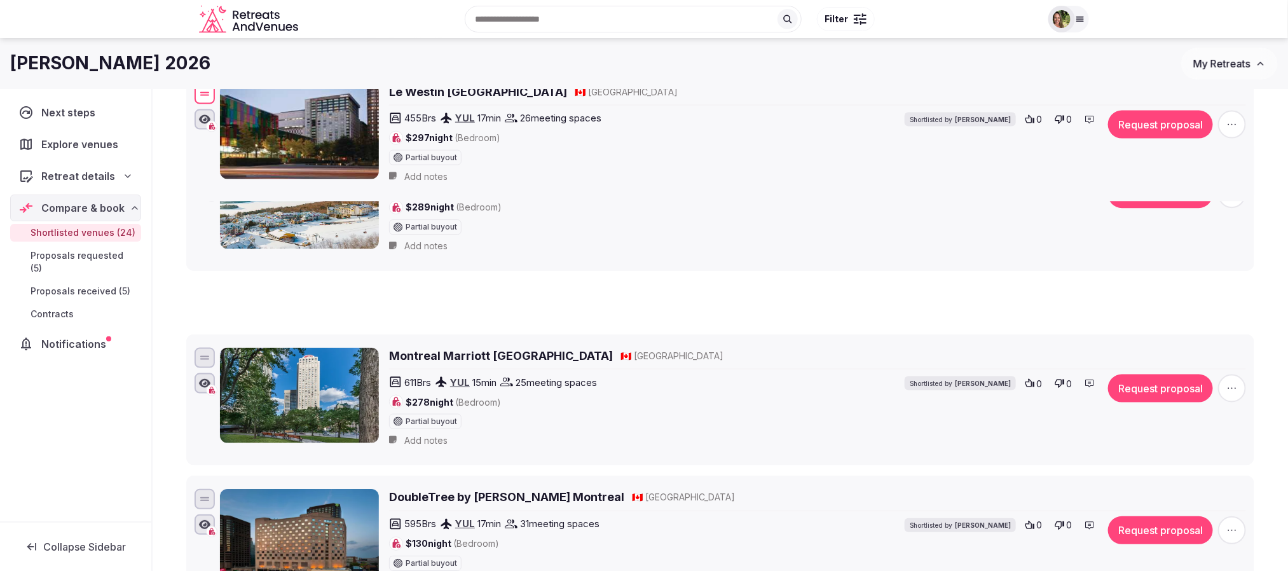
drag, startPoint x: 205, startPoint y: 524, endPoint x: 235, endPoint y: 96, distance: 429.4
click at [235, 96] on div "Le Westin Montreal 🇨🇦 Canada 455 Brs YUL 17 min 26 meeting spaces $297 night (B…" at bounding box center [720, 135] width 1056 height 109
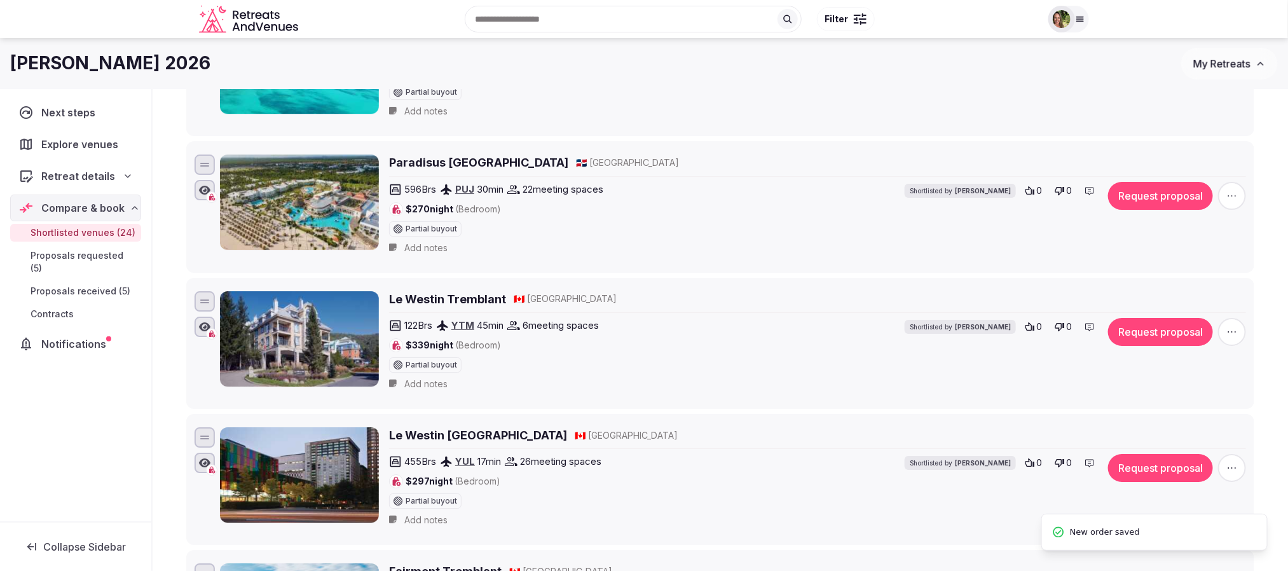
scroll to position [2113, 0]
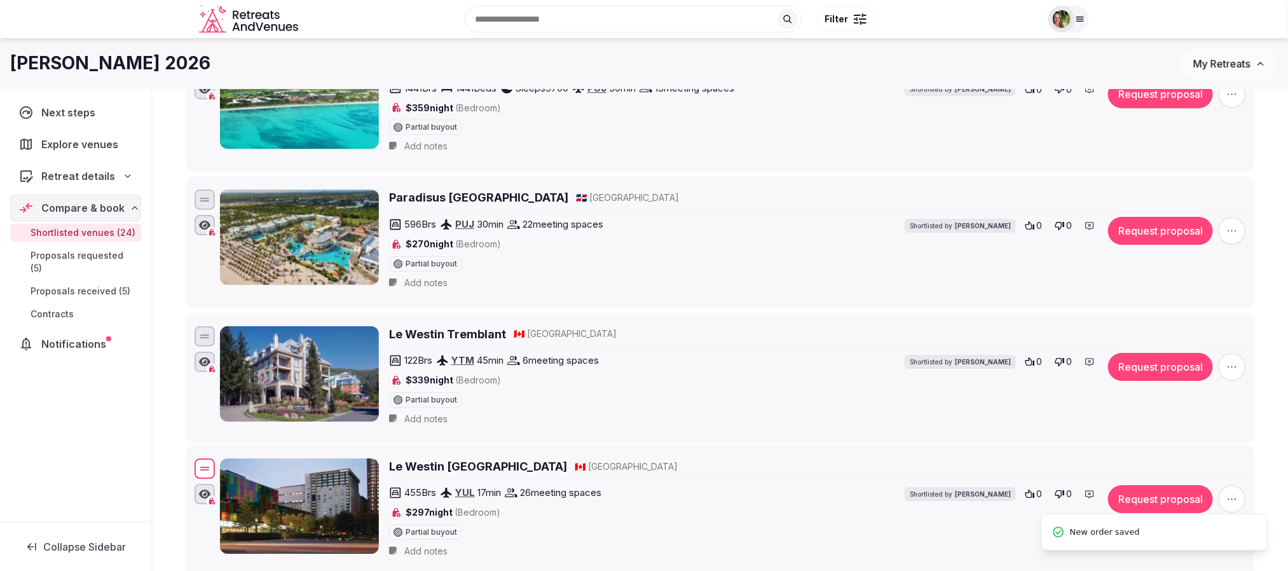
click at [210, 422] on div at bounding box center [204, 468] width 20 height 20
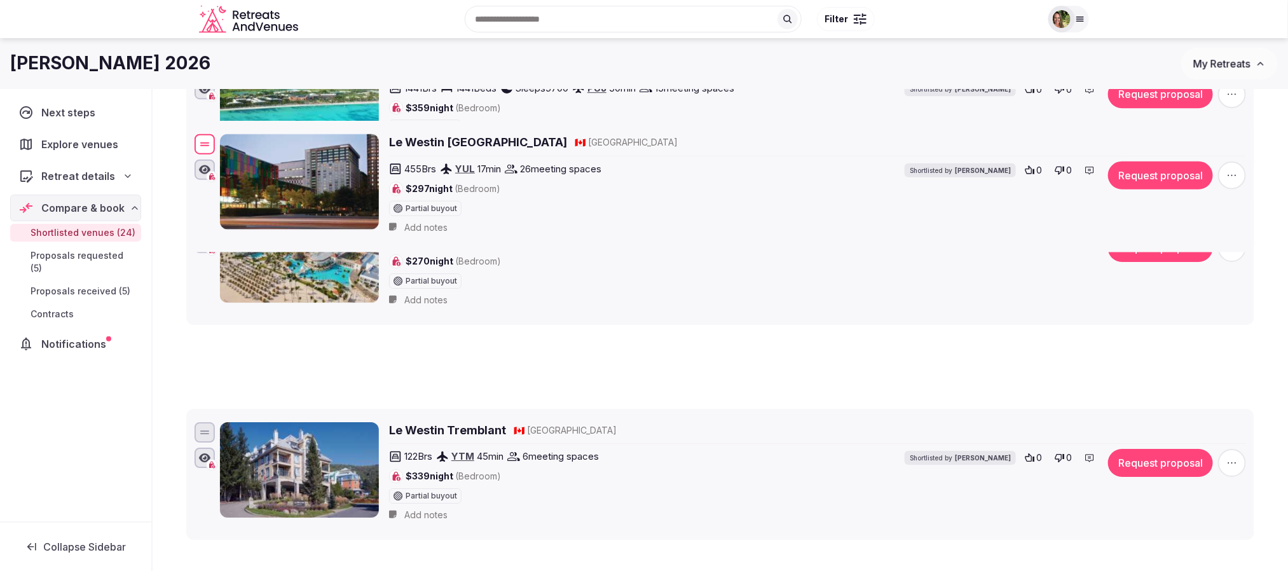
drag, startPoint x: 205, startPoint y: 494, endPoint x: 208, endPoint y: 74, distance: 419.5
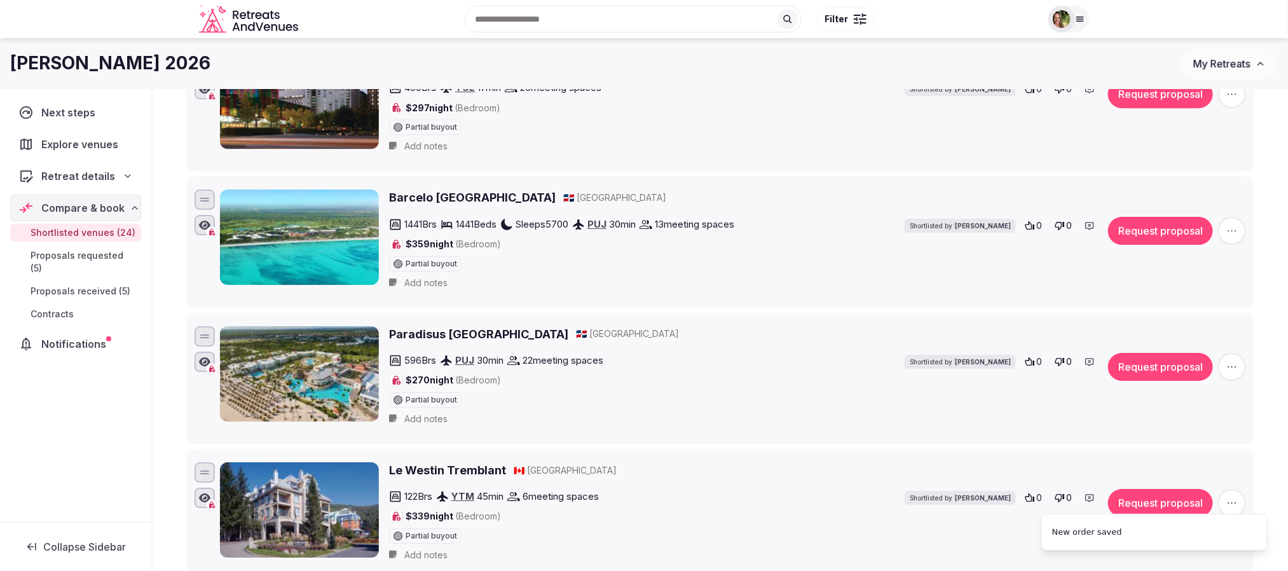
scroll to position [1827, 0]
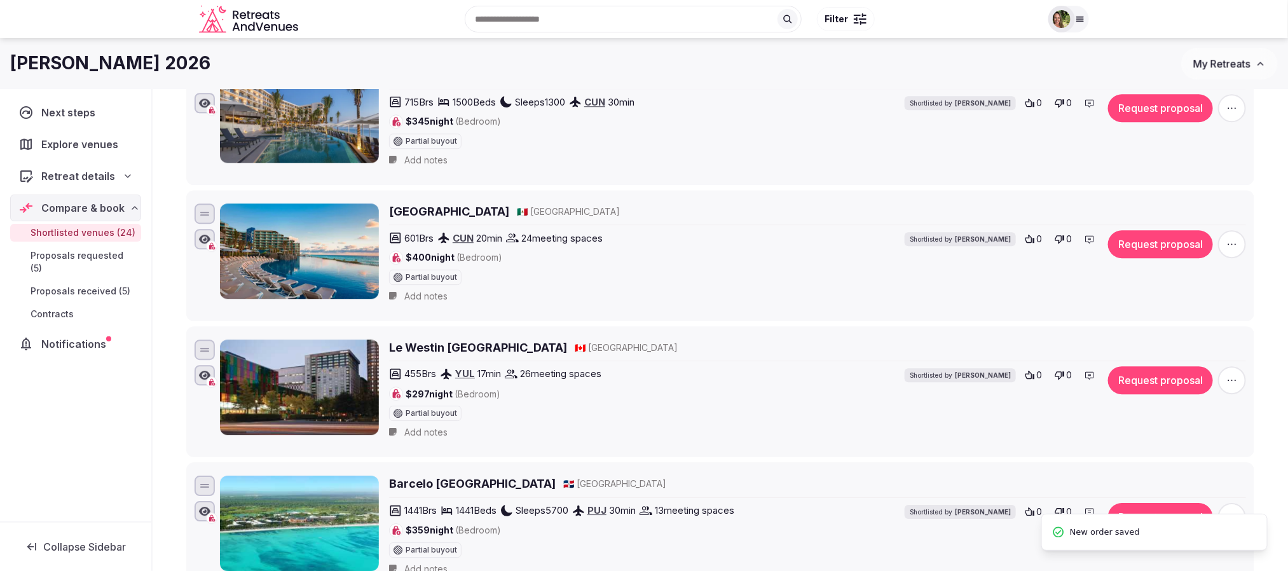
click at [649, 308] on div "Hard Rock Hotel Cancun 🇲🇽 Mexico 601 Brs CUN 20 min 24 meeting spaces $400 nigh…" at bounding box center [817, 255] width 857 height 104
click at [728, 82] on div "Jane Retreat 2026 My Retreats" at bounding box center [644, 63] width 1288 height 51
click at [710, 55] on div "[PERSON_NAME] 2026" at bounding box center [595, 63] width 1171 height 25
click at [953, 321] on li "Hard Rock Hotel Cancun 🇲🇽 Mexico 601 Brs CUN 20 min 24 meeting spaces $400 nigh…" at bounding box center [720, 255] width 1068 height 131
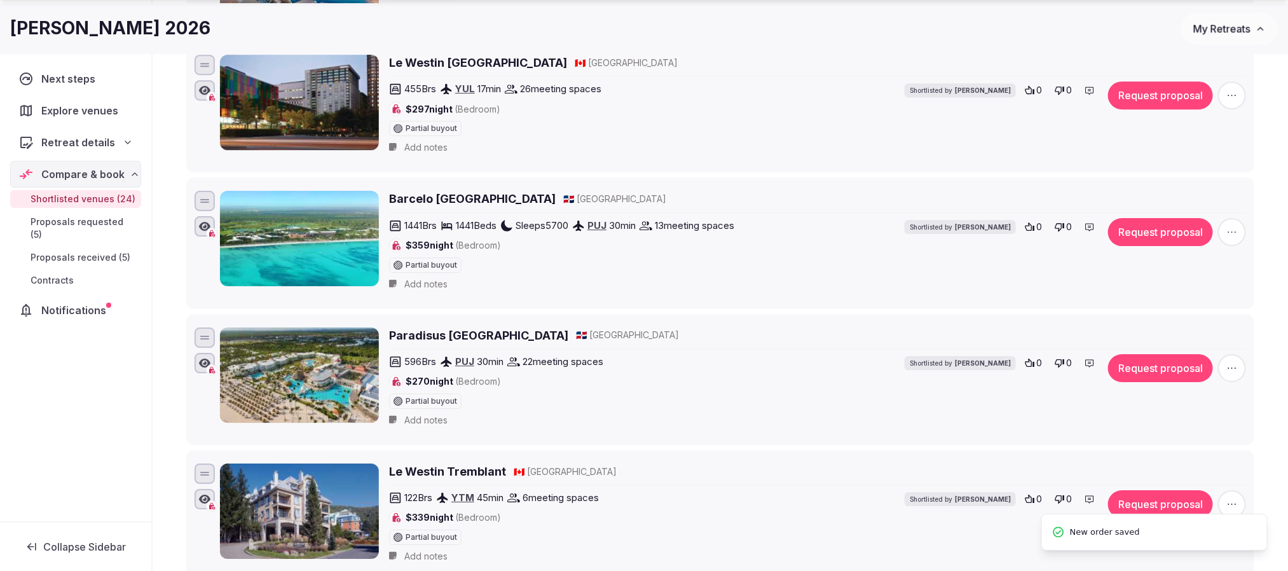
scroll to position [2113, 0]
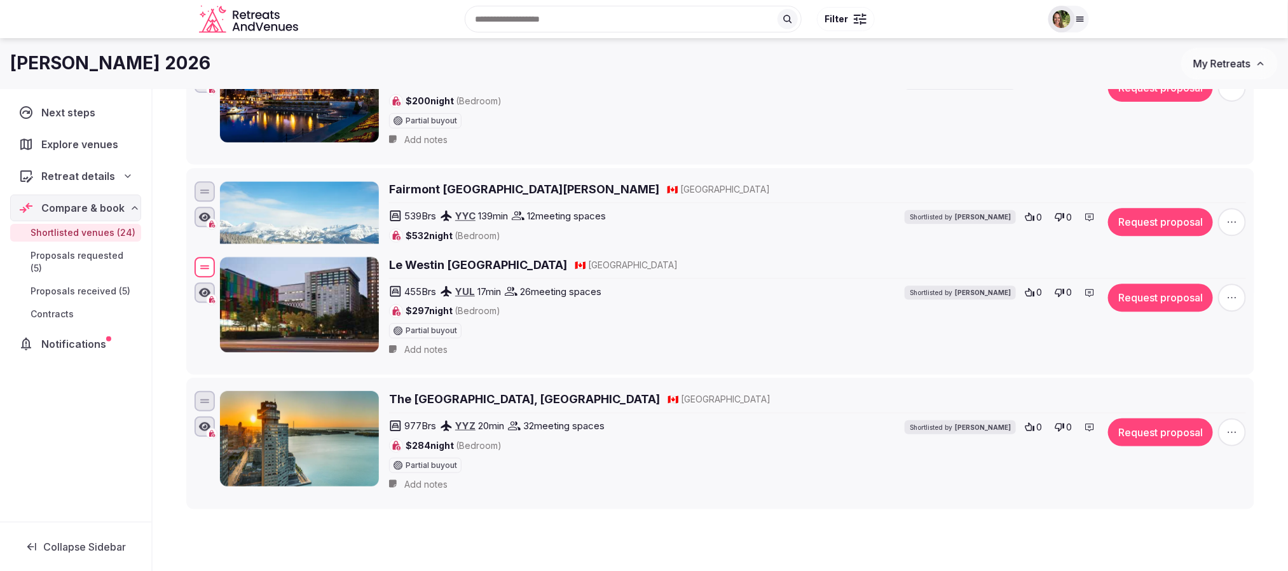
scroll to position [191, 0]
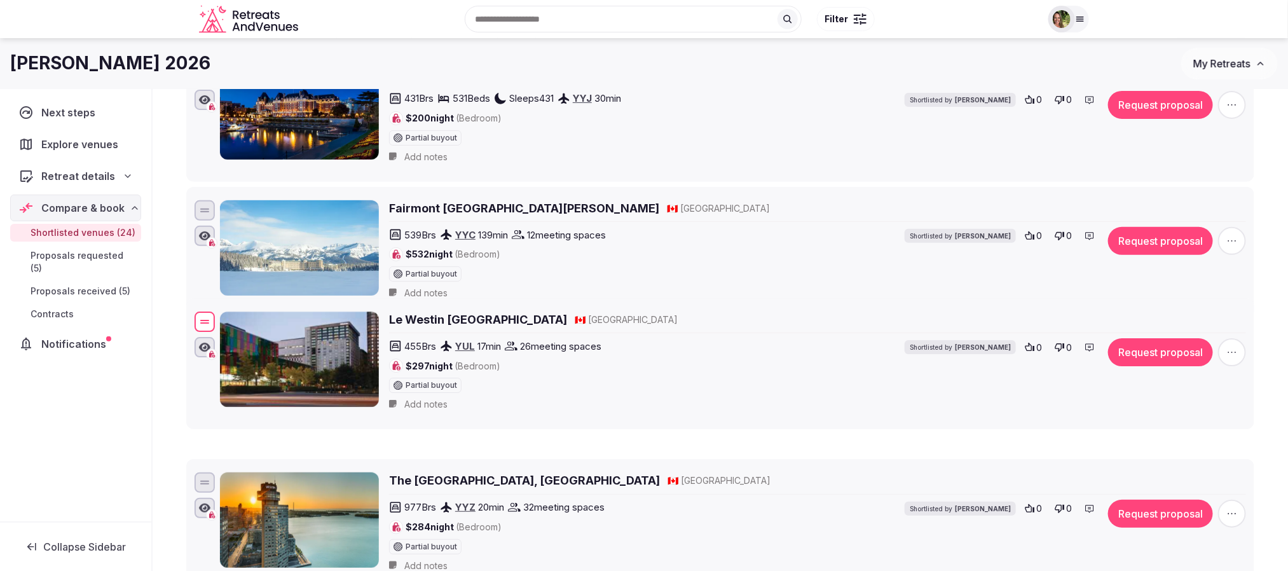
drag, startPoint x: 208, startPoint y: 334, endPoint x: 318, endPoint y: 336, distance: 110.6
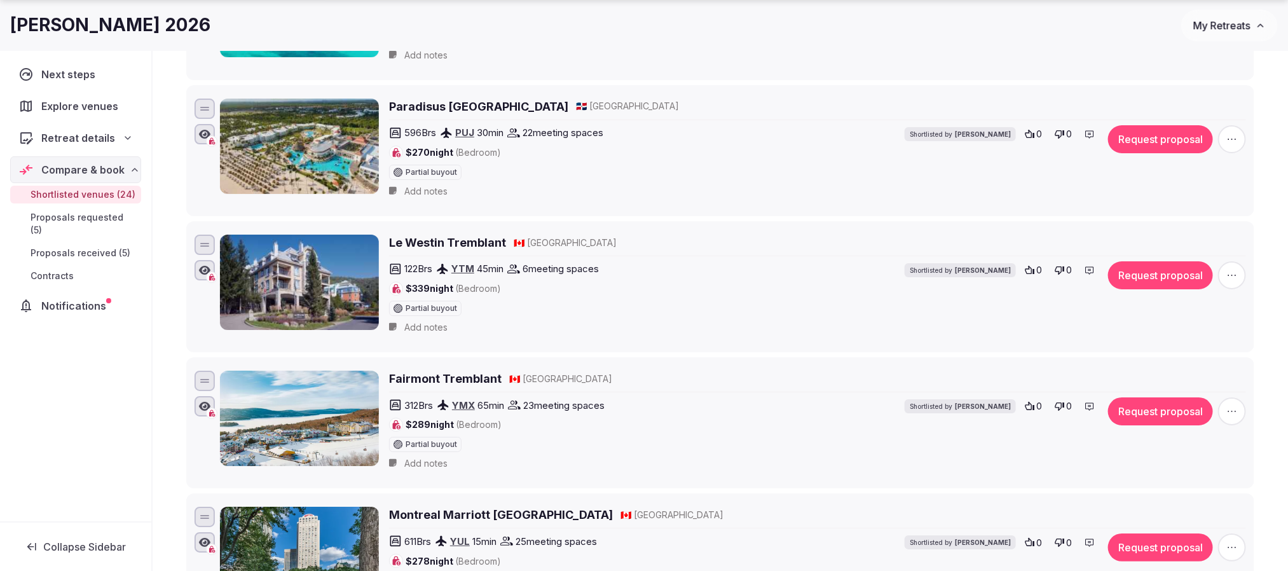
scroll to position [2384, 0]
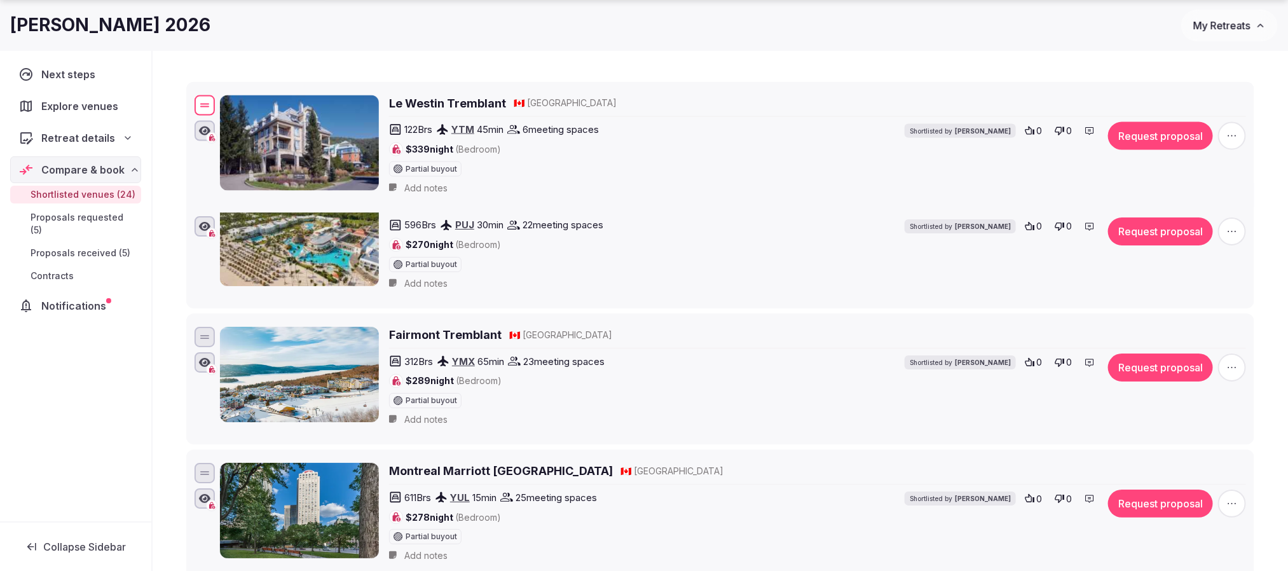
drag, startPoint x: 202, startPoint y: 229, endPoint x: 247, endPoint y: 132, distance: 106.9
click at [247, 132] on div "Le Westin Tremblant 🇨🇦 [GEOGRAPHIC_DATA] 122 Brs YTM 45 min 6 meeting spaces $3…" at bounding box center [720, 146] width 1056 height 109
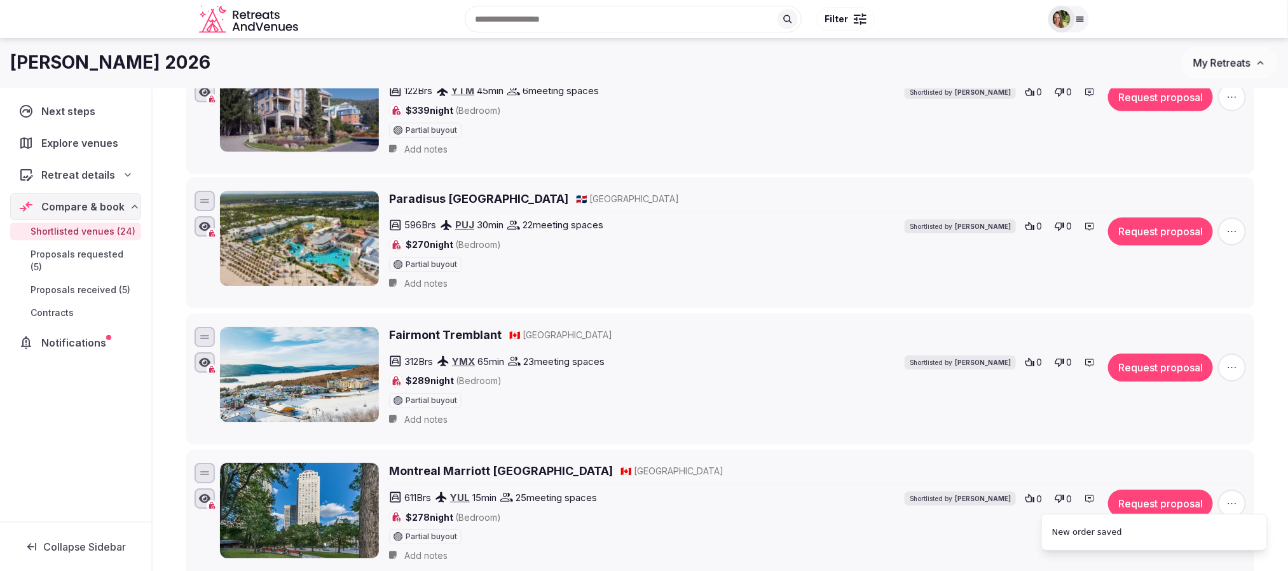
scroll to position [2003, 0]
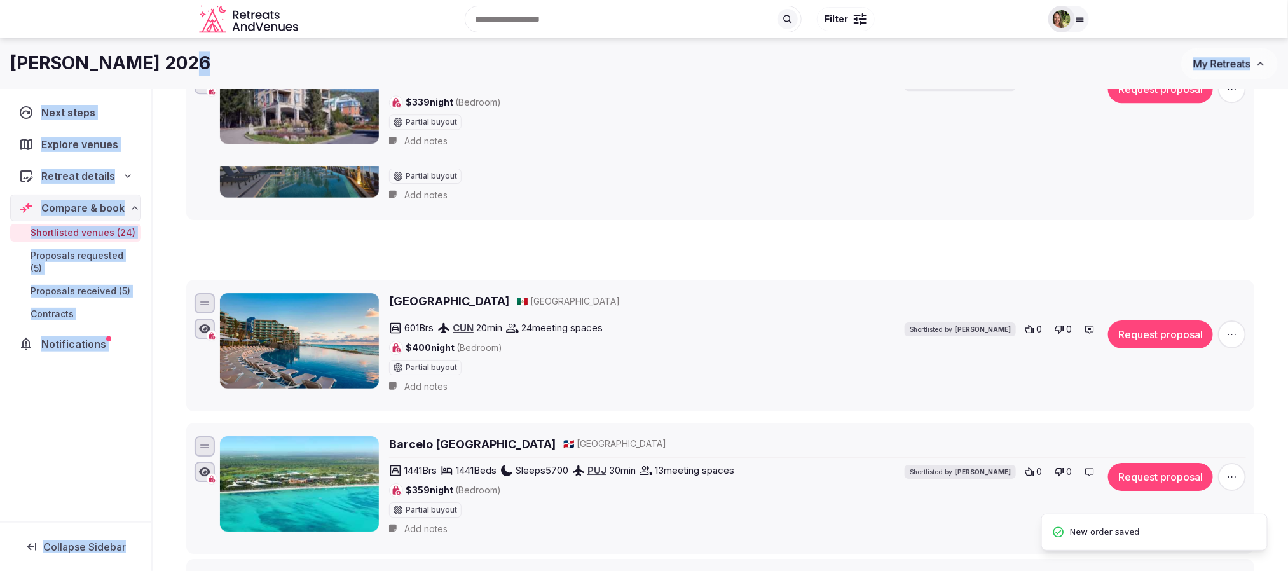
drag, startPoint x: 210, startPoint y: 466, endPoint x: 273, endPoint y: 74, distance: 396.4
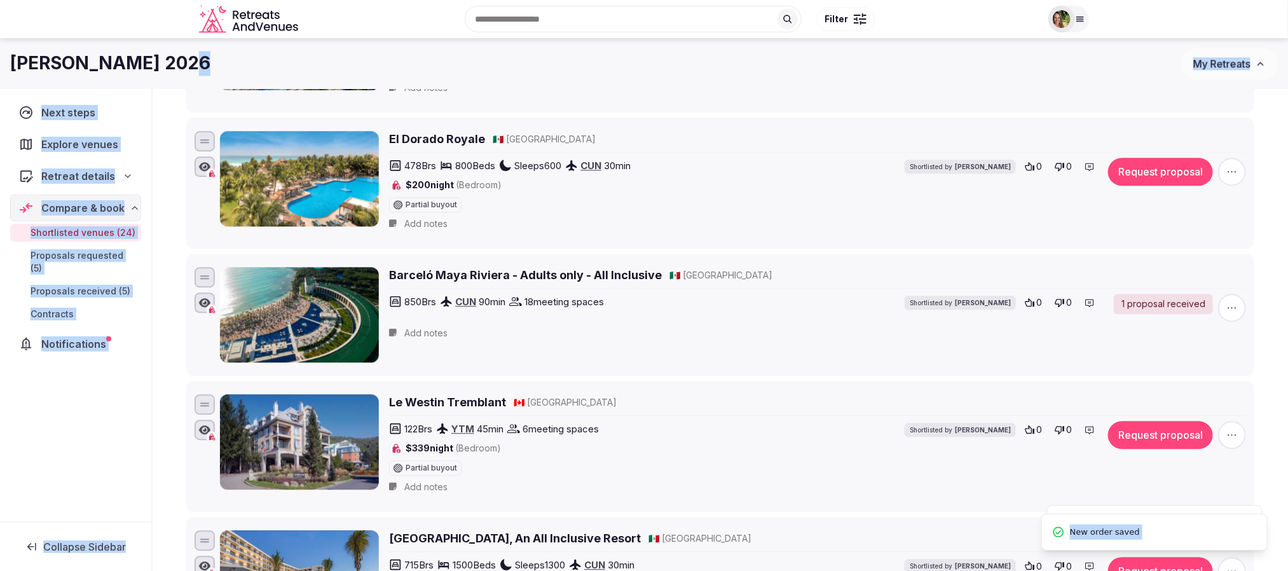
scroll to position [1621, 0]
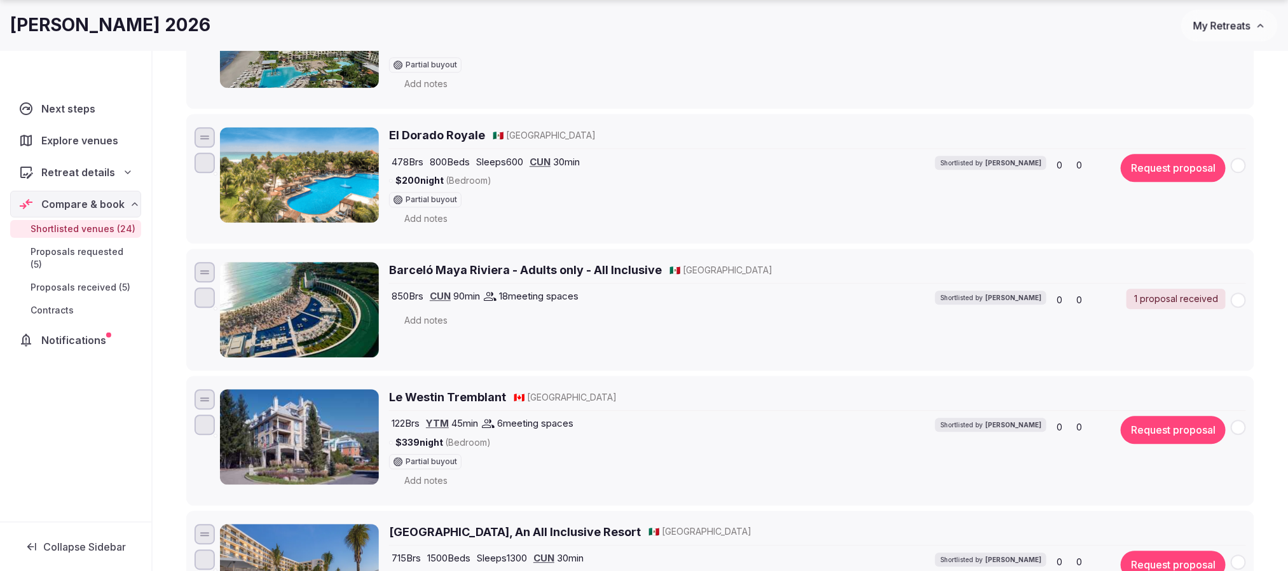
scroll to position [1621, 0]
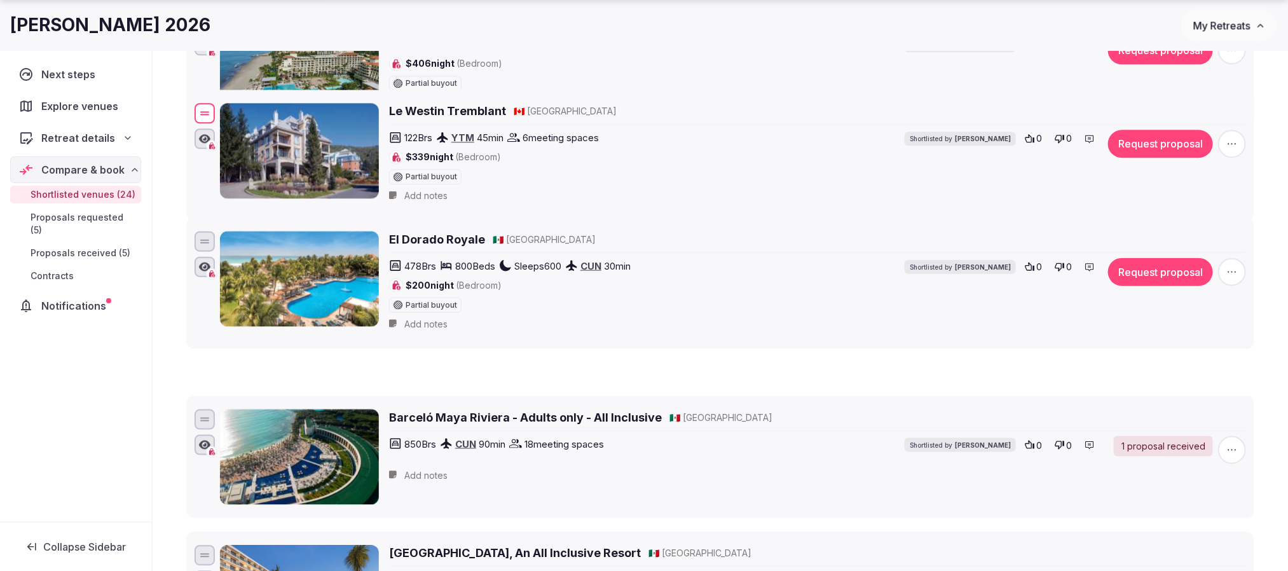
drag, startPoint x: 206, startPoint y: 437, endPoint x: 233, endPoint y: 65, distance: 373.5
click at [233, 100] on div "Le Westin Tremblant 🇨🇦 [GEOGRAPHIC_DATA] 122 Brs YTM 45 min 6 meeting spaces $3…" at bounding box center [720, 154] width 1056 height 109
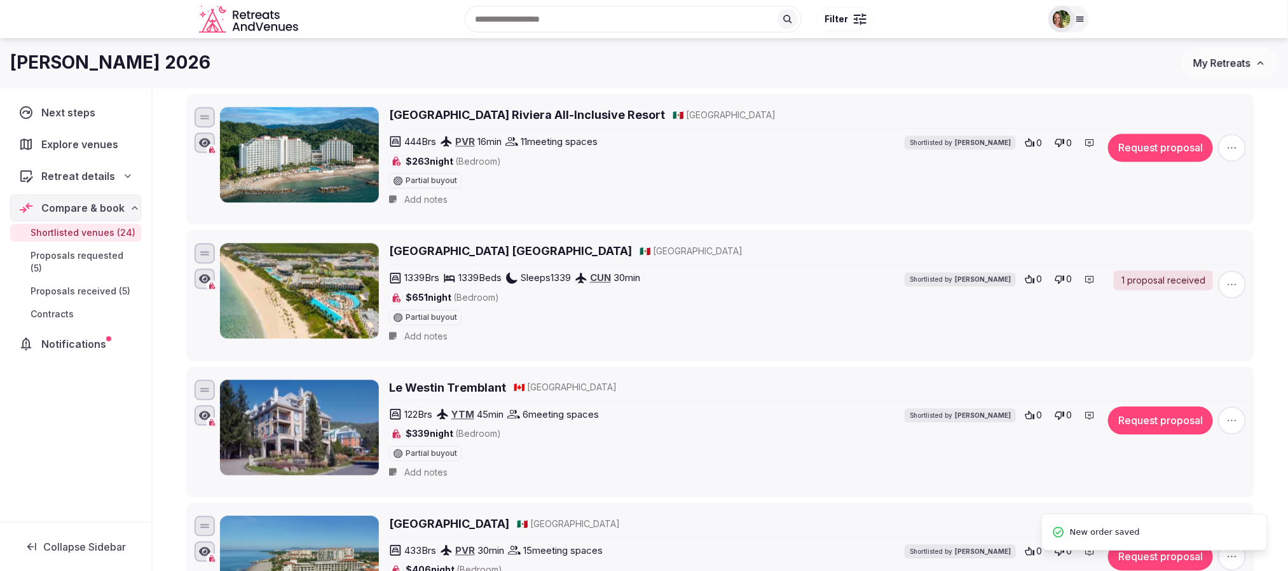
scroll to position [1240, 0]
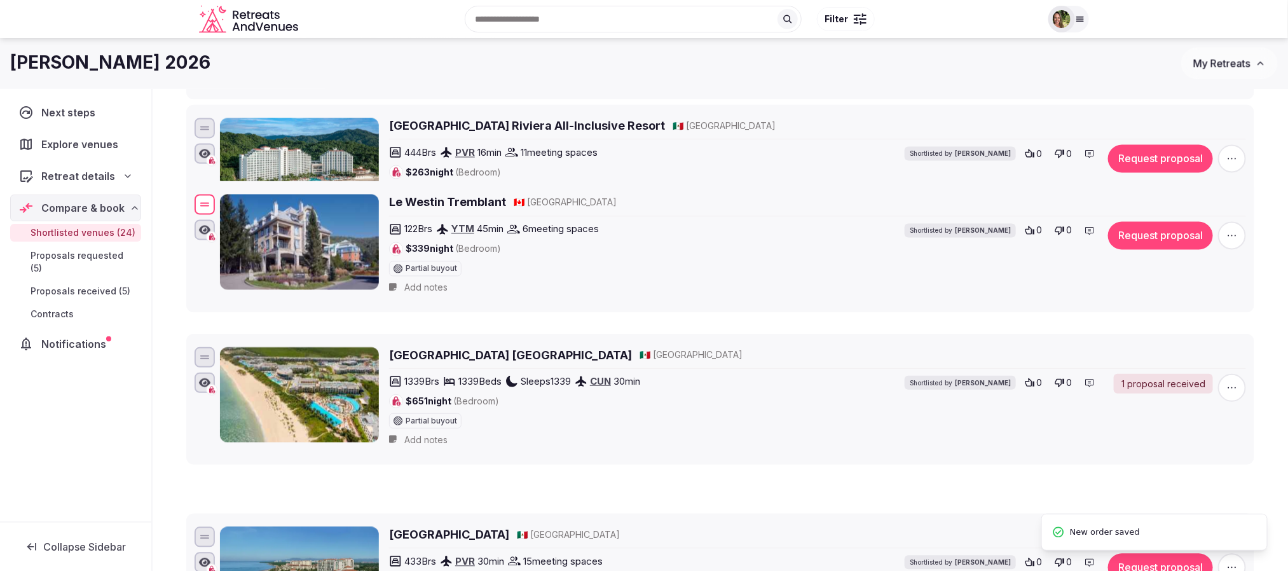
drag, startPoint x: 203, startPoint y: 419, endPoint x: 260, endPoint y: 137, distance: 287.9
click at [260, 193] on div "Le Westin Tremblant 🇨🇦 [GEOGRAPHIC_DATA] 122 Brs YTM 45 min 6 meeting spaces $3…" at bounding box center [720, 247] width 1056 height 109
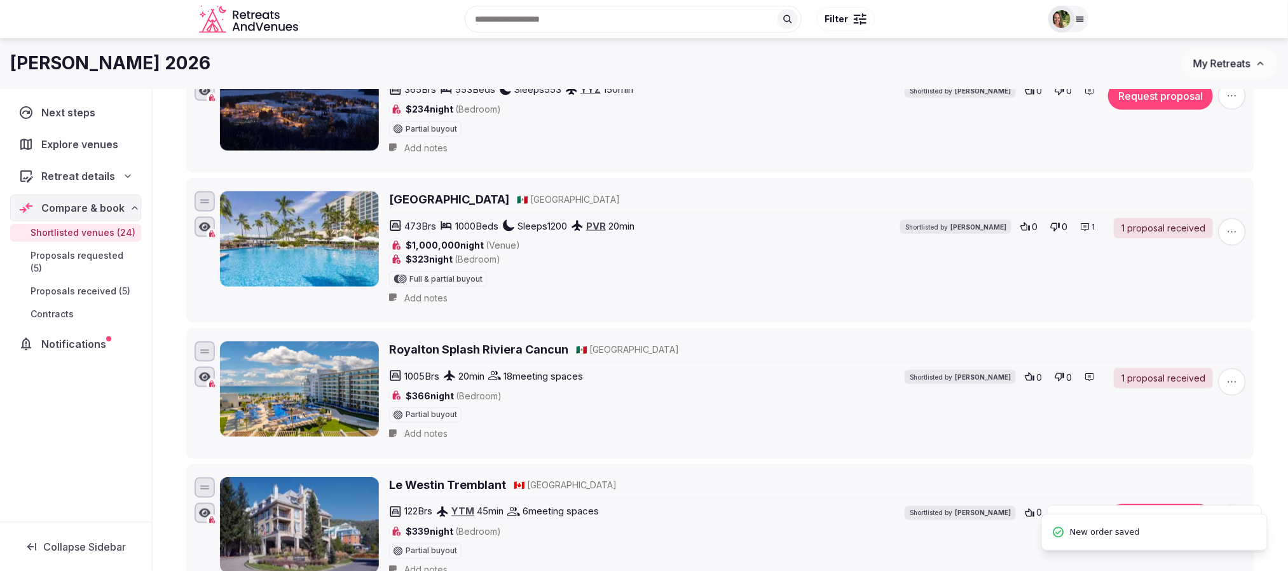
scroll to position [859, 0]
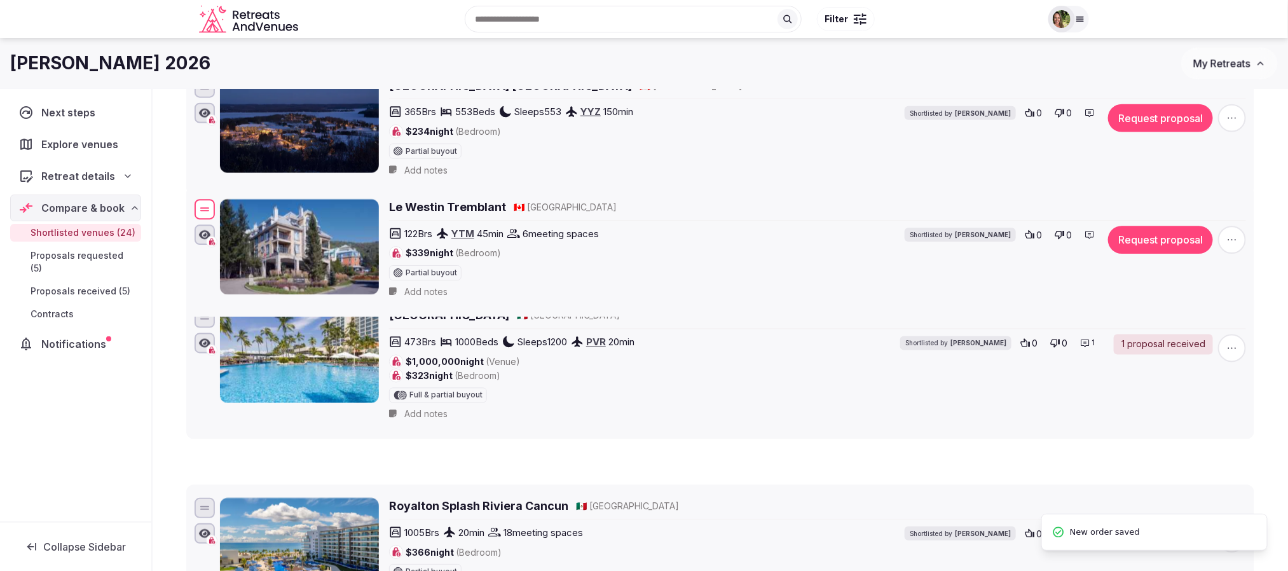
drag, startPoint x: 206, startPoint y: 525, endPoint x: 273, endPoint y: 176, distance: 355.4
click at [273, 196] on div "Le Westin Tremblant 🇨🇦 [GEOGRAPHIC_DATA] 122 Brs YTM 45 min 6 meeting spaces $3…" at bounding box center [720, 250] width 1056 height 109
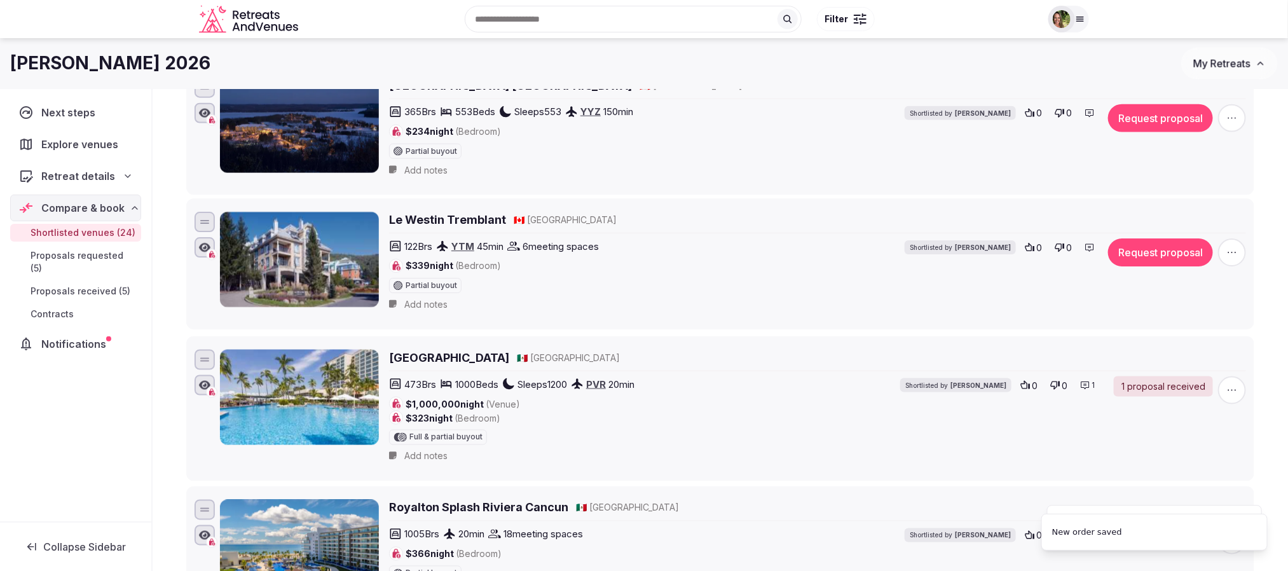
scroll to position [573, 0]
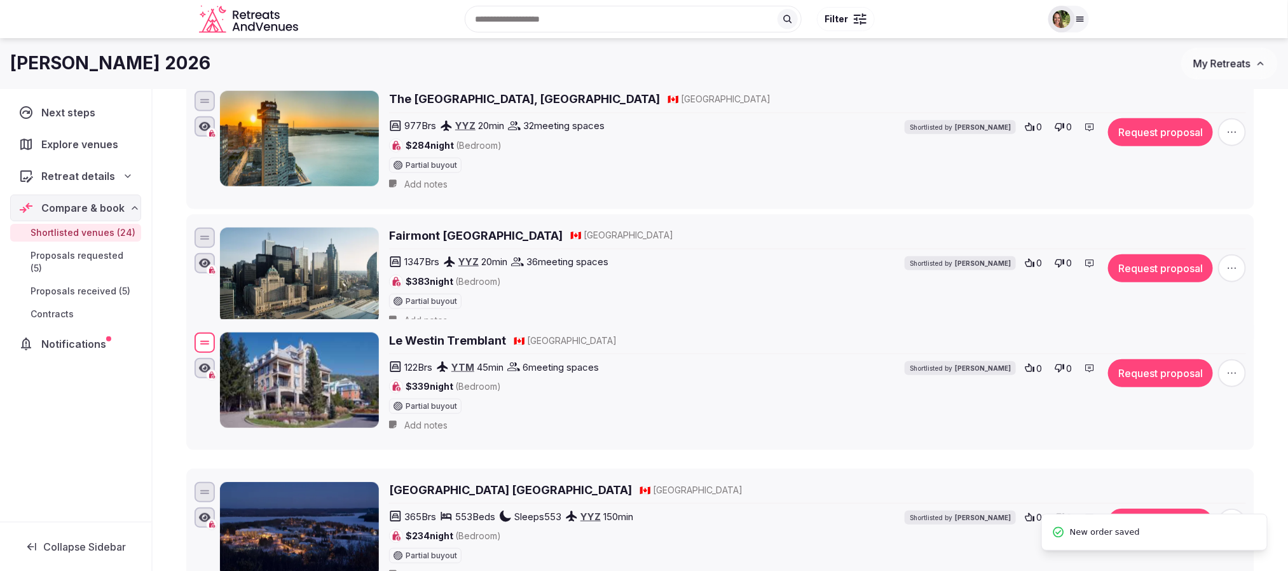
drag, startPoint x: 206, startPoint y: 517, endPoint x: 256, endPoint y: 344, distance: 180.6
click at [256, 344] on div "Le Westin Tremblant 🇨🇦 [GEOGRAPHIC_DATA] 122 Brs YTM 45 min 6 meeting spaces $3…" at bounding box center [720, 384] width 1056 height 109
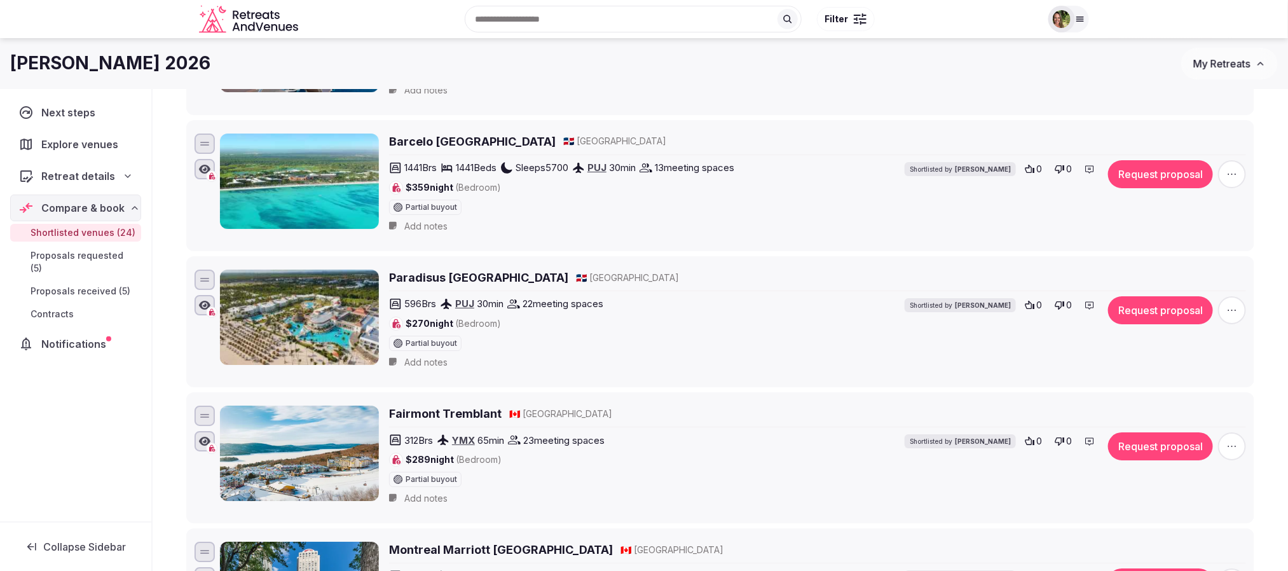
scroll to position [2289, 0]
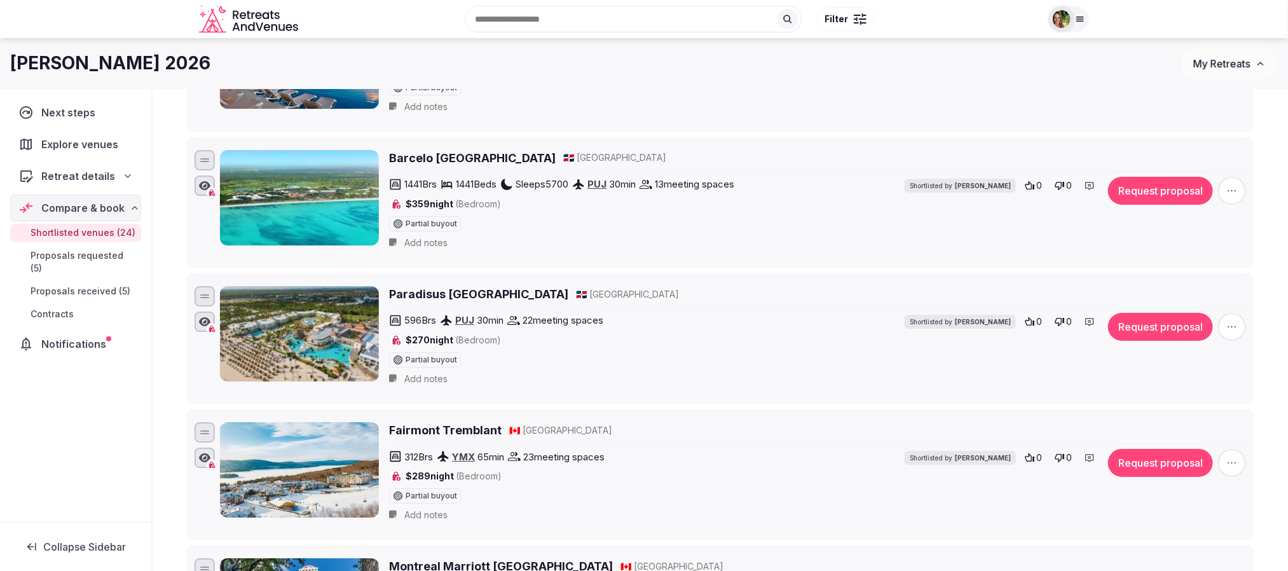
click at [1230, 333] on icon "button" at bounding box center [1231, 326] width 13 height 13
click at [119, 414] on div "Next steps Explore venues Retreat details Compare & book Shortlisted venues (24…" at bounding box center [75, 305] width 151 height 432
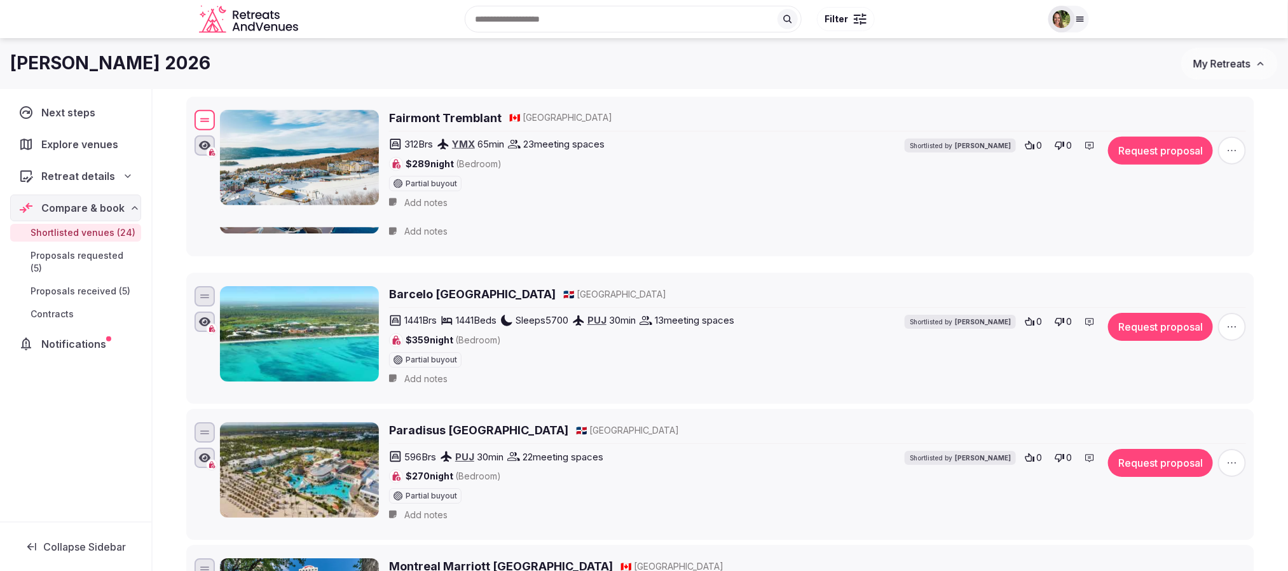
drag, startPoint x: 210, startPoint y: 454, endPoint x: 290, endPoint y: 138, distance: 325.9
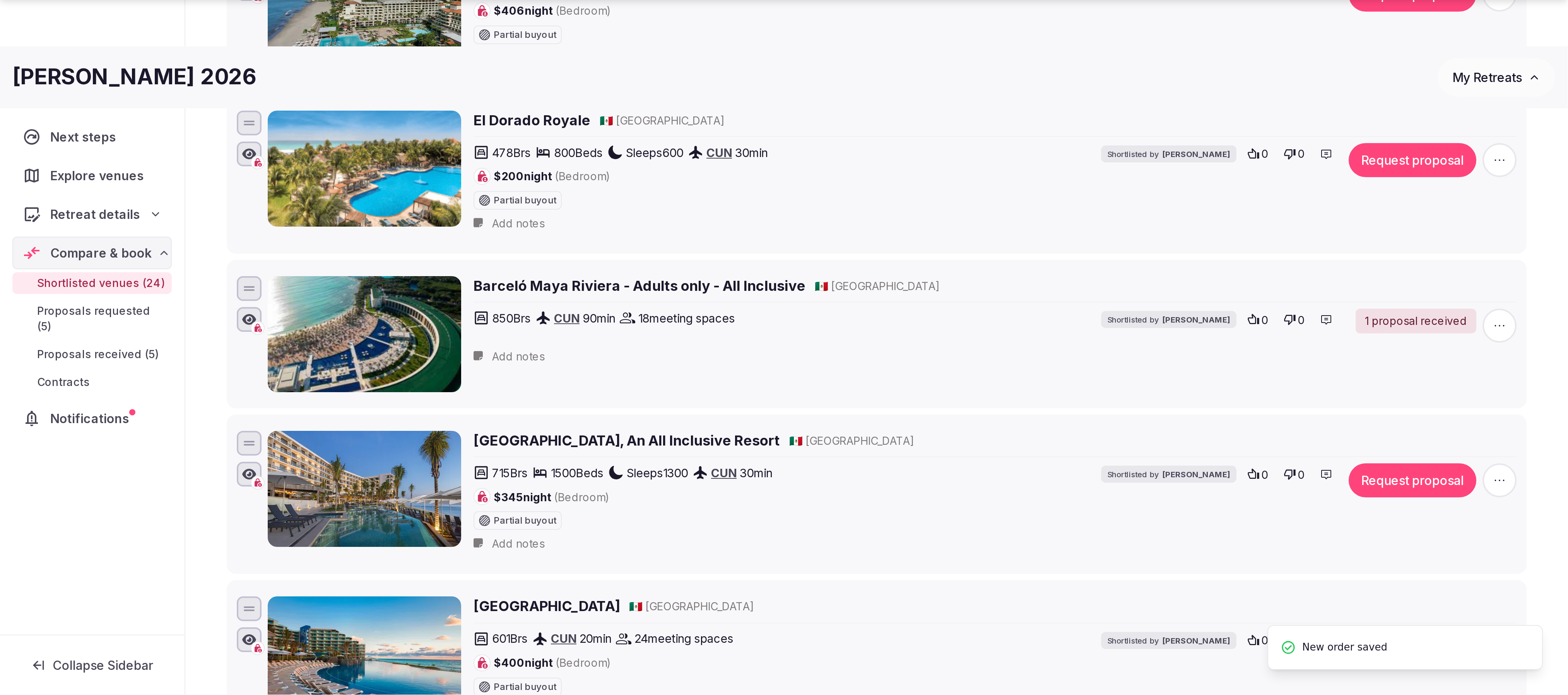
scroll to position [1103, 0]
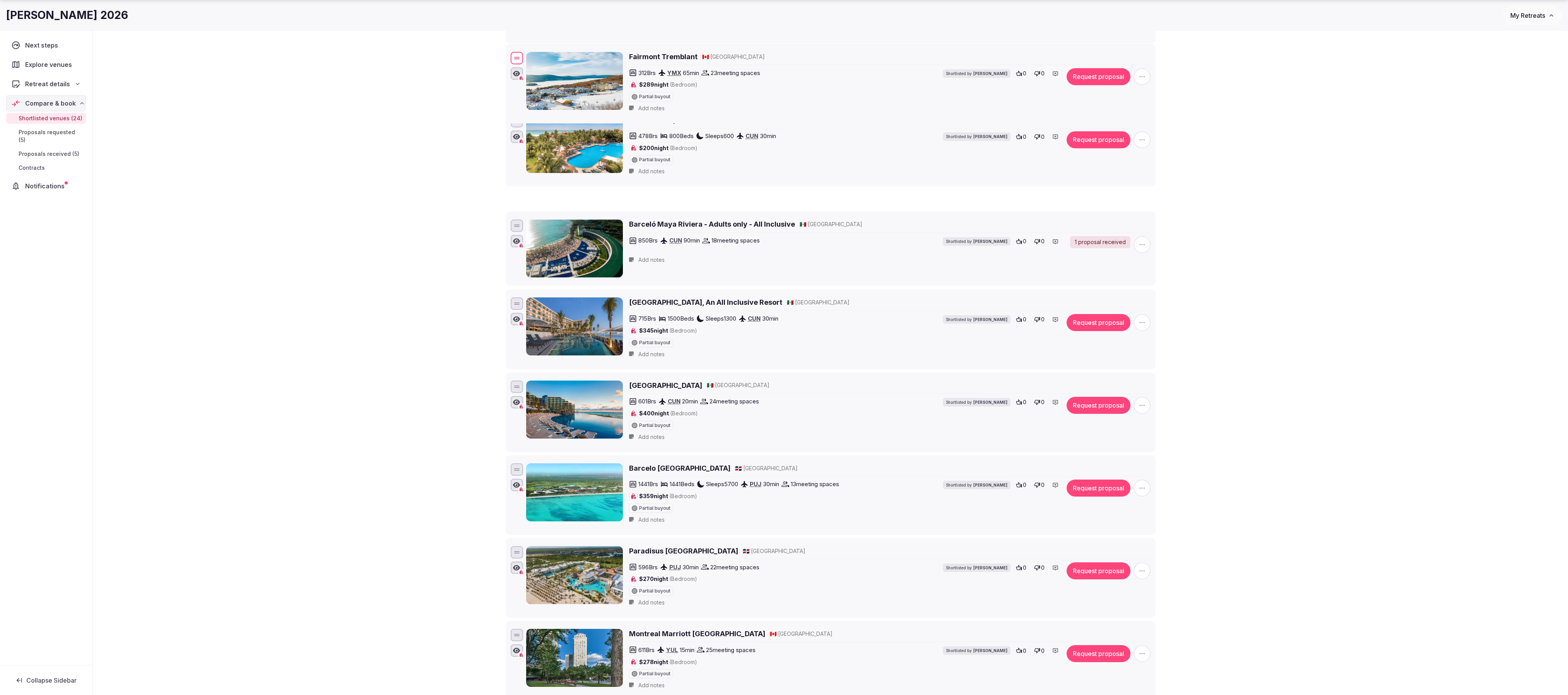
drag, startPoint x: 516, startPoint y: 447, endPoint x: 523, endPoint y: 105, distance: 342.1
click at [523, 65] on div at bounding box center [517, 58] width 12 height 12
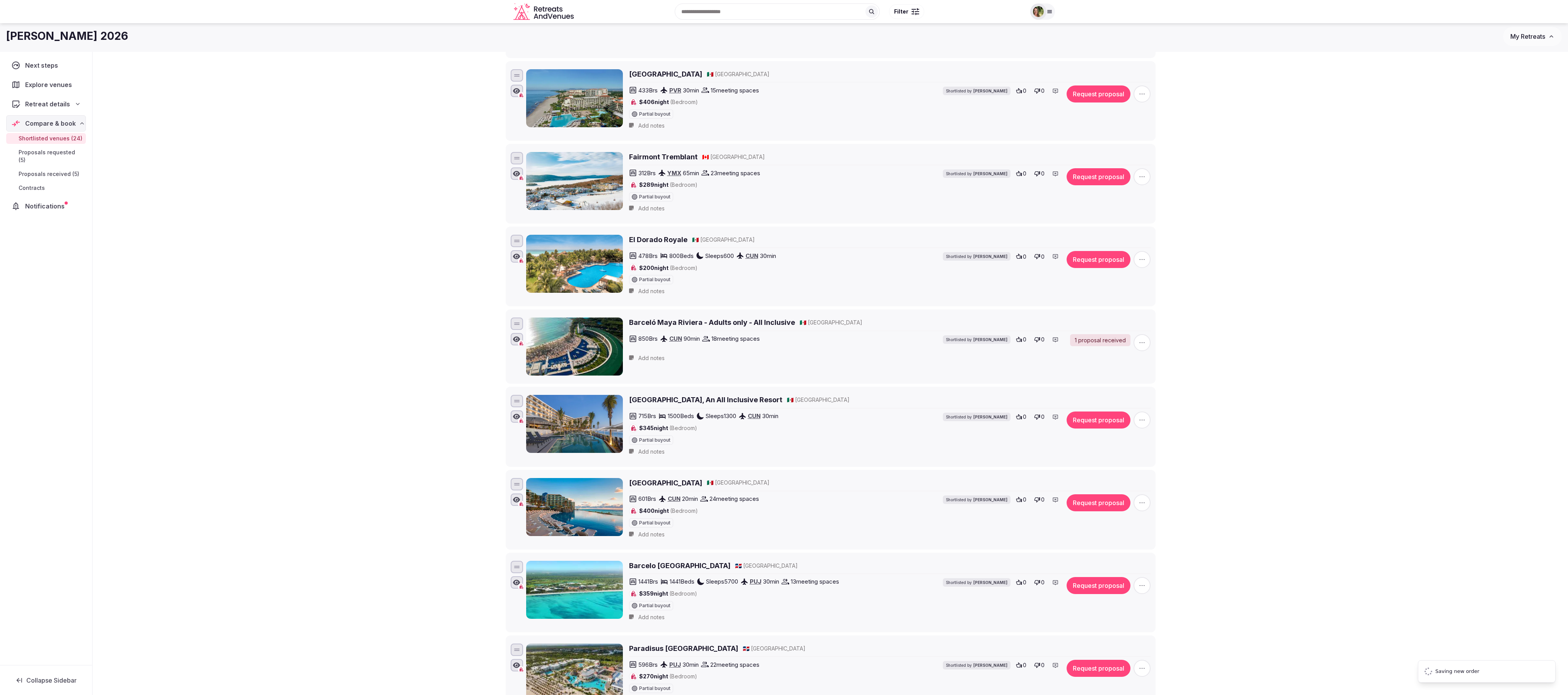
scroll to position [871, 0]
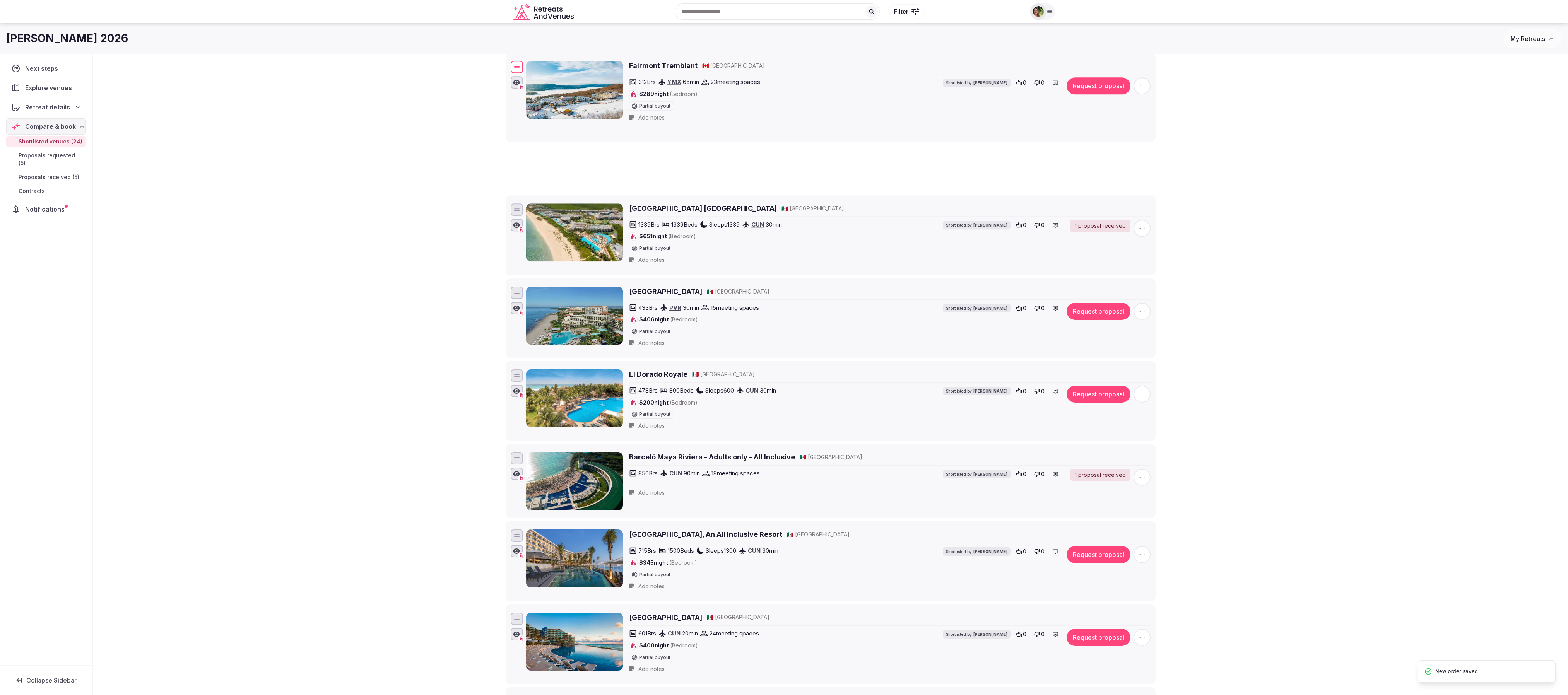
drag, startPoint x: 516, startPoint y: 337, endPoint x: 542, endPoint y: 82, distance: 256.3
click at [542, 82] on div "Fairmont Tremblant 🇨🇦 [GEOGRAPHIC_DATA] 312 Brs YMX 65 min 23 meeting spaces $2…" at bounding box center [830, 93] width 643 height 66
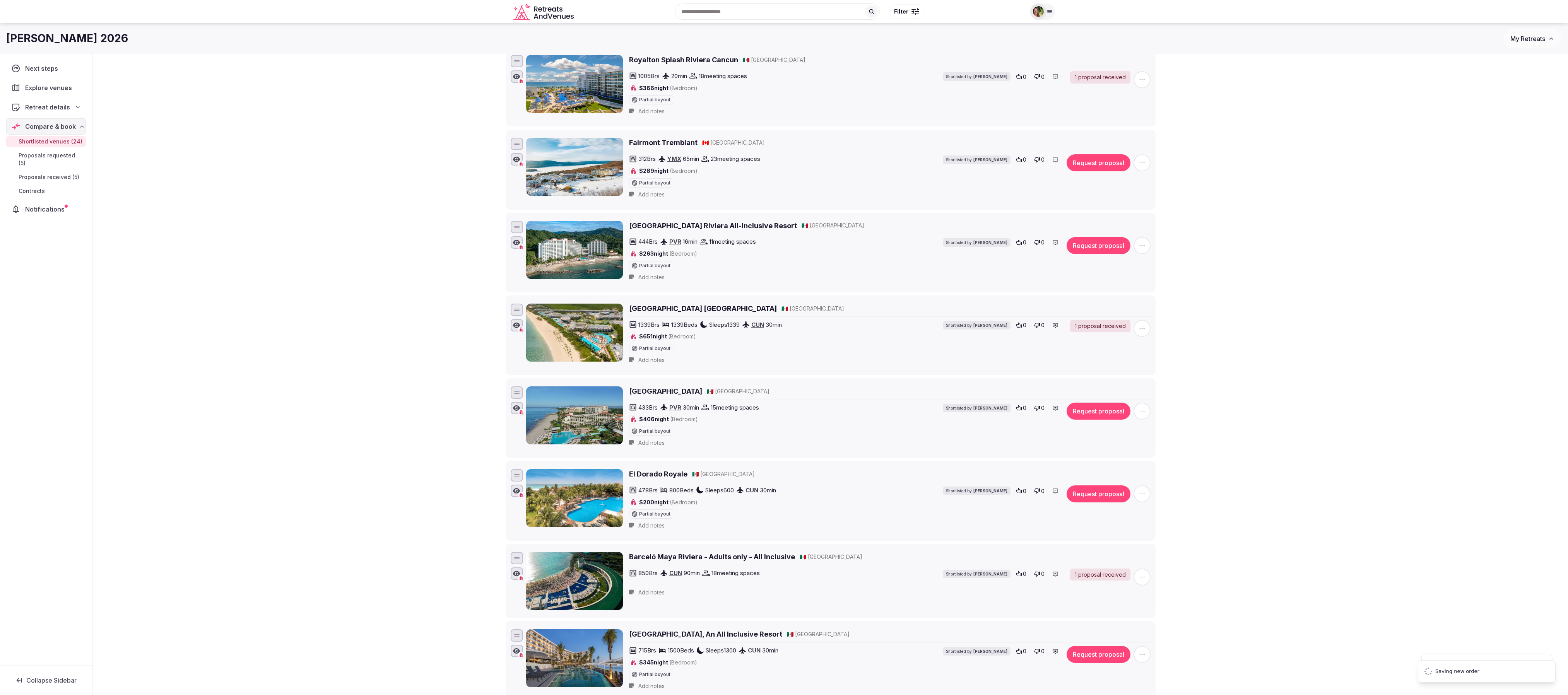
scroll to position [523, 0]
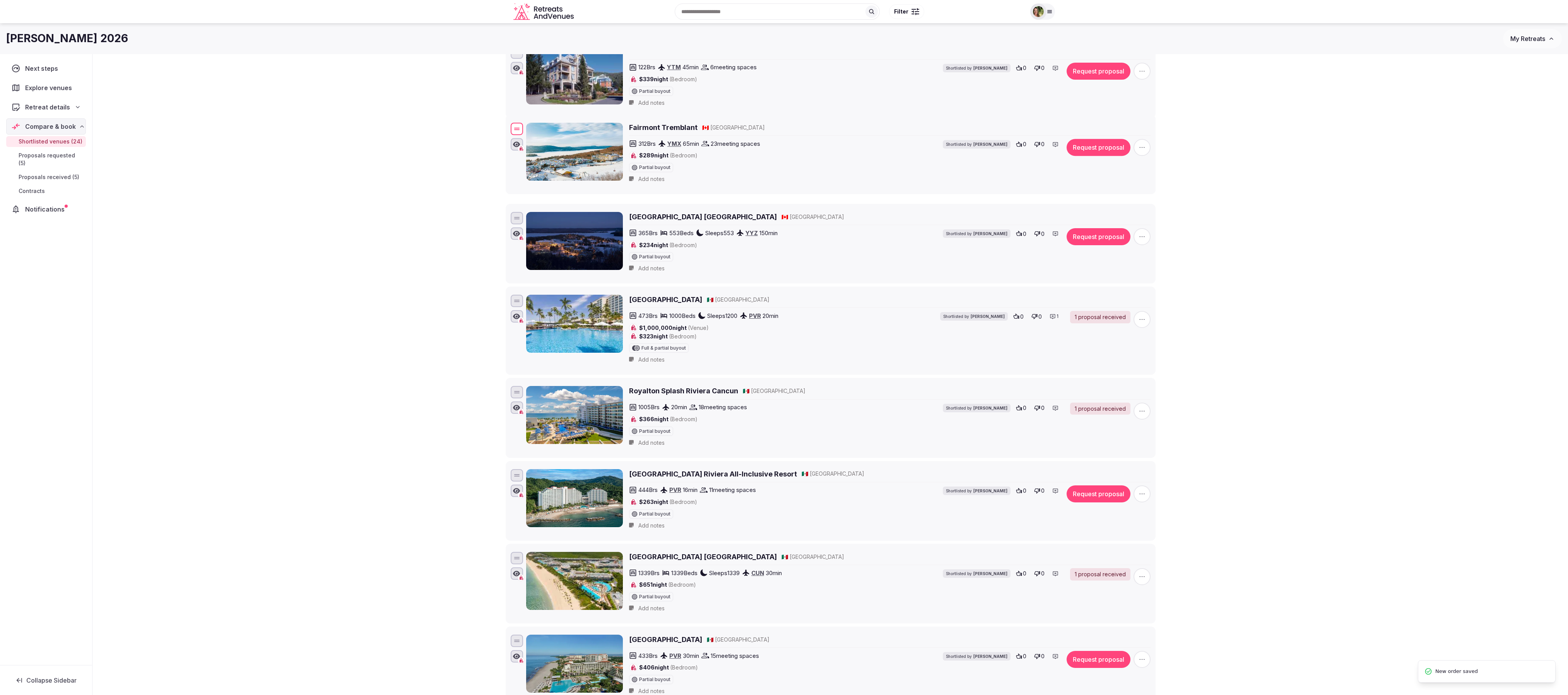
drag, startPoint x: 516, startPoint y: 425, endPoint x: 535, endPoint y: 148, distance: 277.7
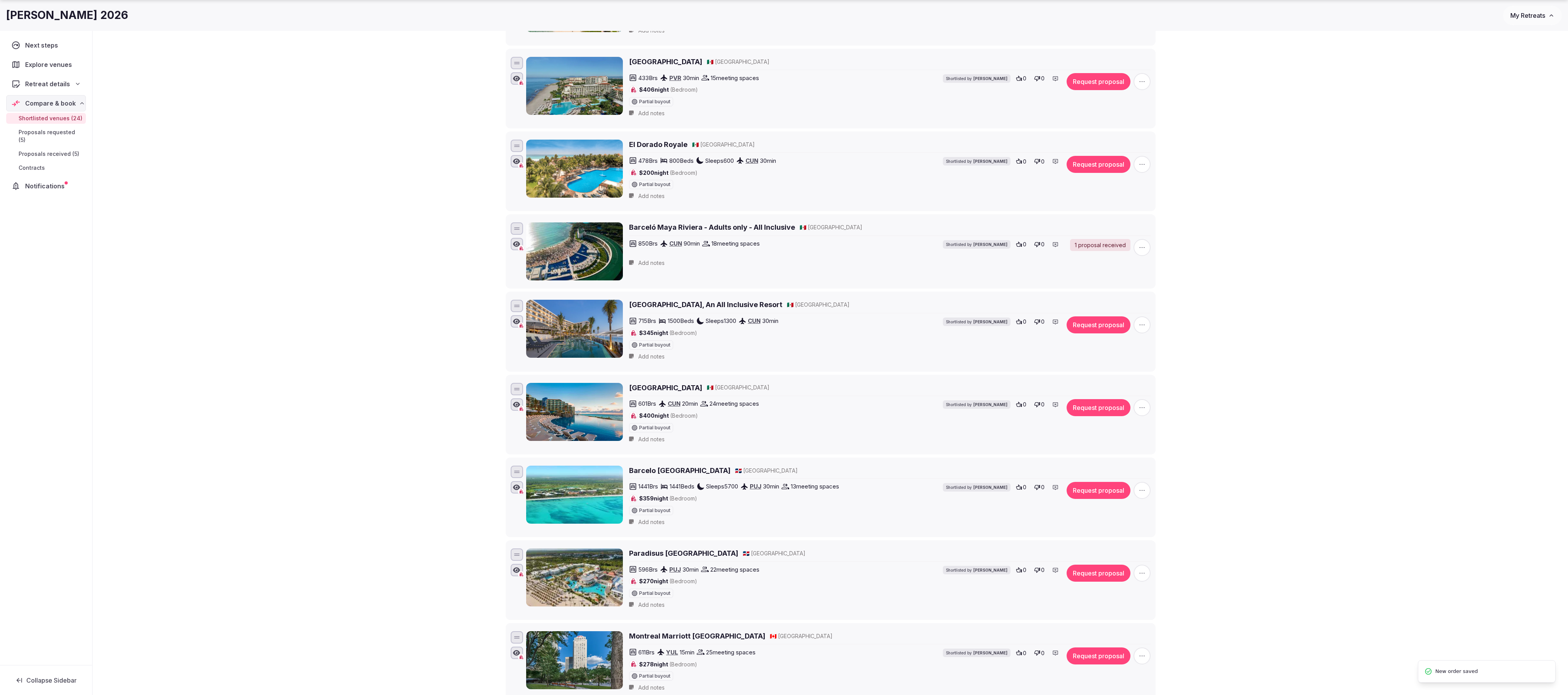
scroll to position [1336, 0]
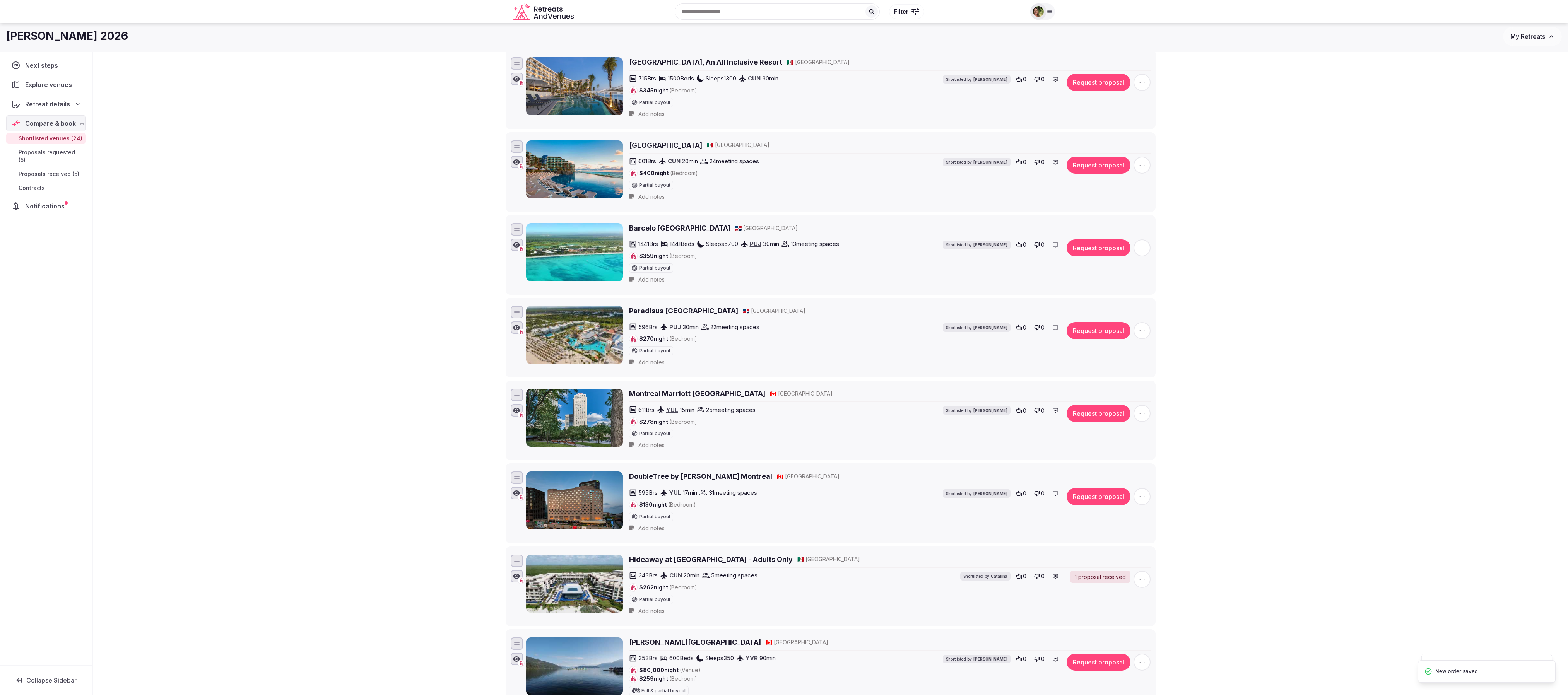
scroll to position [1220, 0]
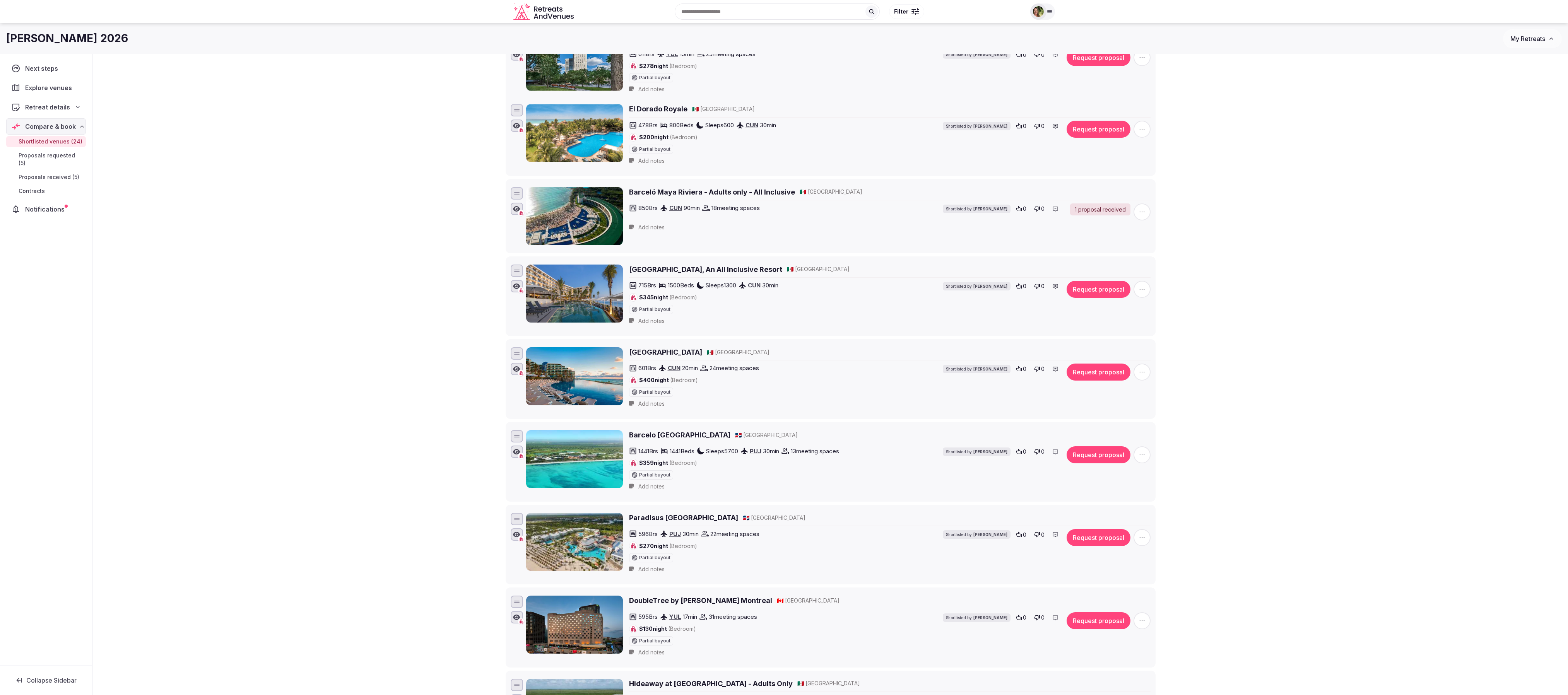
drag, startPoint x: 517, startPoint y: 586, endPoint x: 598, endPoint y: 86, distance: 506.5
click at [598, 86] on div "Montreal Marriott Chateau Champlain 🇨🇦 [GEOGRAPHIC_DATA] 611 Brs YUL 15 min 25 …" at bounding box center [830, 64] width 643 height 66
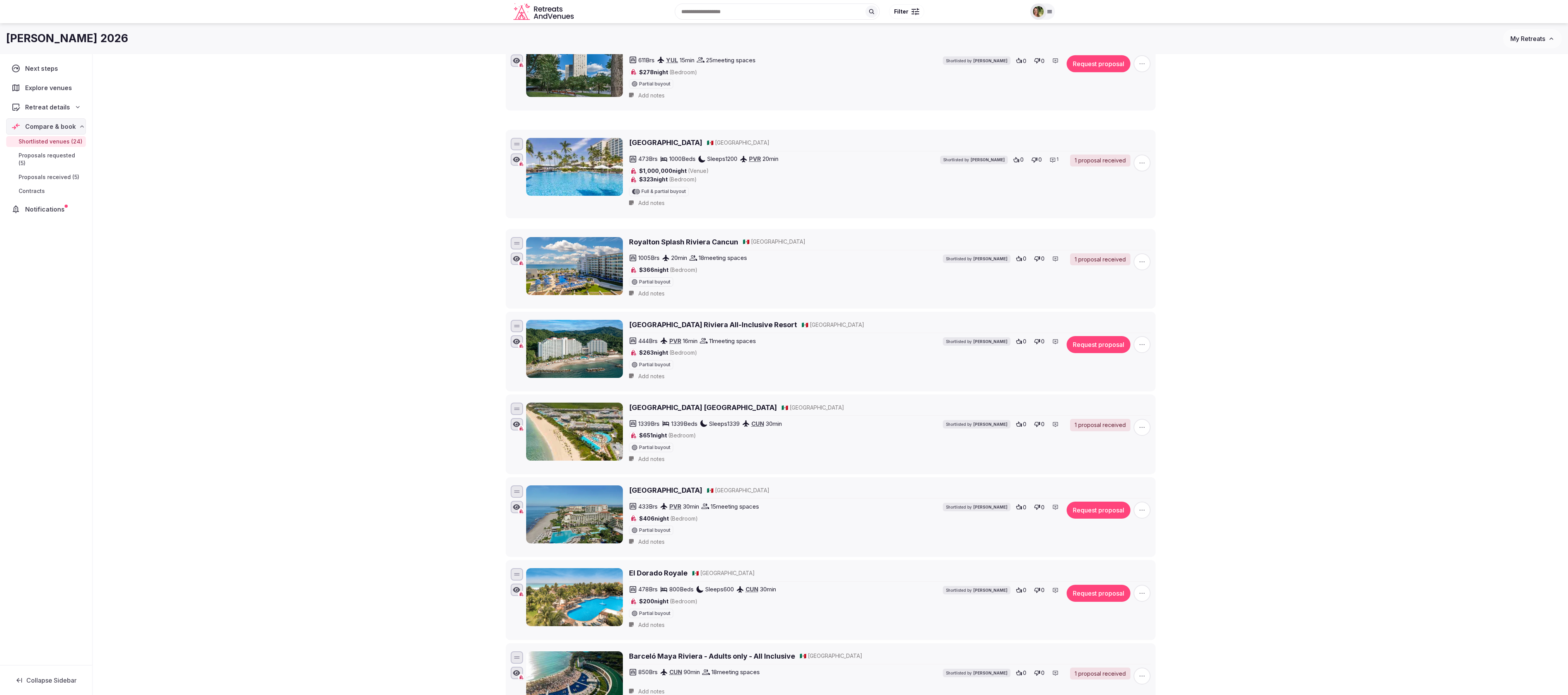
drag, startPoint x: 520, startPoint y: 540, endPoint x: 559, endPoint y: 73, distance: 468.6
click at [559, 73] on div "Montreal Marriott Chateau Champlain 🇨🇦 [GEOGRAPHIC_DATA] 611 Brs YUL 15 min 25 …" at bounding box center [830, 71] width 643 height 66
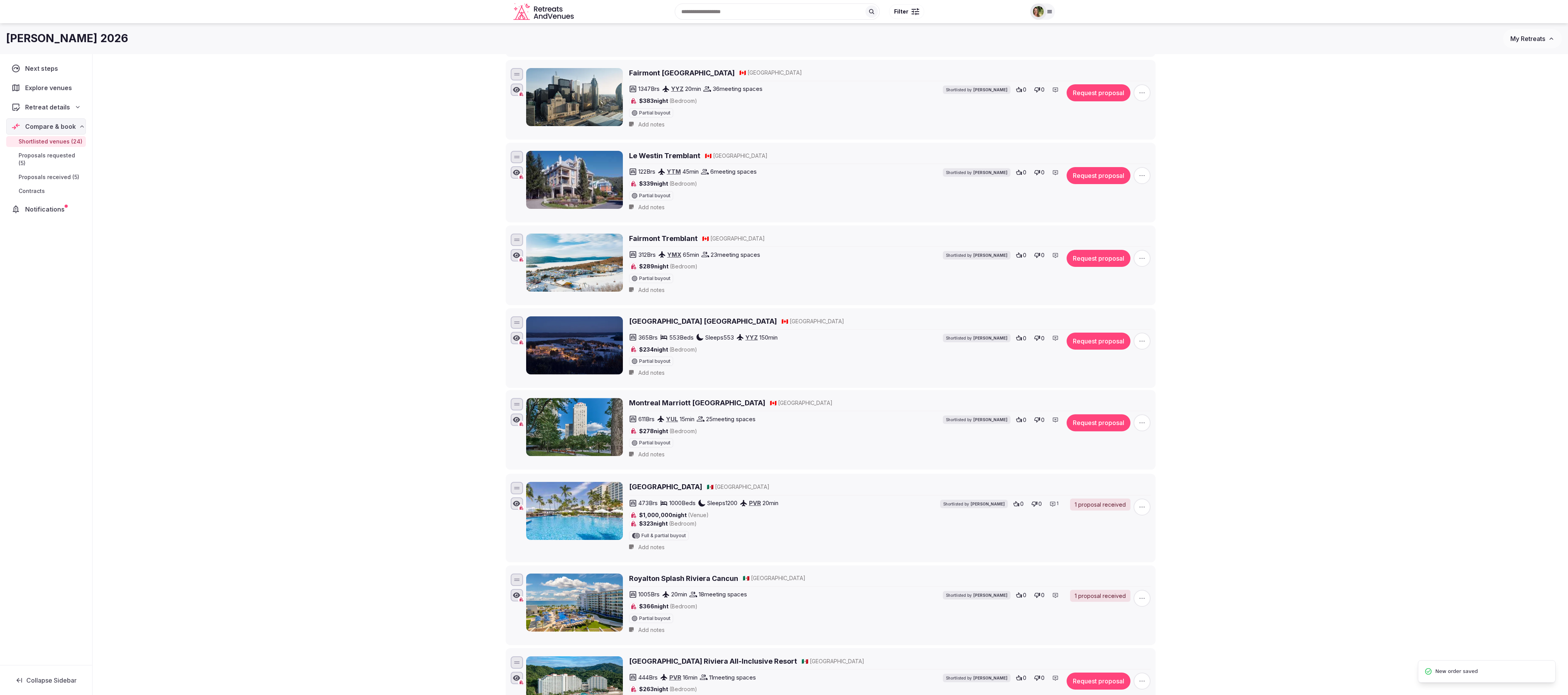
scroll to position [407, 0]
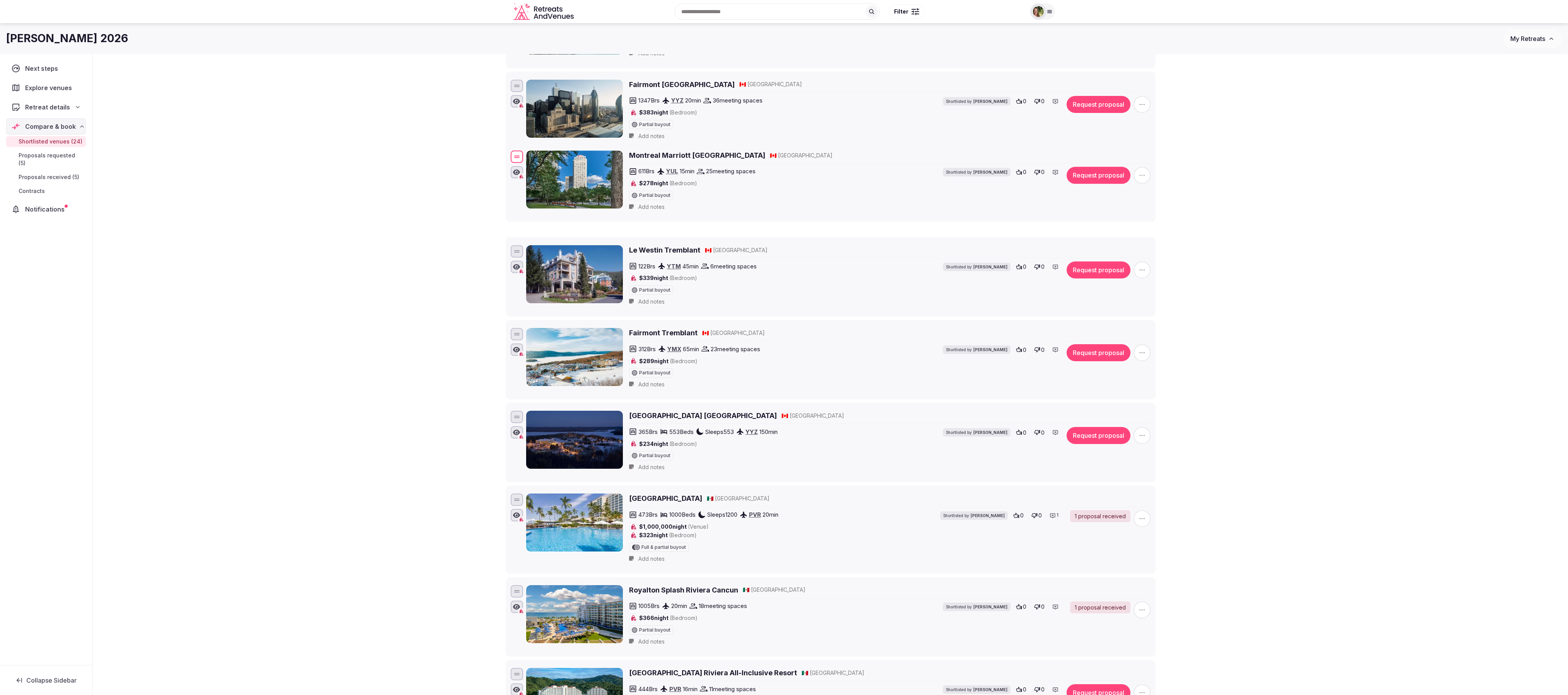
drag, startPoint x: 516, startPoint y: 447, endPoint x: 540, endPoint y: 174, distance: 274.1
click at [540, 174] on div "Montreal Marriott Chateau Champlain 🇨🇦 [GEOGRAPHIC_DATA] 611 Brs YUL 15 min 25 …" at bounding box center [830, 182] width 643 height 66
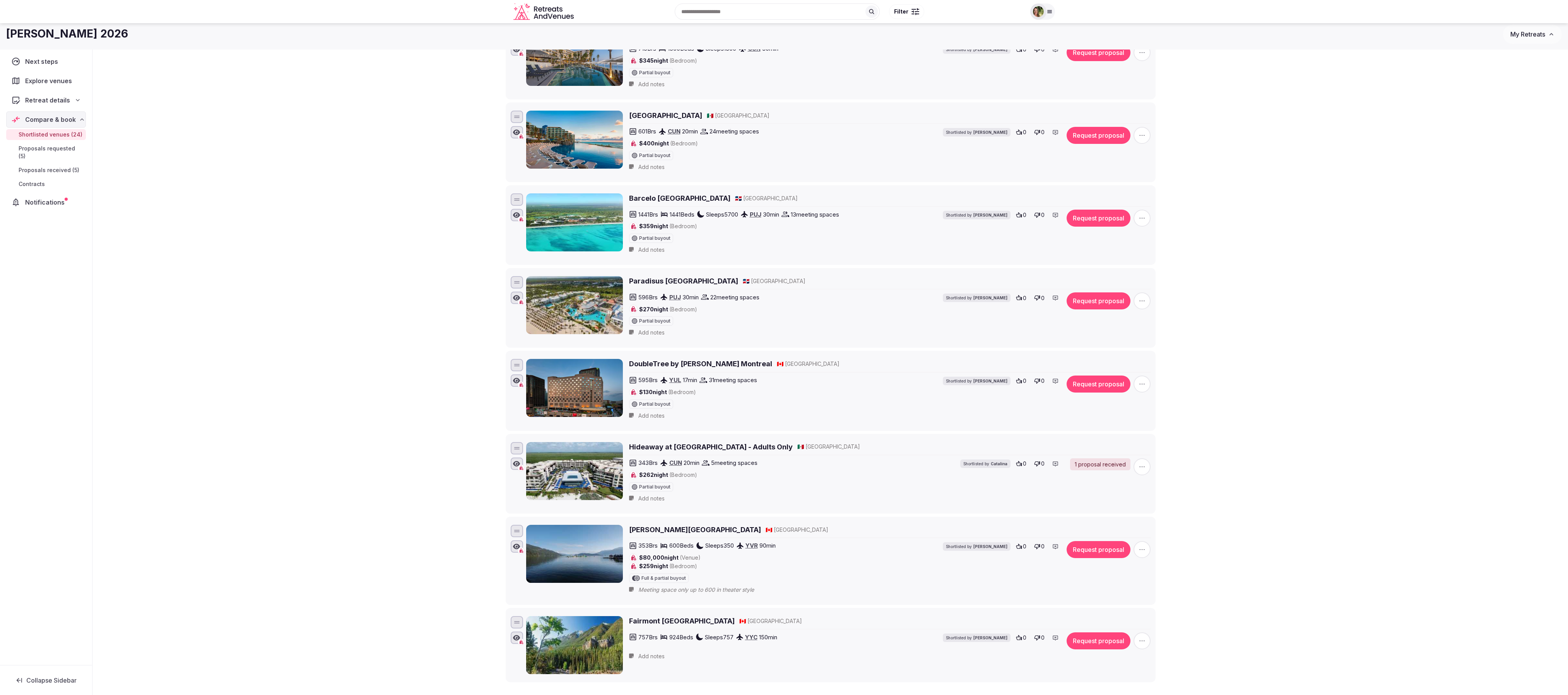
scroll to position [1410, 0]
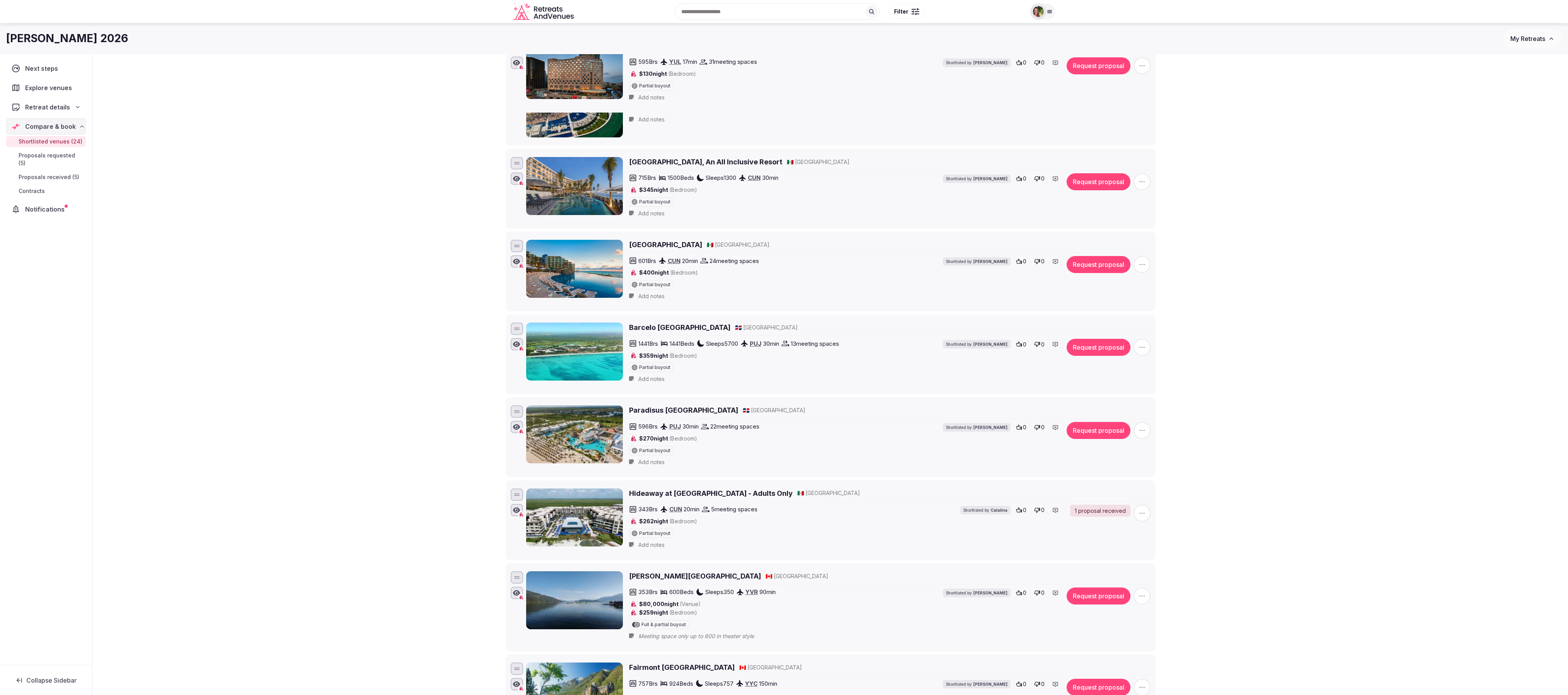
drag, startPoint x: 516, startPoint y: 487, endPoint x: 537, endPoint y: 108, distance: 379.6
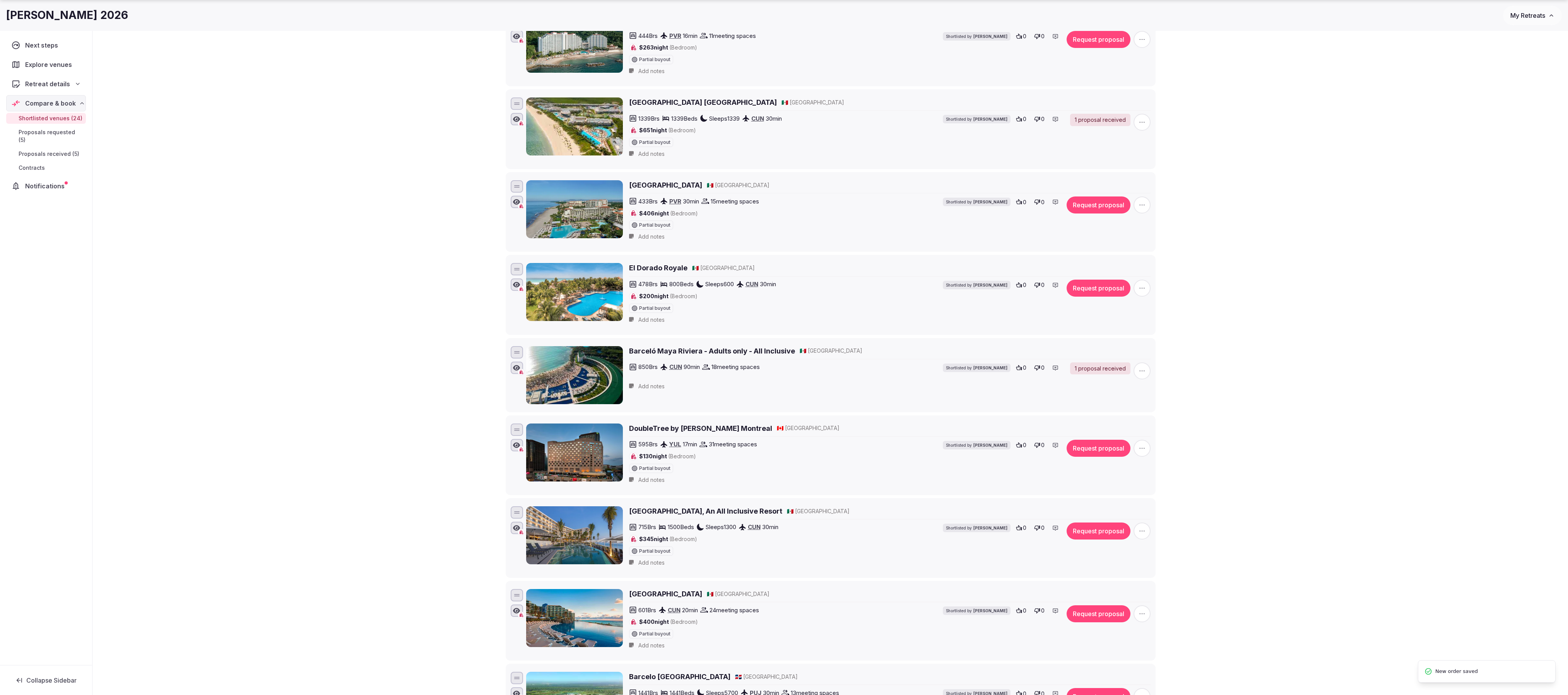
scroll to position [1062, 0]
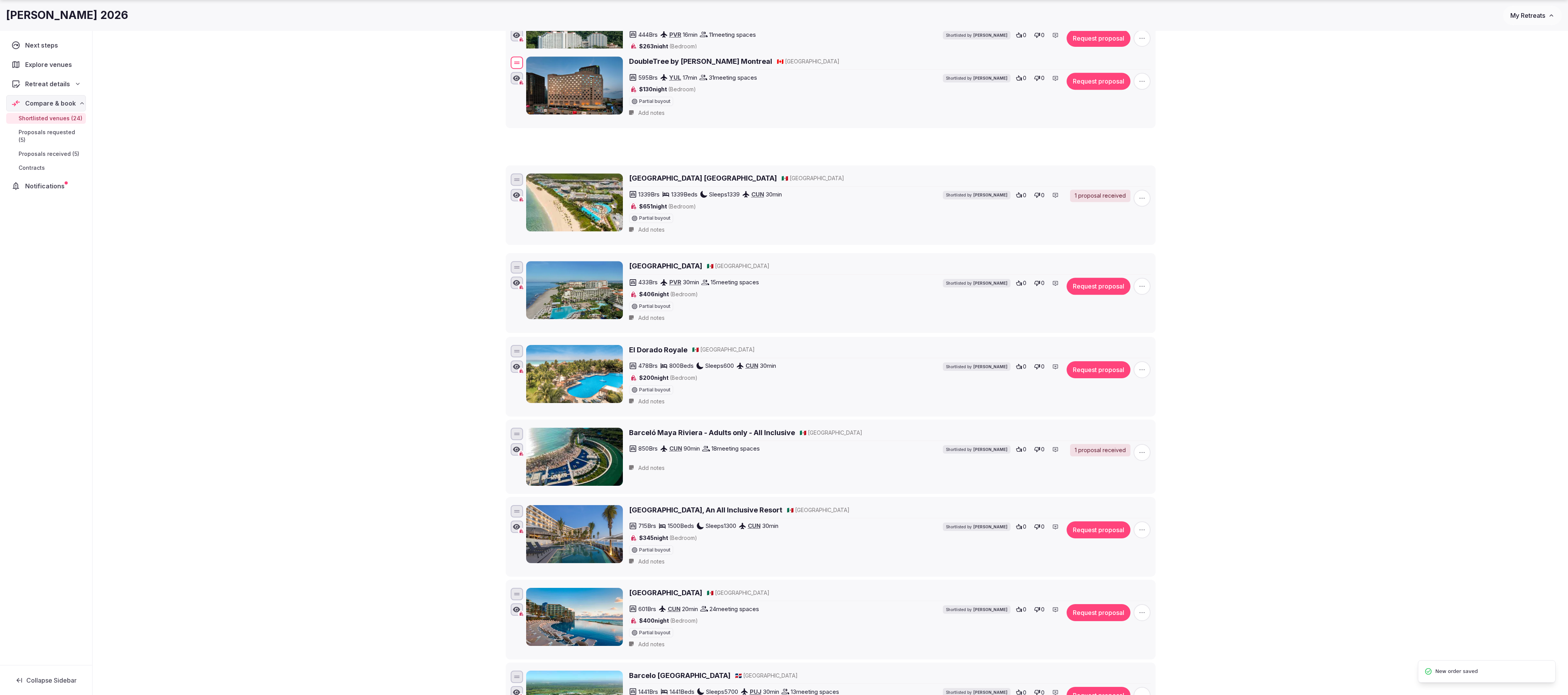
drag, startPoint x: 512, startPoint y: 485, endPoint x: 559, endPoint y: 89, distance: 398.8
click at [559, 92] on div "DoubleTree by [PERSON_NAME] Montreal 🇨🇦 [GEOGRAPHIC_DATA] 595 Brs YUL 17 min 31…" at bounding box center [830, 88] width 643 height 66
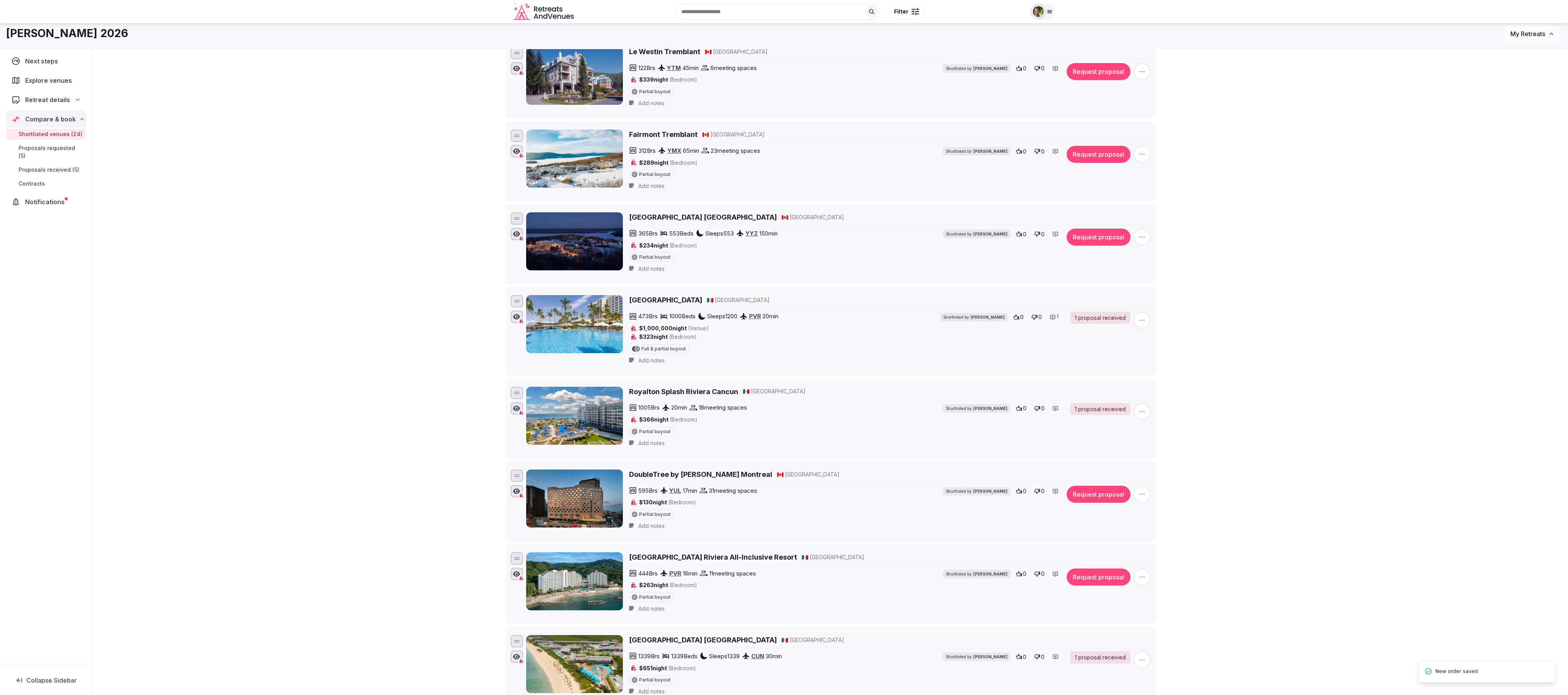
scroll to position [598, 0]
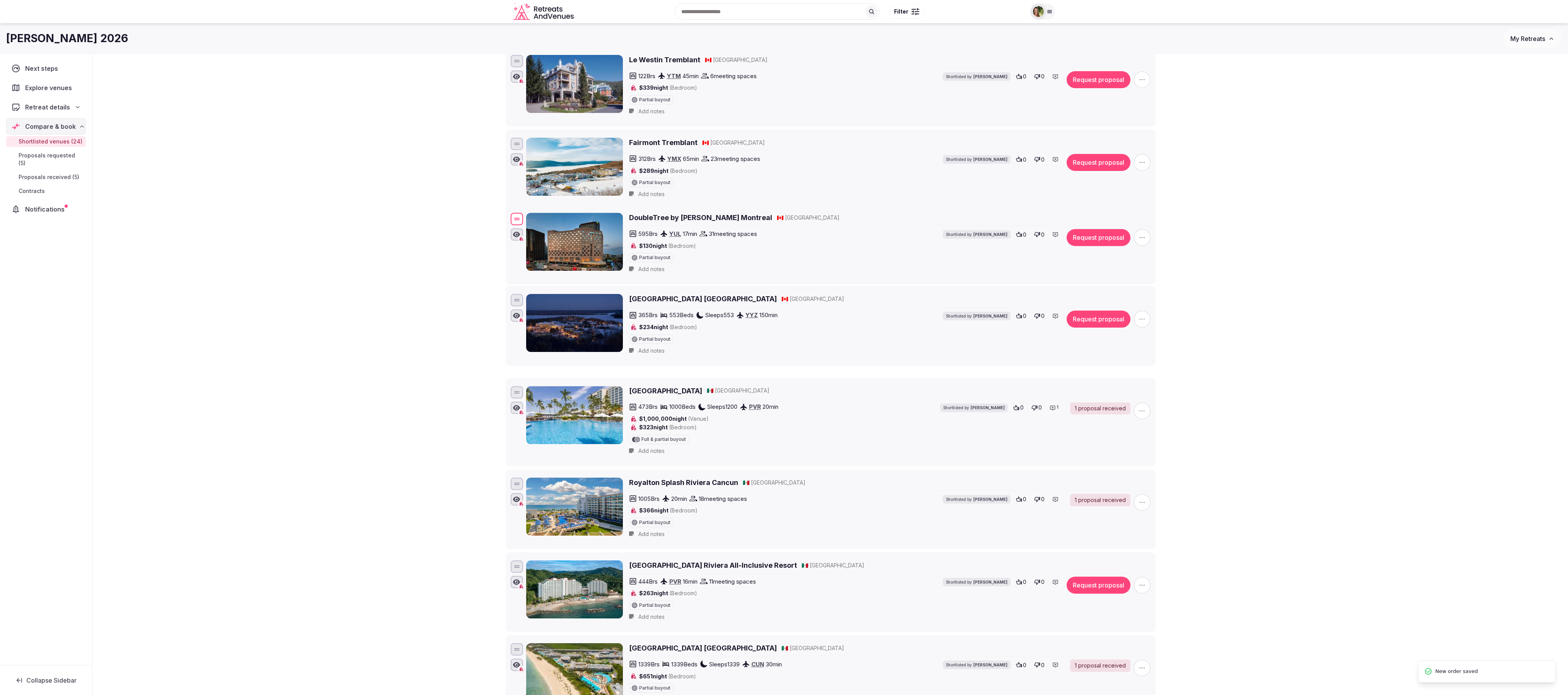
drag, startPoint x: 516, startPoint y: 522, endPoint x: 508, endPoint y: 231, distance: 291.1
click at [500, 239] on div "Shortlisted venues 24 Proposals requested 5 Proposals received 5 Contracts 0 Sh…" at bounding box center [830, 539] width 1475 height 2165
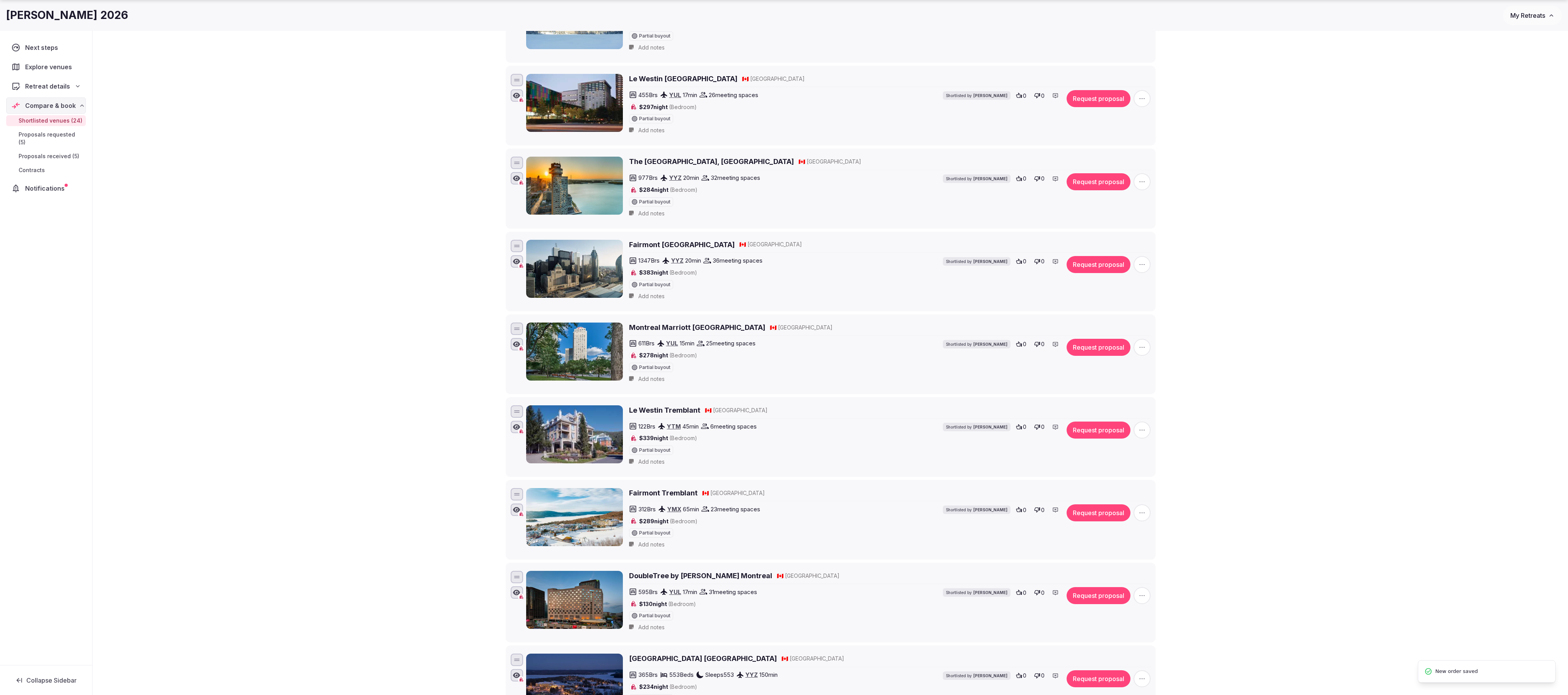
scroll to position [250, 0]
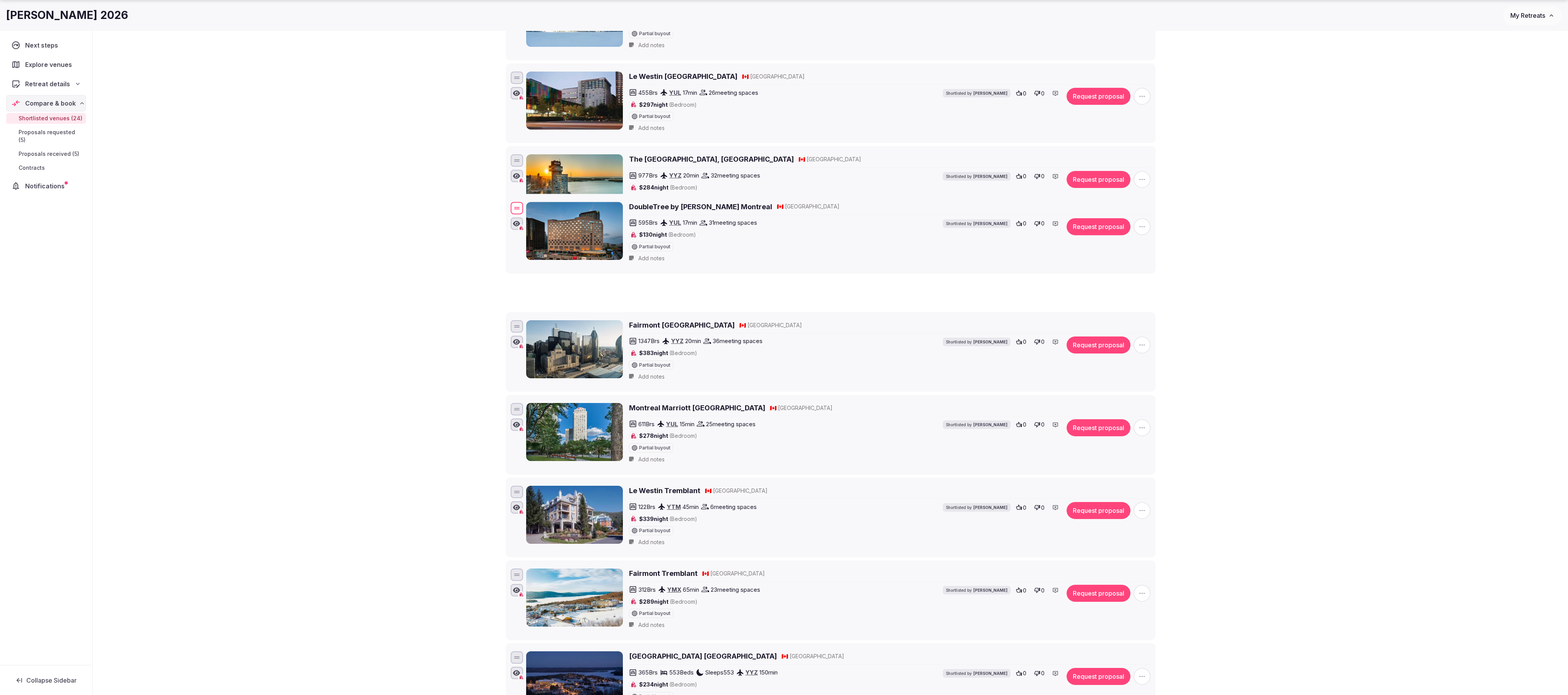
drag, startPoint x: 519, startPoint y: 604, endPoint x: 521, endPoint y: 218, distance: 386.0
click at [521, 214] on div at bounding box center [517, 208] width 12 height 12
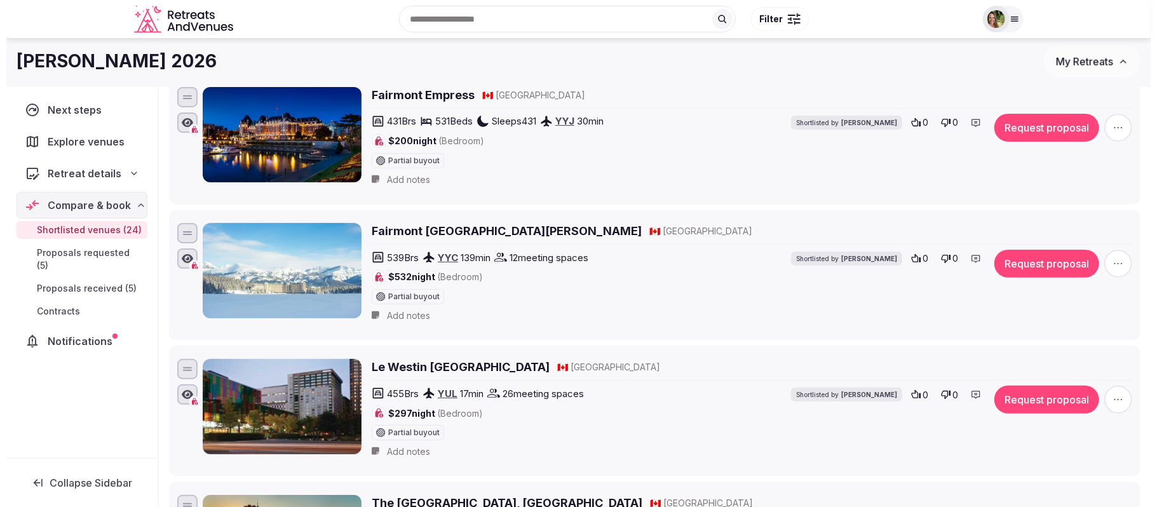
scroll to position [85, 0]
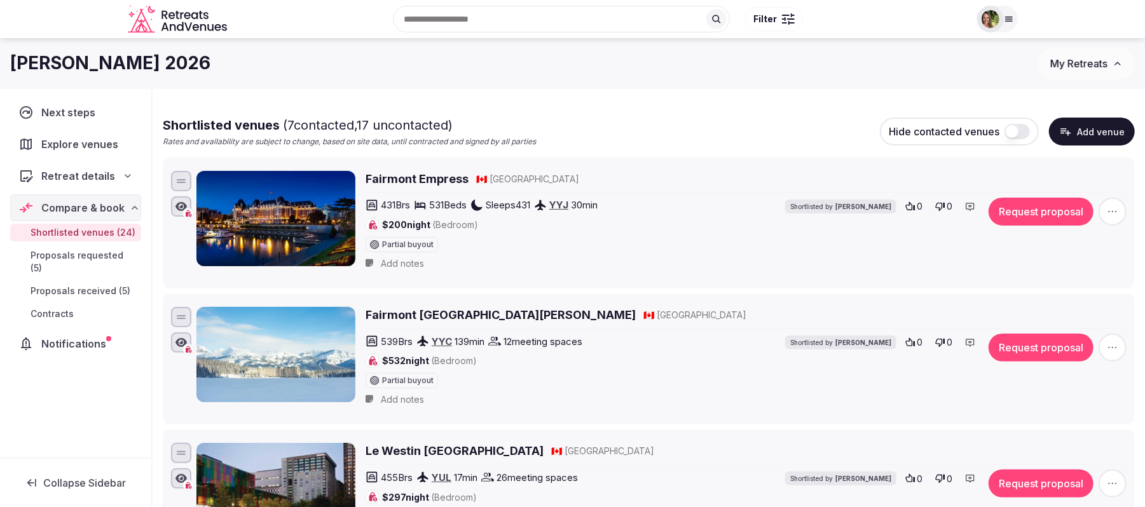
click at [1063, 347] on button "Request proposal" at bounding box center [1040, 348] width 105 height 28
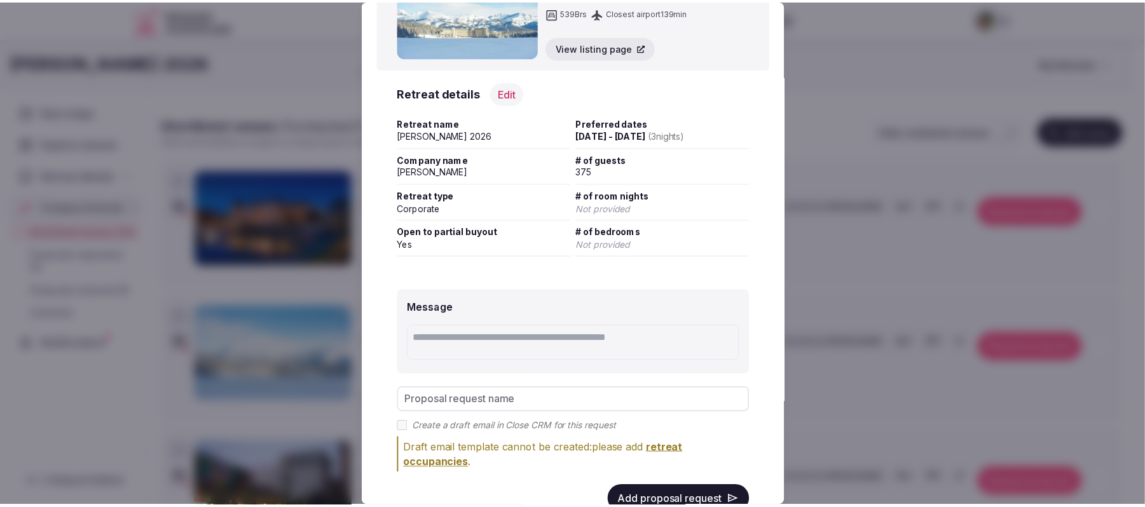
scroll to position [128, 0]
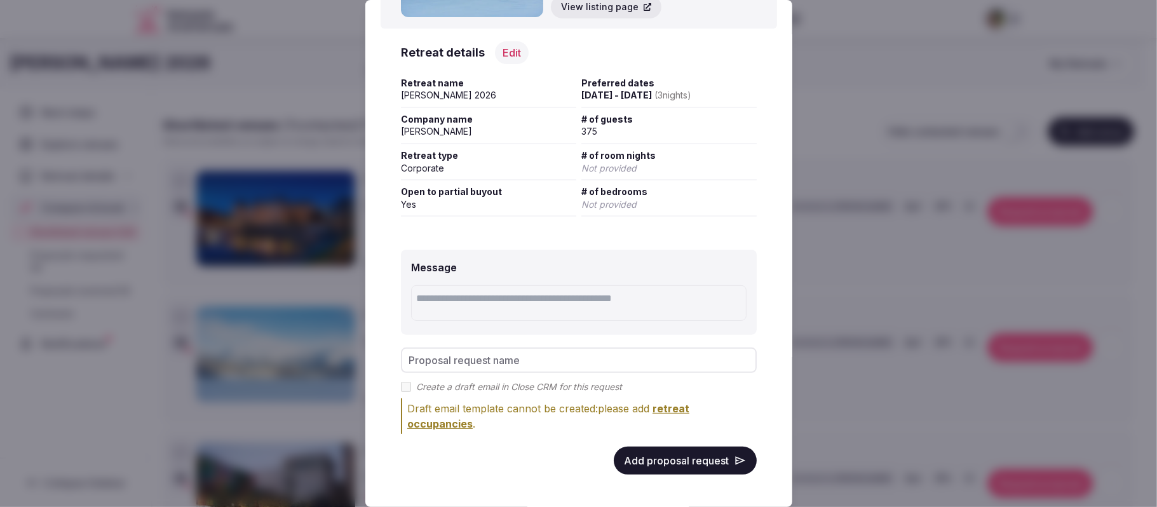
click at [667, 464] on button "Add proposal request" at bounding box center [685, 461] width 143 height 28
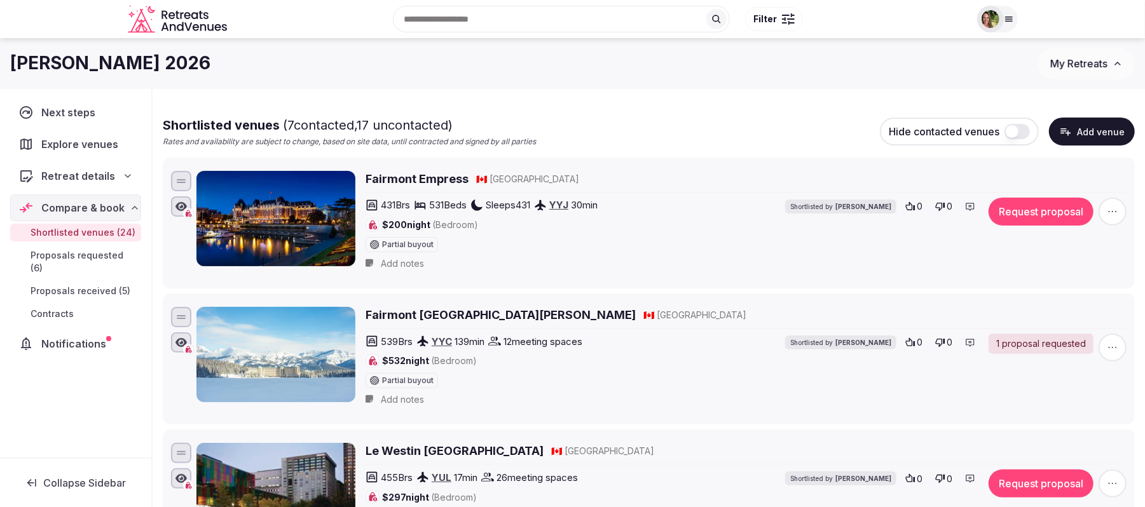
scroll to position [0, 0]
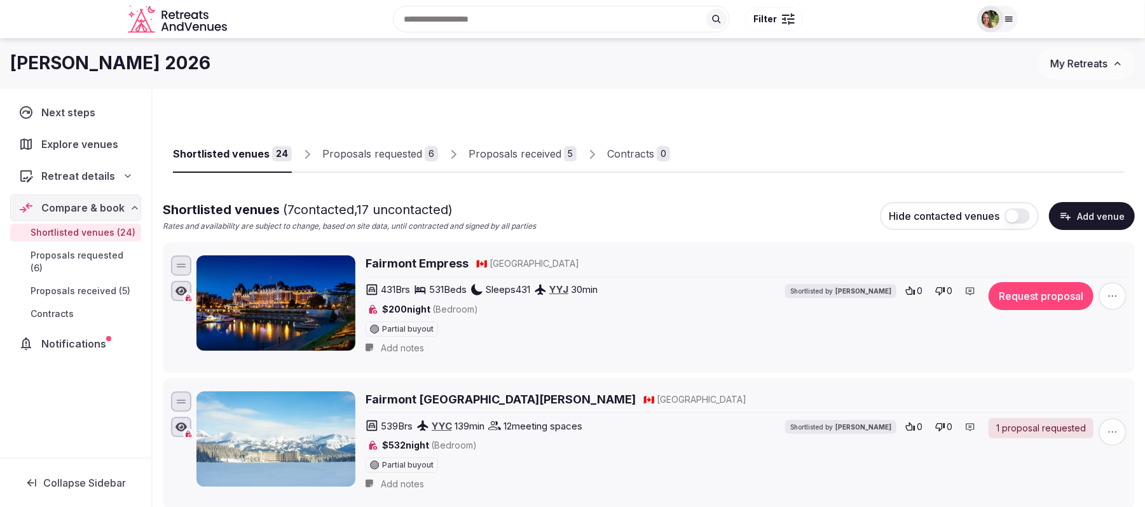
click at [240, 154] on div "Shortlisted venues" at bounding box center [221, 153] width 97 height 15
